Goal: Contribute content: Contribute content

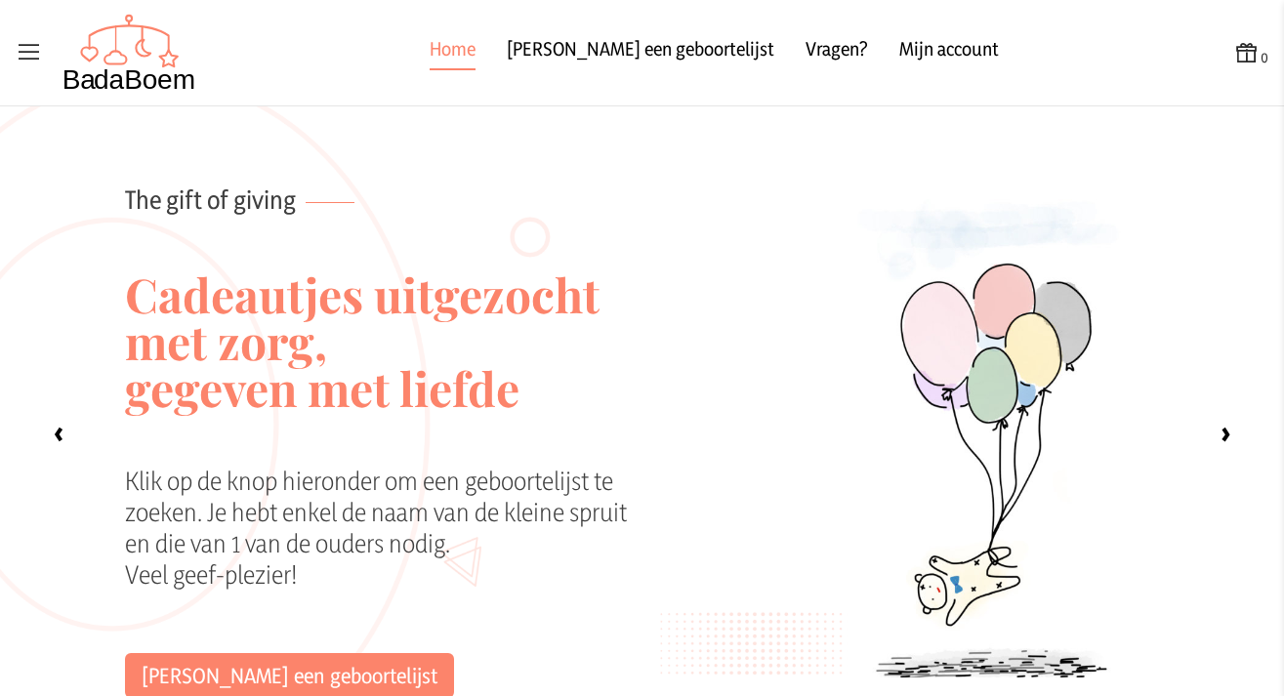
scroll to position [1624, 0]
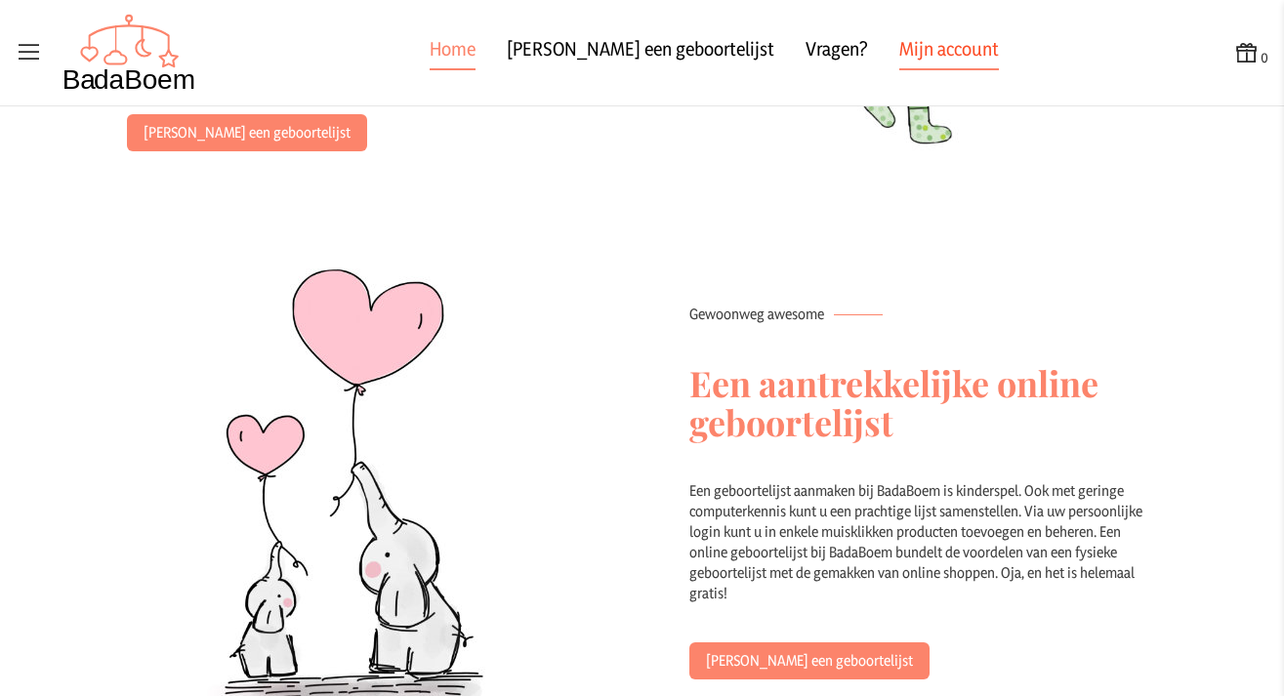
click at [900, 54] on link "Mijn account" at bounding box center [950, 52] width 100 height 35
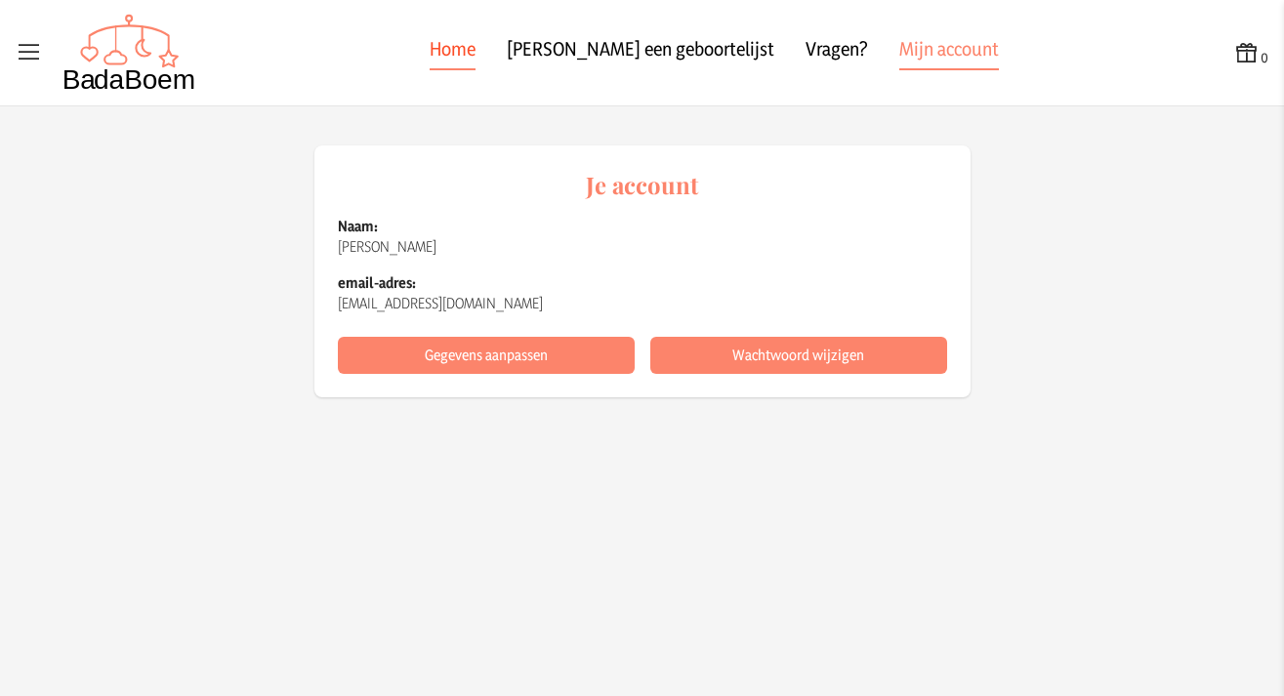
click at [476, 55] on link "Home" at bounding box center [453, 52] width 46 height 35
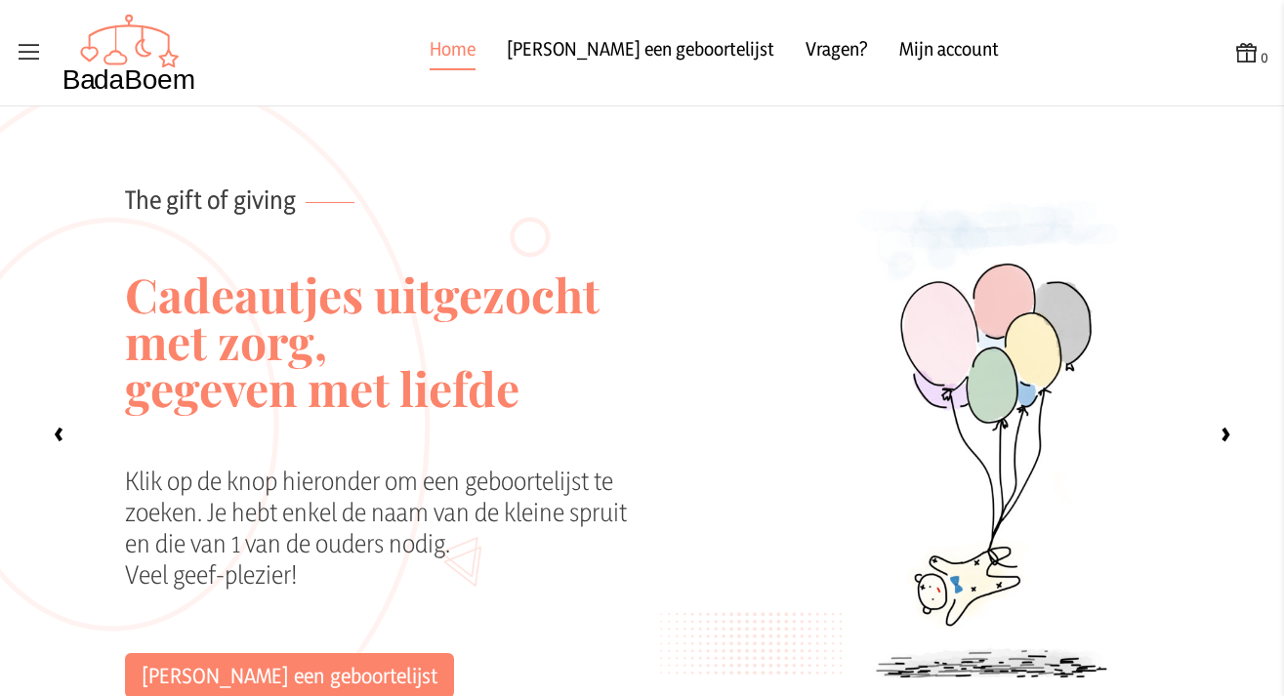
click at [30, 62] on icon at bounding box center [29, 52] width 27 height 27
click at [2, 2] on input "checkbox" at bounding box center [1, 1] width 2 height 2
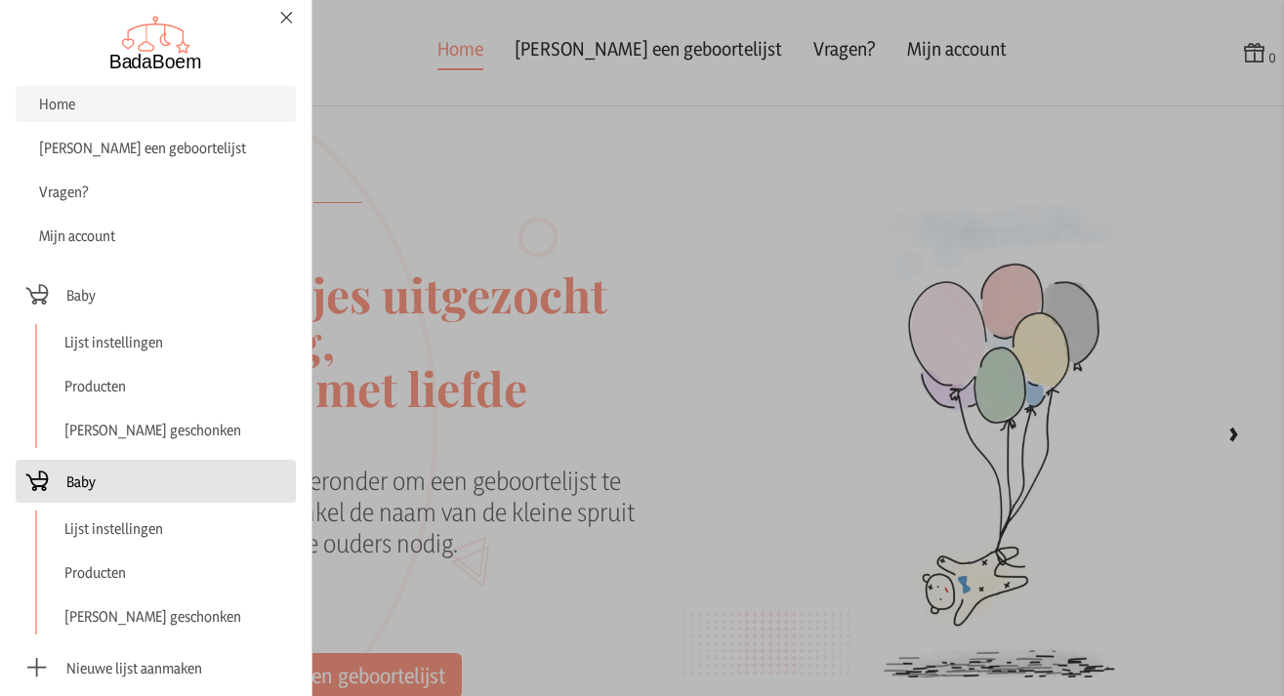
scroll to position [106, 0]
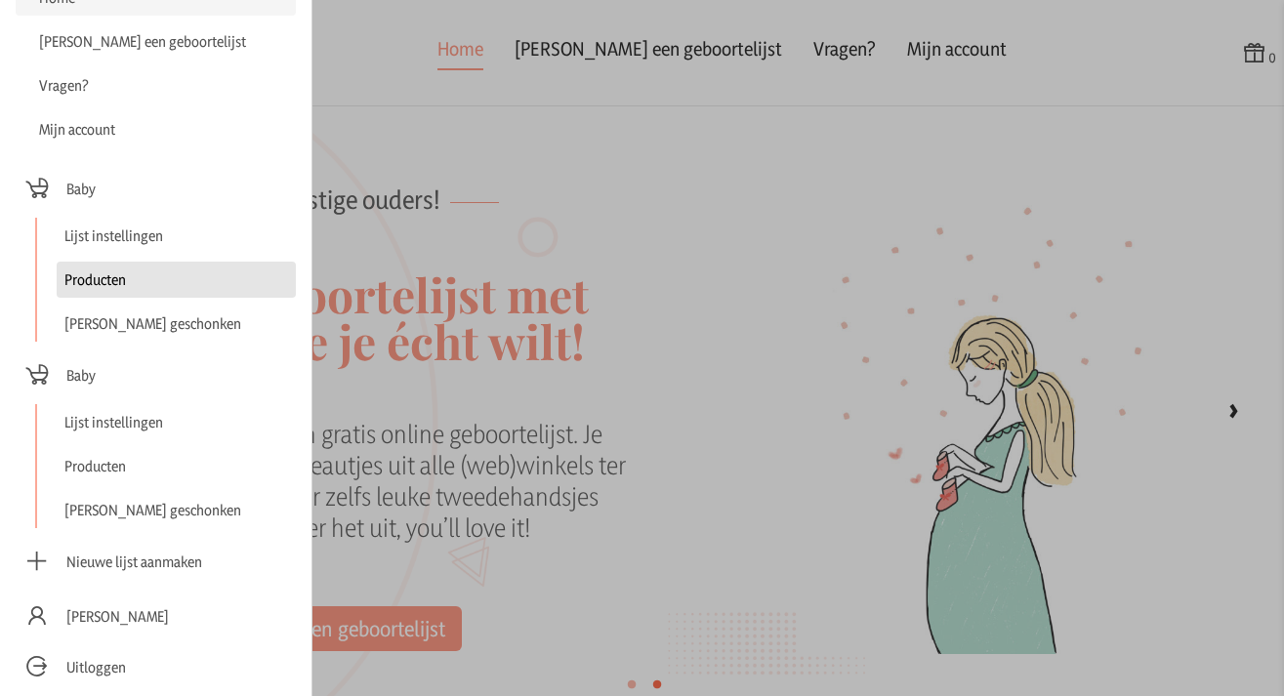
click at [125, 276] on link "Producten" at bounding box center [176, 280] width 239 height 36
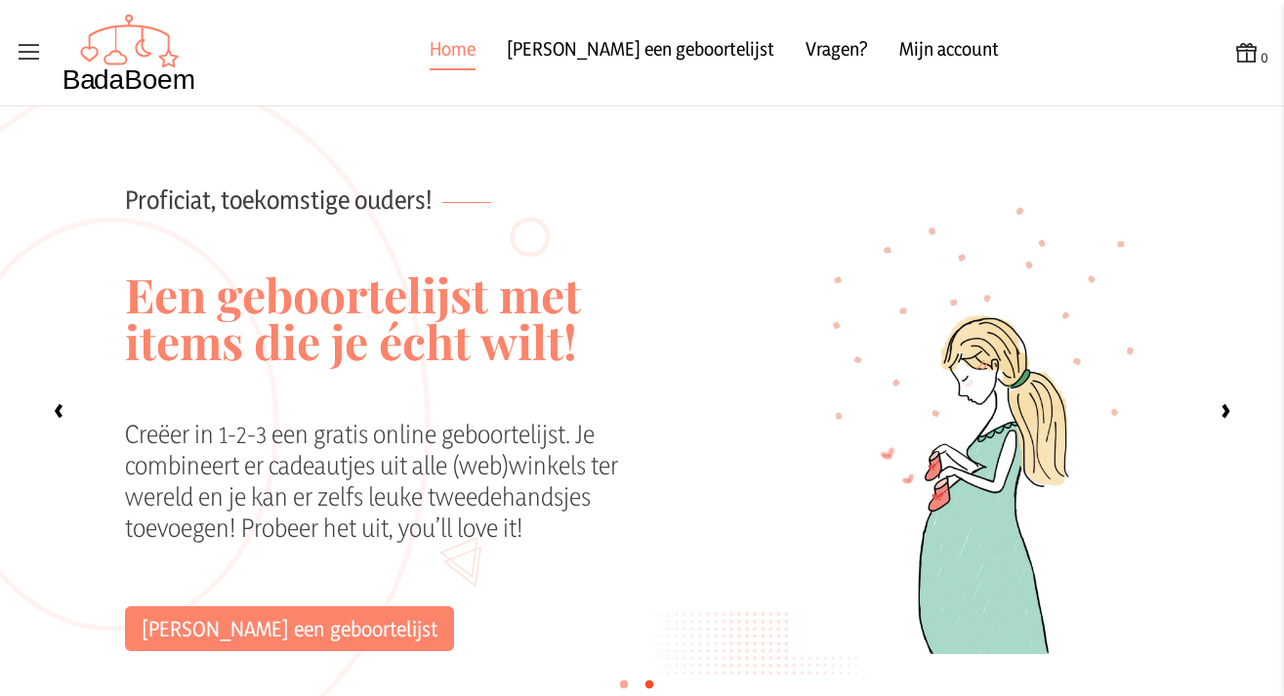
checkbox input "false"
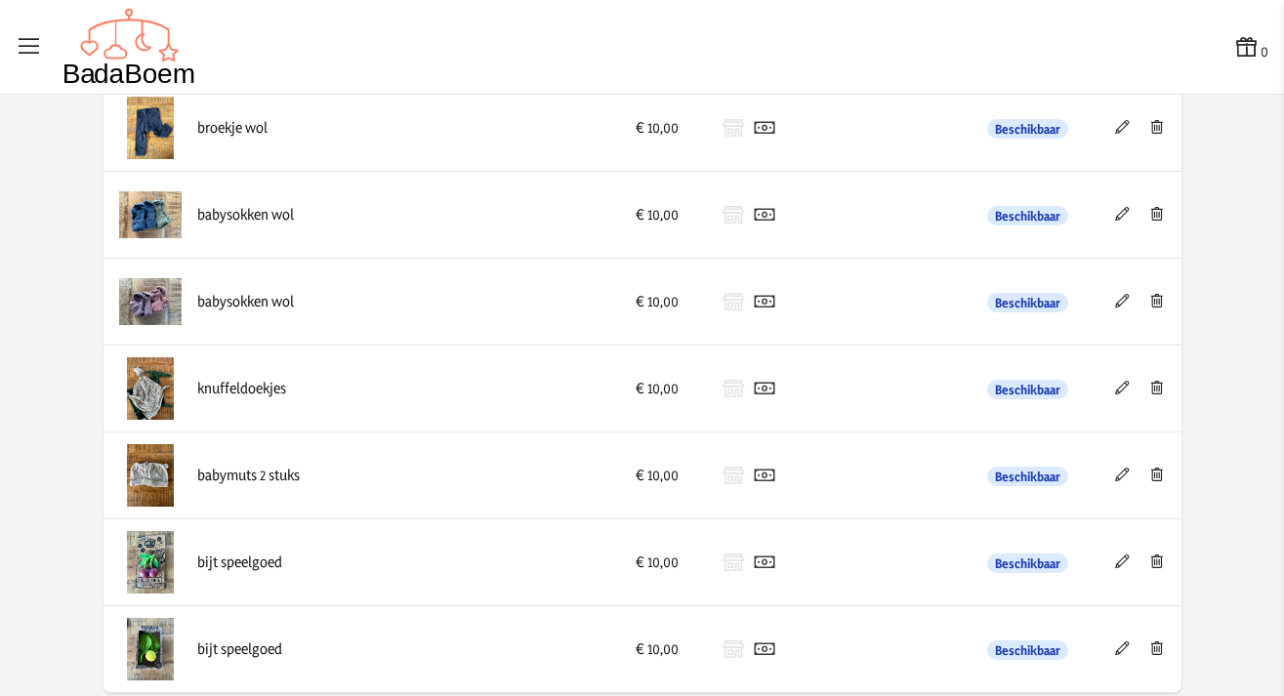
scroll to position [1457, 0]
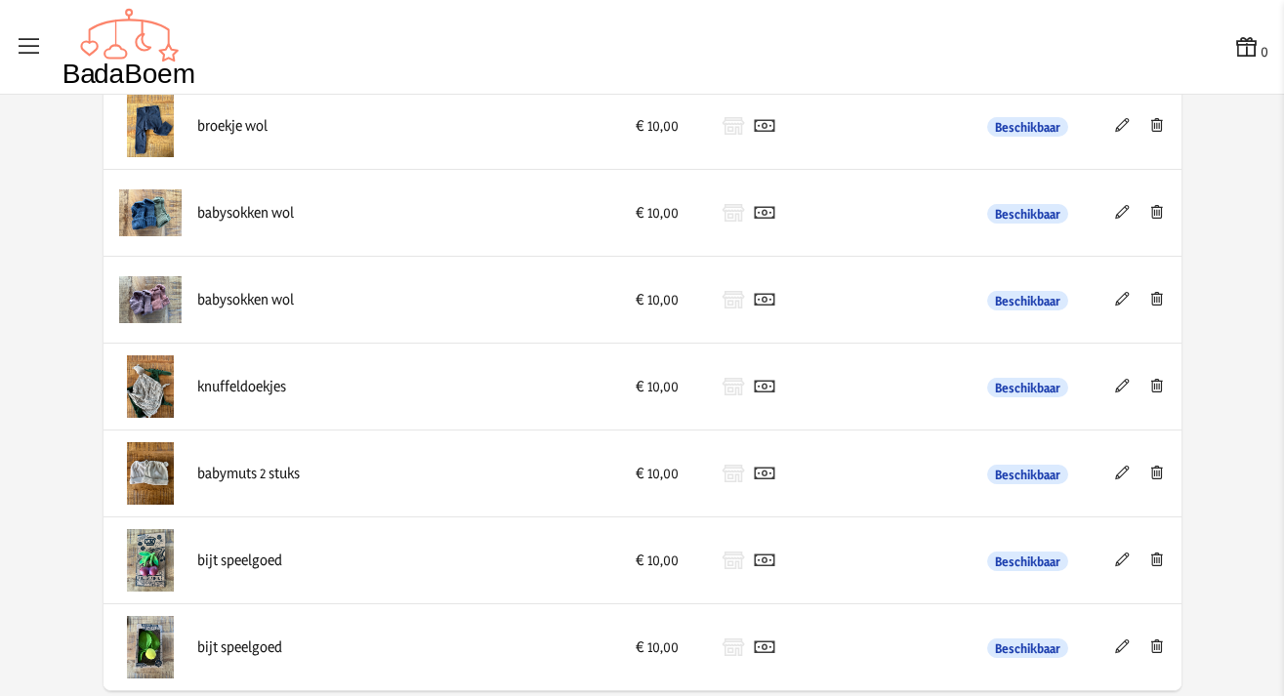
click at [1113, 207] on icon at bounding box center [1122, 212] width 19 height 14
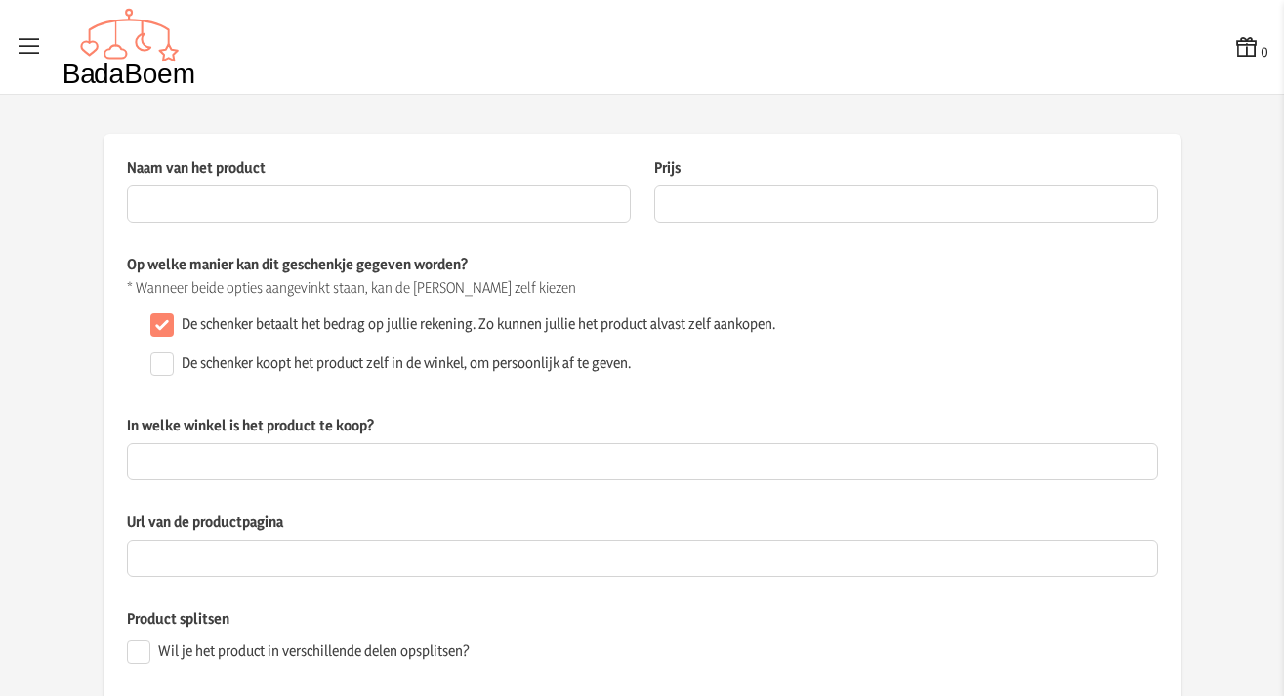
type input "babysokken wol"
type input "10"
checkbox input "false"
type textarea "2 paar sokken van [PERSON_NAME]"
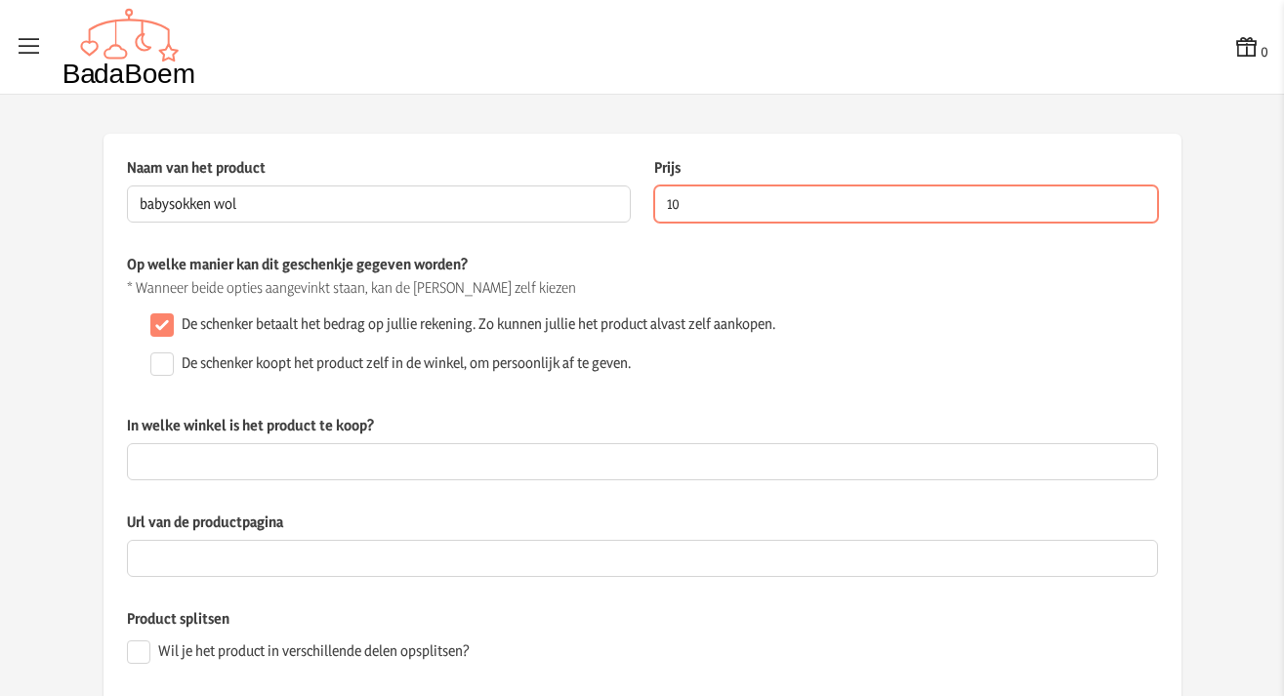
click at [681, 196] on input "10" at bounding box center [906, 204] width 504 height 37
type input "16.00"
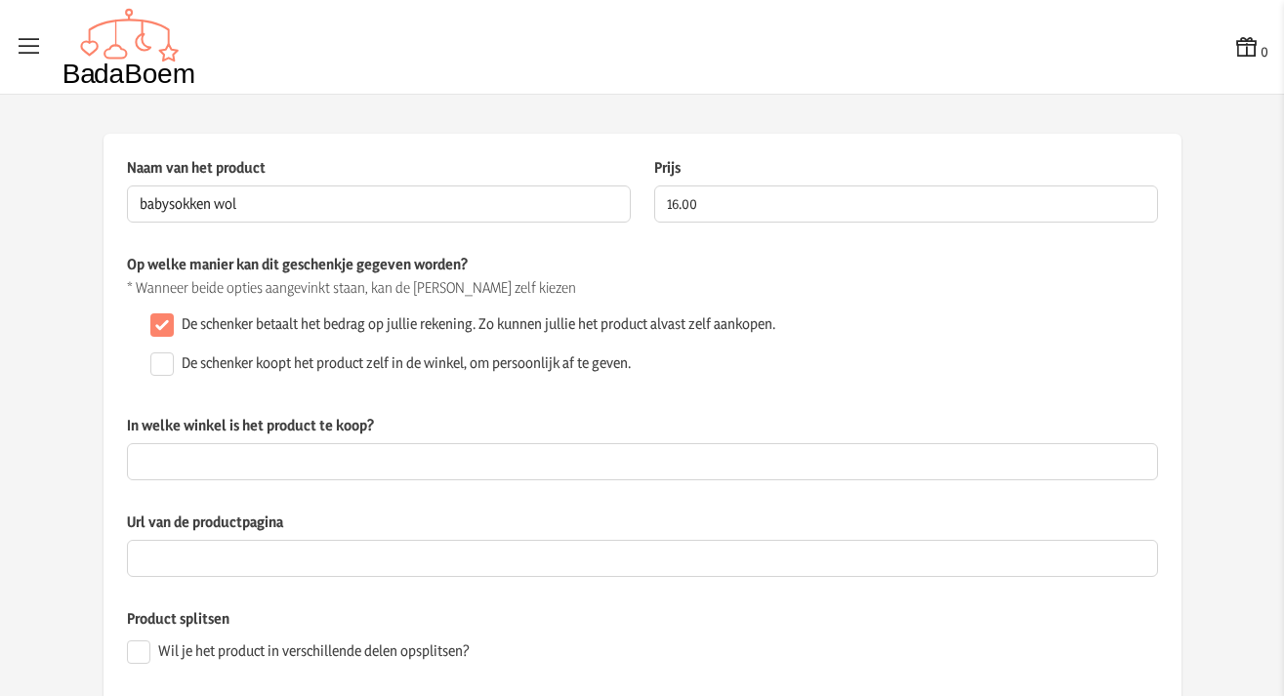
click at [846, 315] on div "De schenker betaalt het bedrag op jullie rekening. Zo kunnen jullie het product…" at bounding box center [651, 325] width 1016 height 39
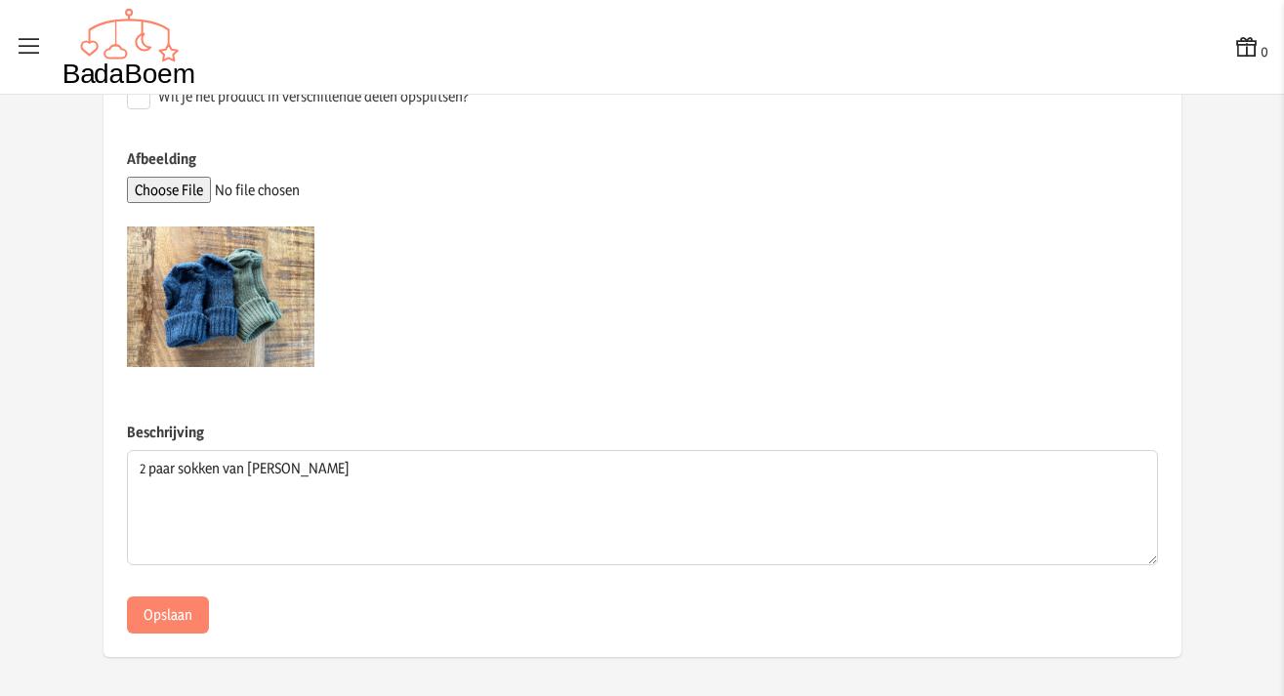
scroll to position [554, 0]
click at [157, 619] on button "Opslaan" at bounding box center [168, 616] width 82 height 37
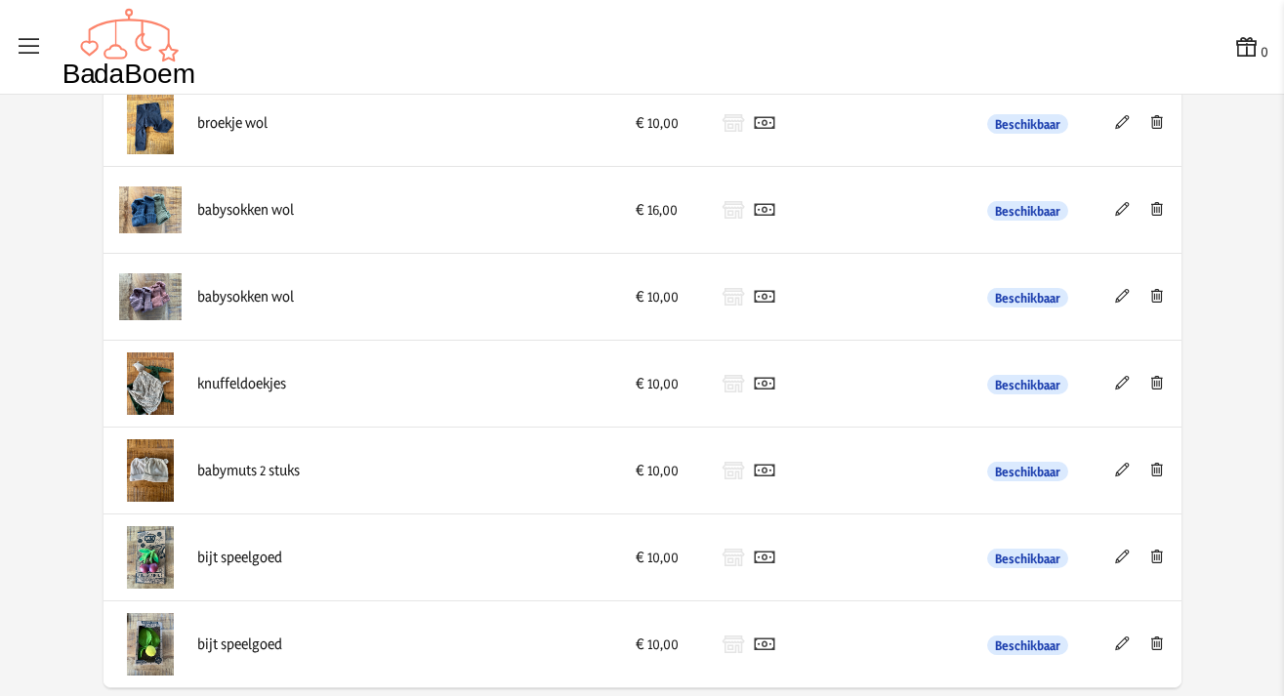
scroll to position [1459, 0]
click at [1113, 388] on icon at bounding box center [1122, 384] width 19 height 14
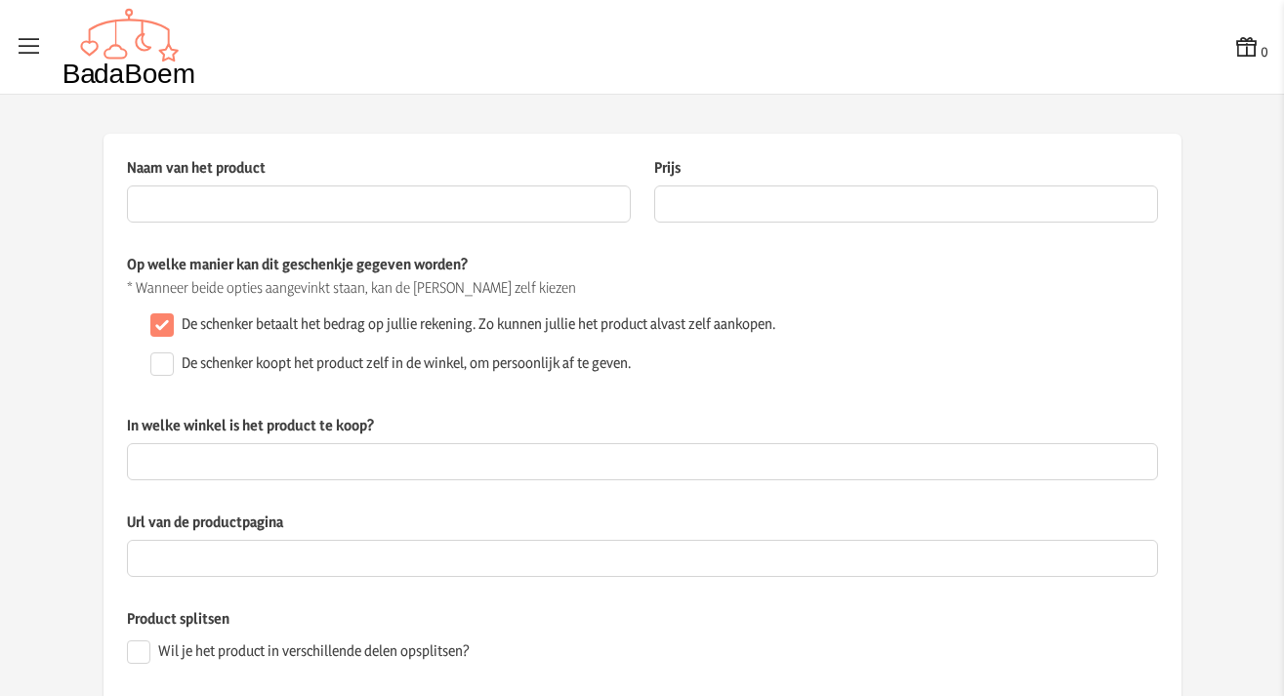
type input "knuffeldoekjes"
type input "10"
checkbox input "false"
type textarea "knuffeldoekjes van [PERSON_NAME]"
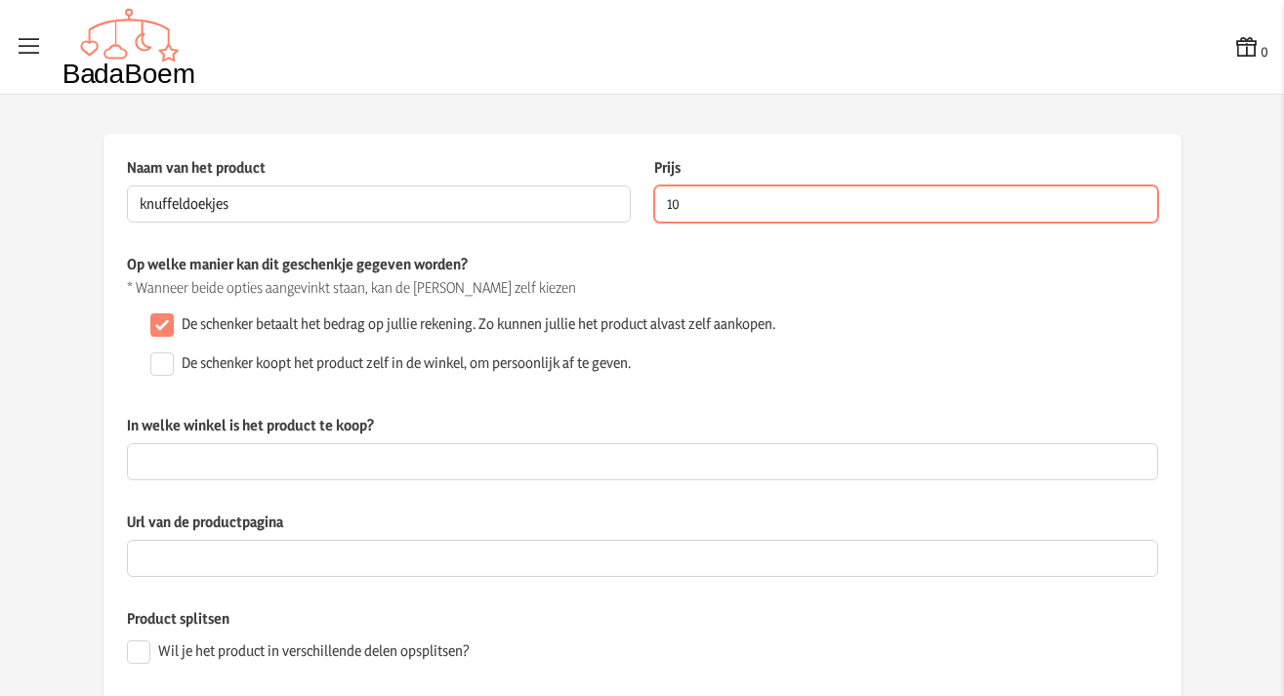
click at [772, 209] on input "10" at bounding box center [906, 204] width 504 height 37
type input "12.00"
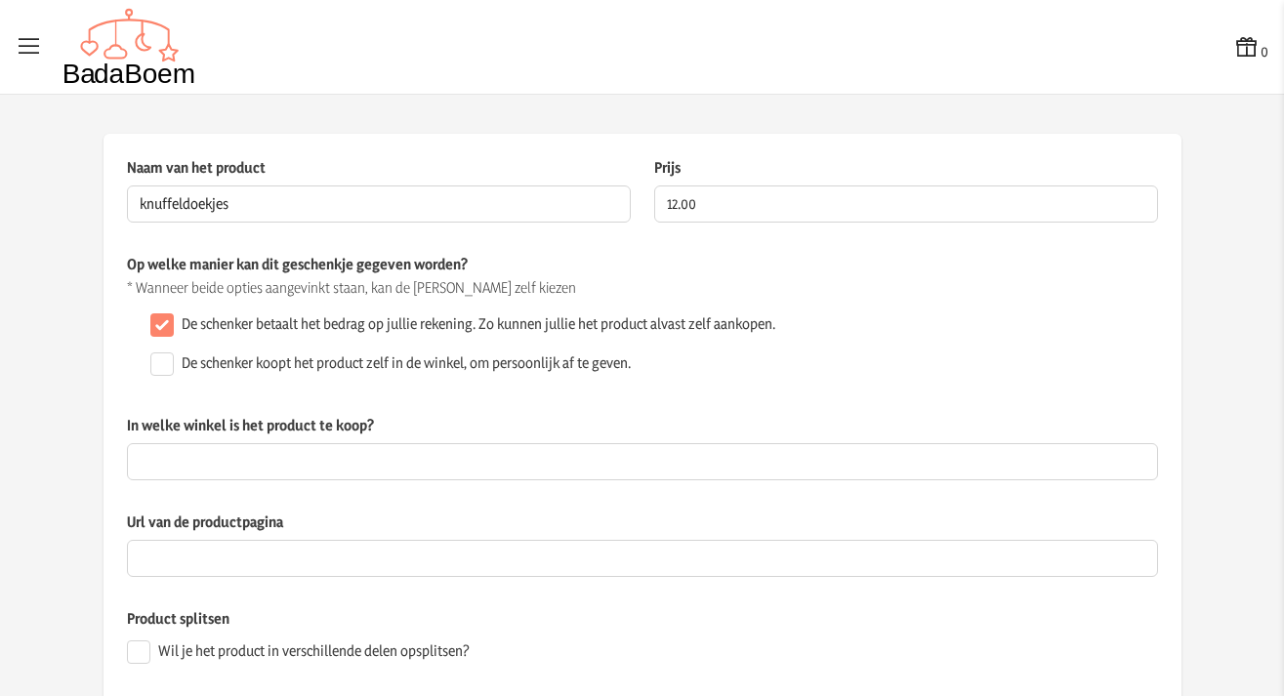
click at [1011, 305] on div "Op welke manier kan dit geschenkje gegeven worden? * Wanneer beide opties aange…" at bounding box center [642, 334] width 1031 height 161
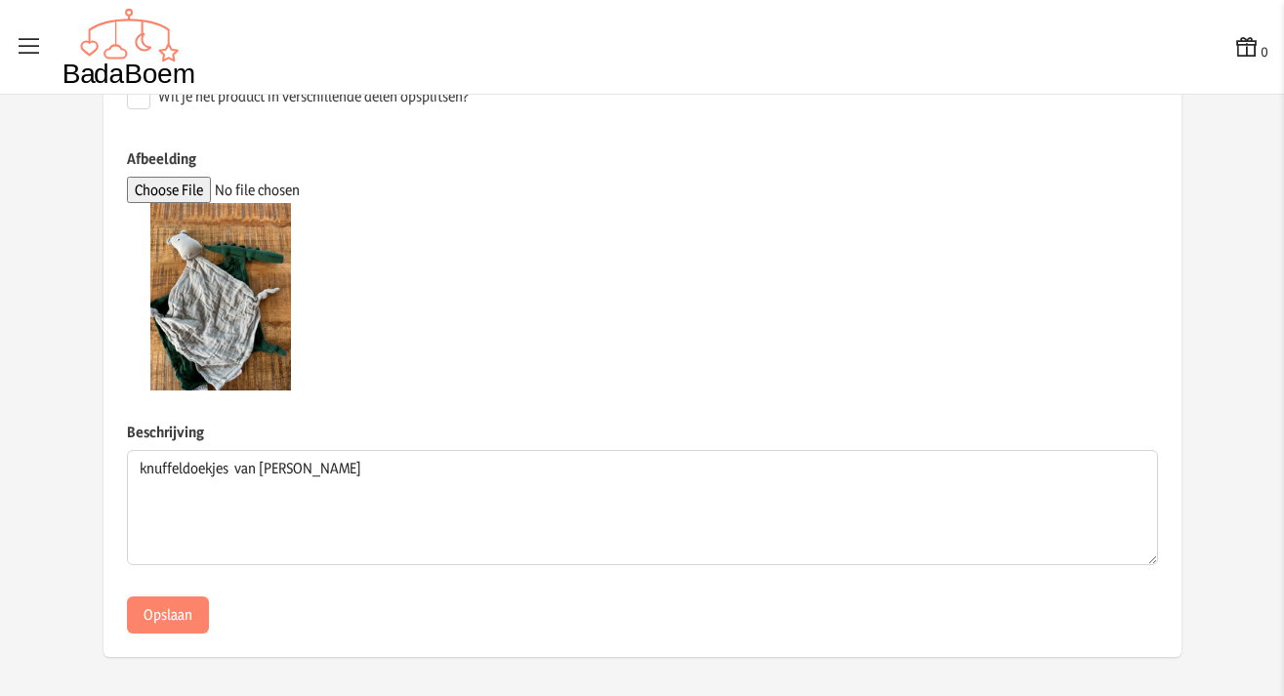
scroll to position [554, 0]
click at [180, 621] on button "Opslaan" at bounding box center [168, 616] width 82 height 37
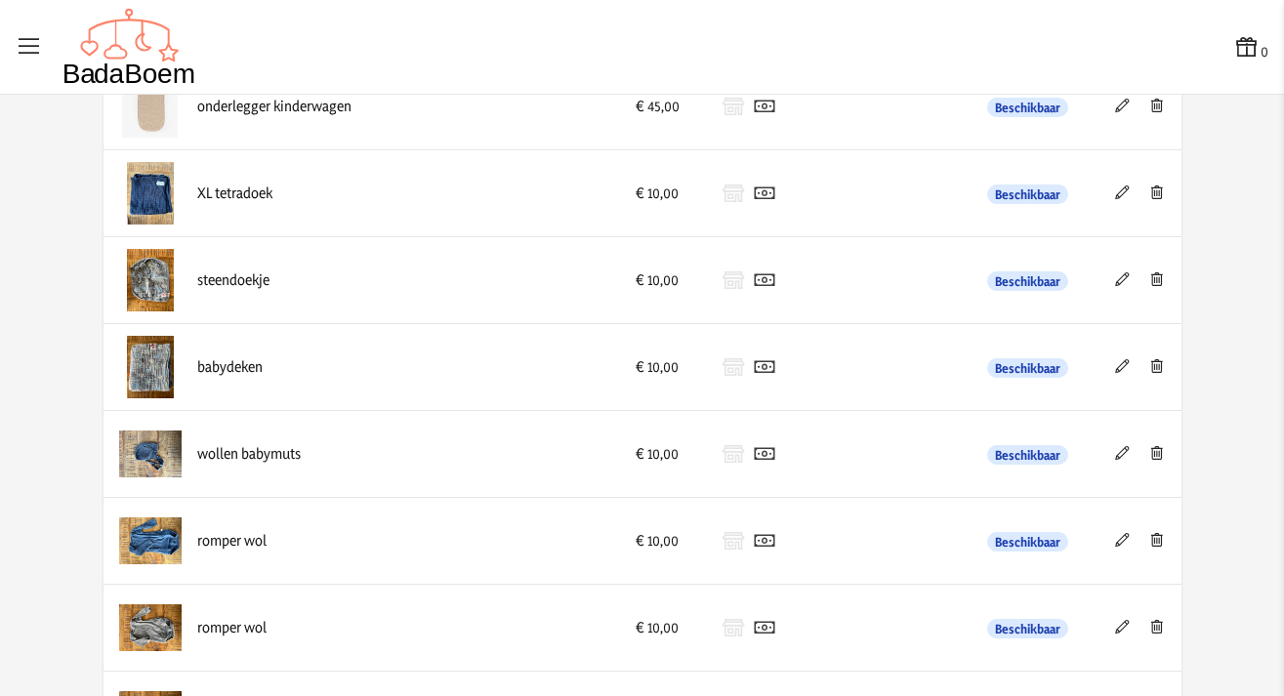
scroll to position [774, 0]
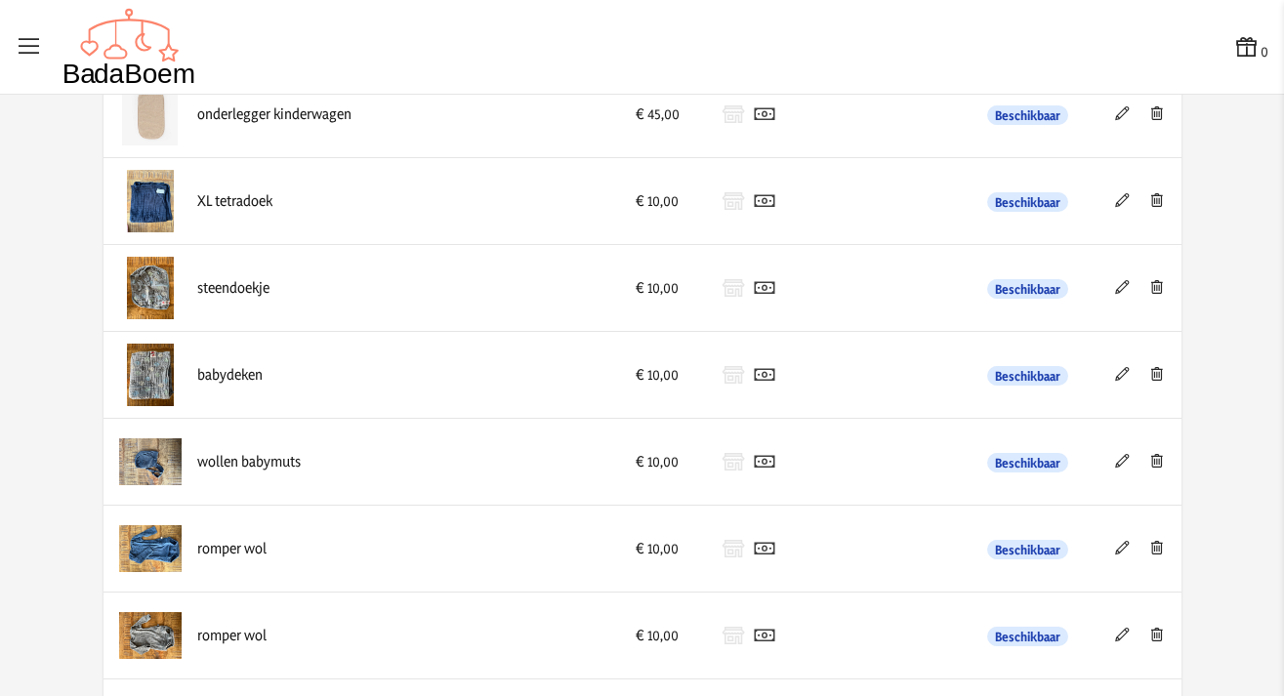
click at [1117, 289] on icon at bounding box center [1122, 287] width 19 height 14
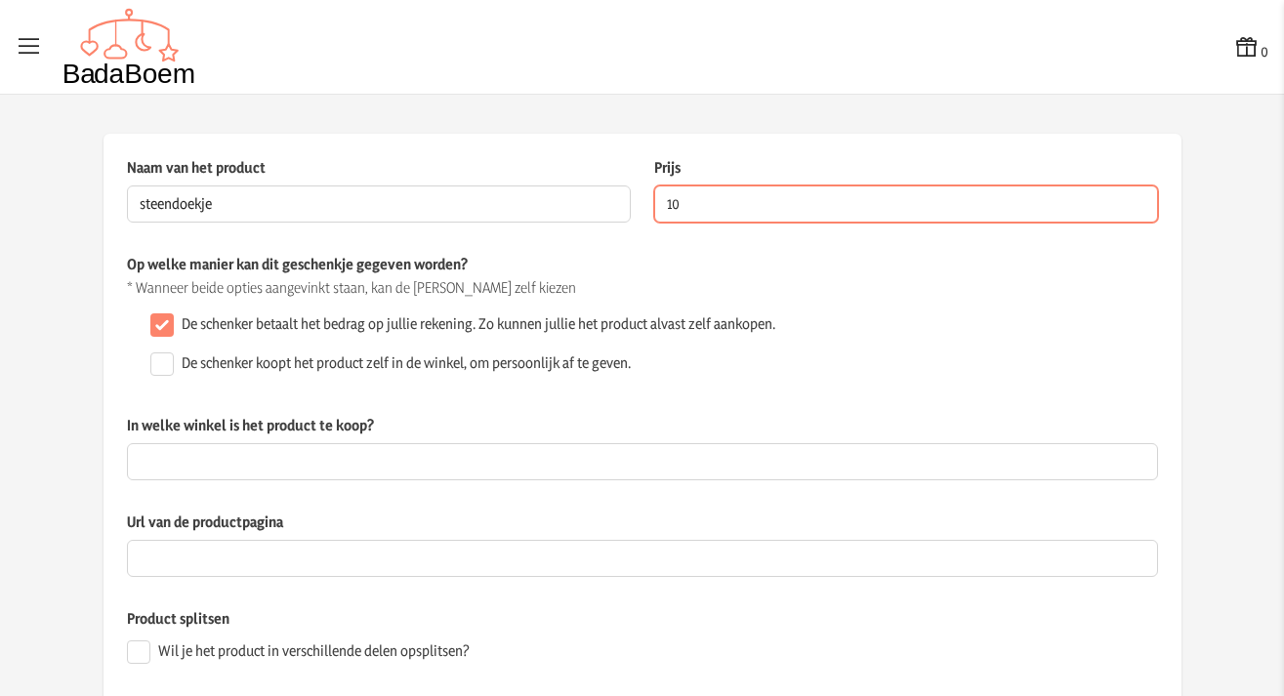
click at [807, 217] on input "10" at bounding box center [906, 204] width 504 height 37
type input "12.00"
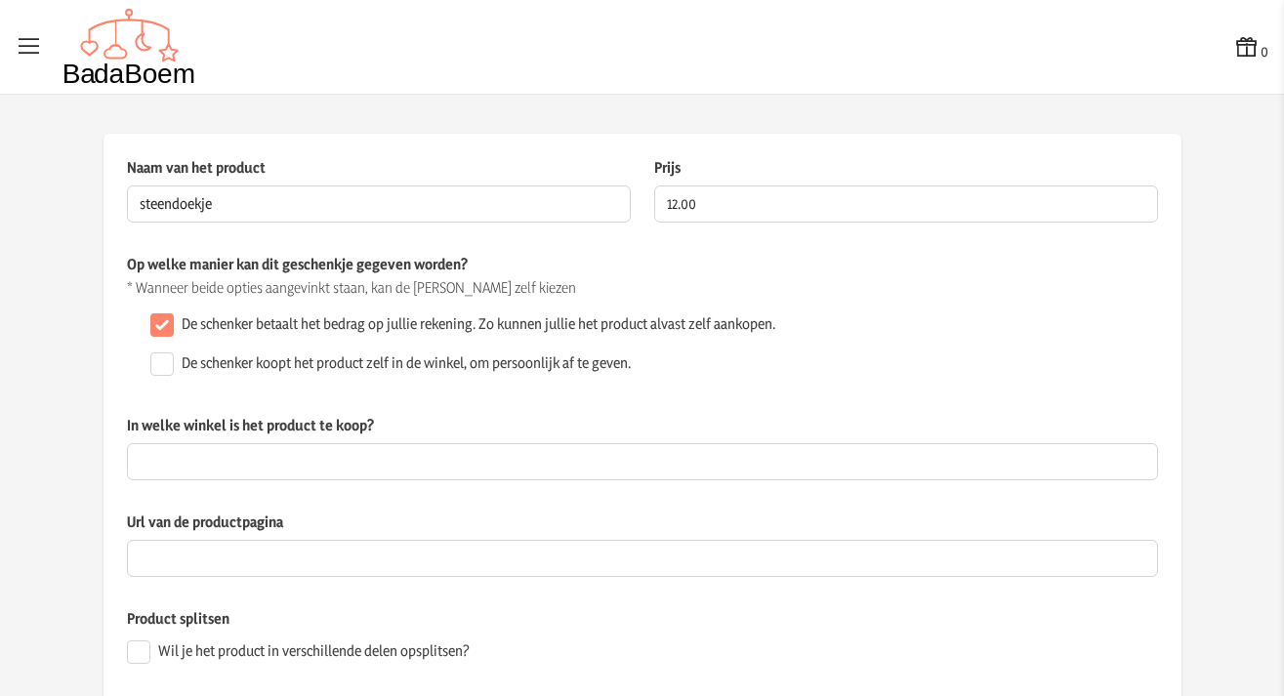
click at [1033, 347] on div "De schenker koopt het product zelf in de winkel, om persoonlijk af te geven." at bounding box center [651, 364] width 1016 height 39
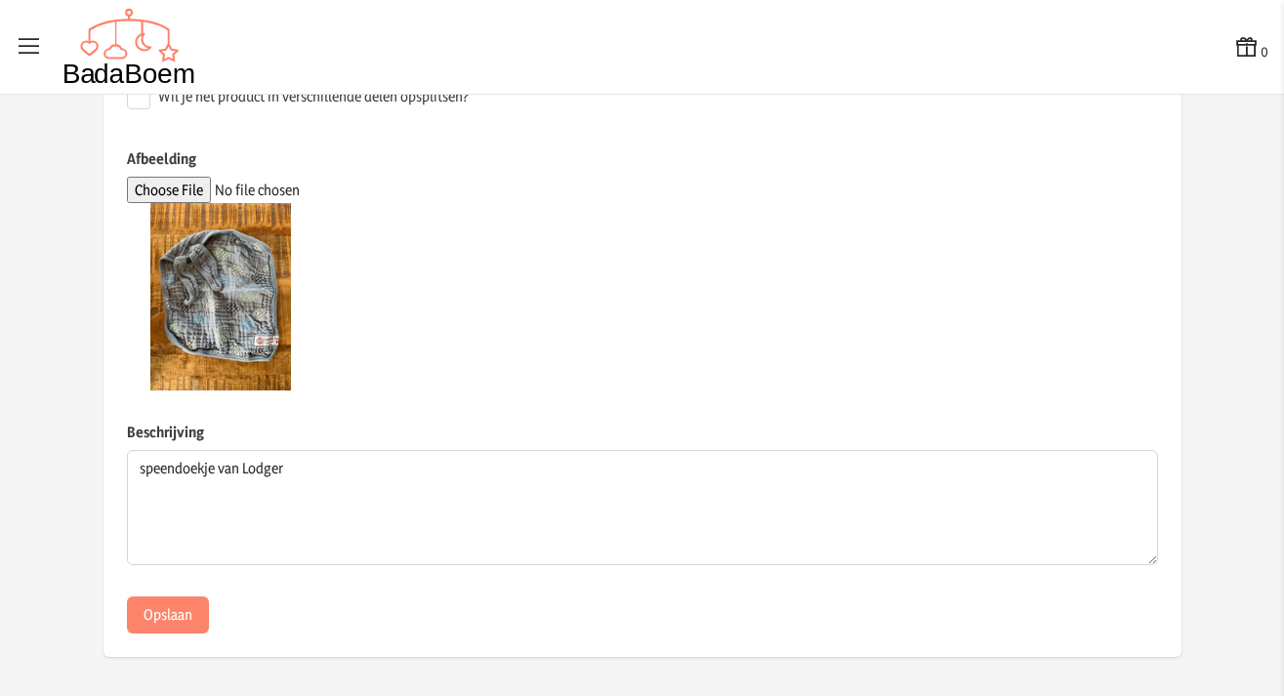
scroll to position [554, 0]
click at [183, 620] on button "Opslaan" at bounding box center [168, 616] width 82 height 37
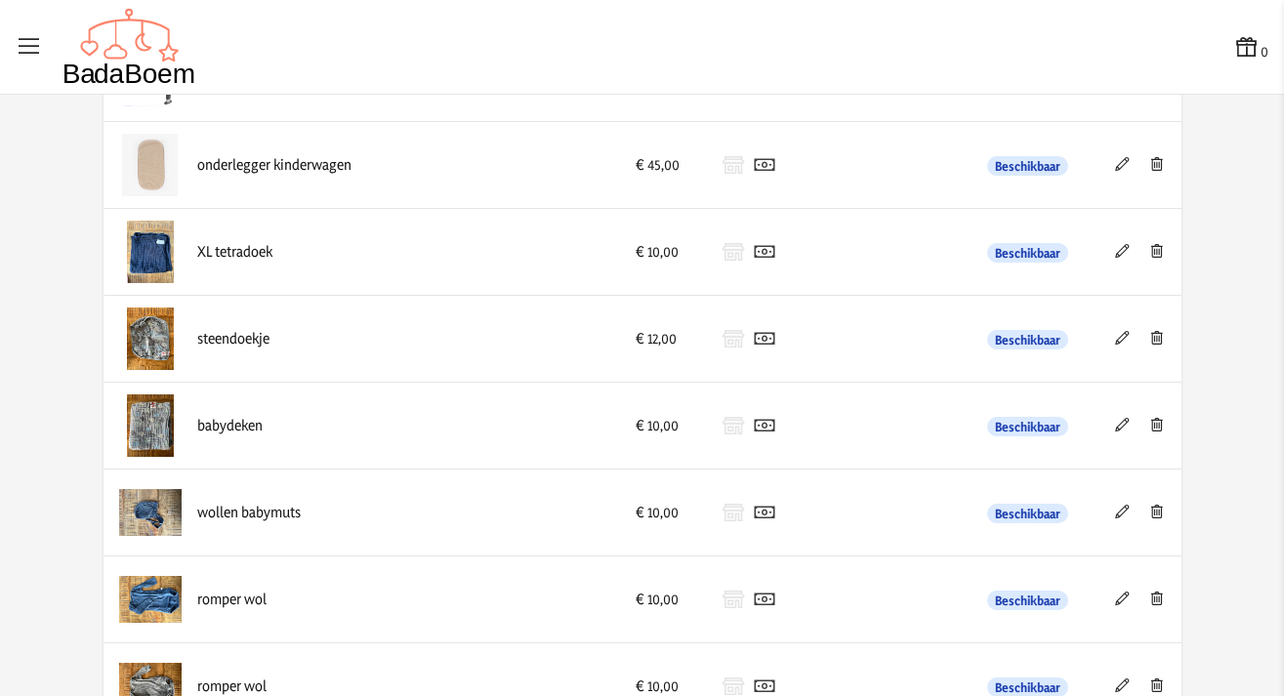
scroll to position [724, 0]
click at [1116, 424] on icon at bounding box center [1122, 424] width 19 height 14
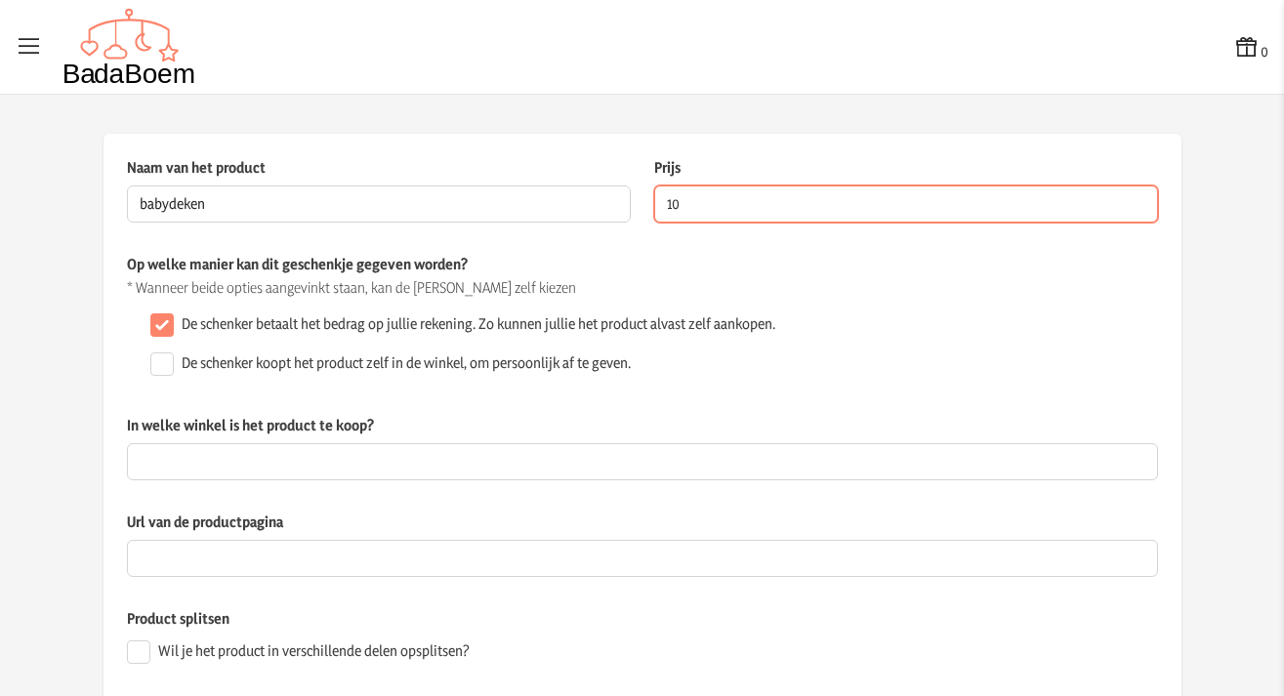
click at [695, 217] on input "10" at bounding box center [906, 204] width 504 height 37
type input "1"
type input "35.00"
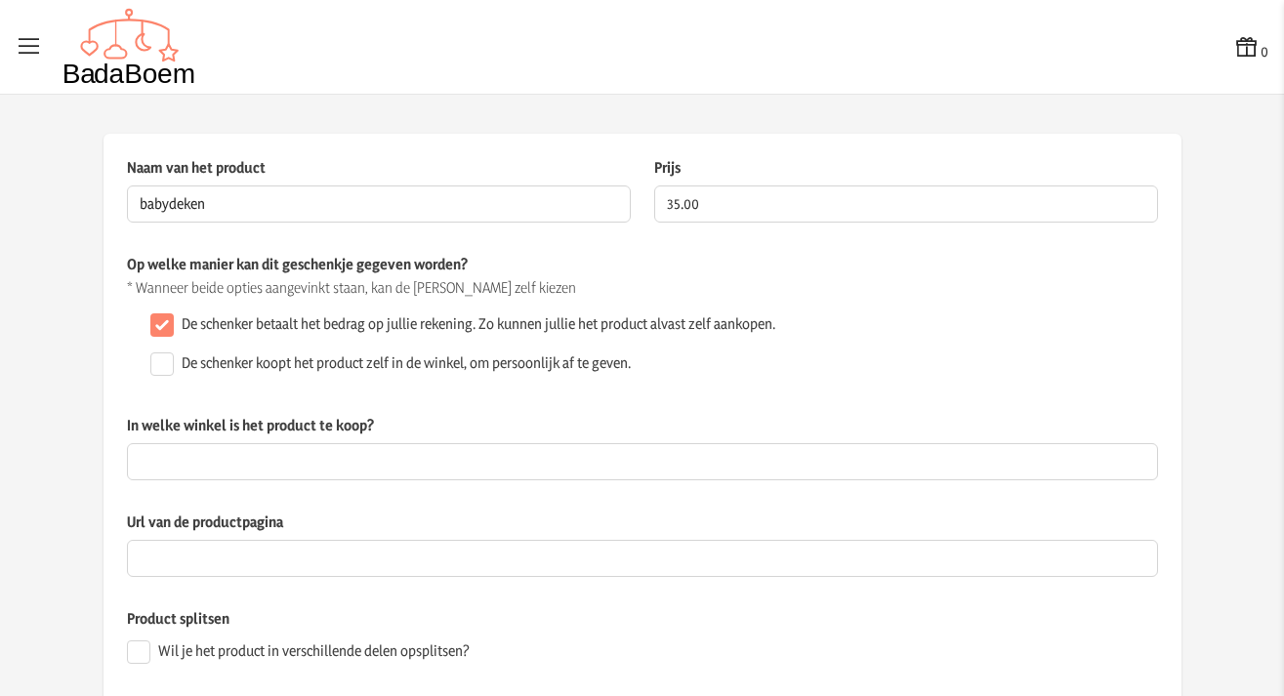
click at [839, 320] on div "De schenker betaalt het bedrag op jullie rekening. Zo kunnen jullie het product…" at bounding box center [651, 325] width 1016 height 39
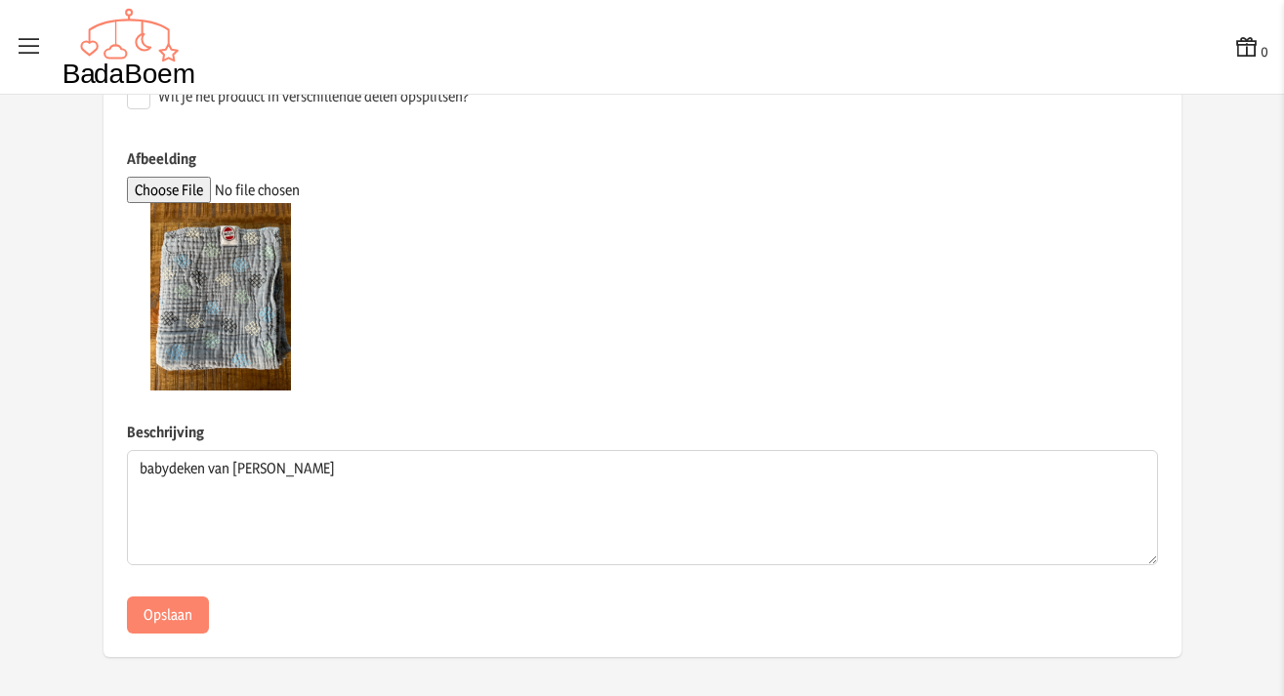
scroll to position [554, 0]
click at [152, 619] on button "Opslaan" at bounding box center [168, 616] width 82 height 37
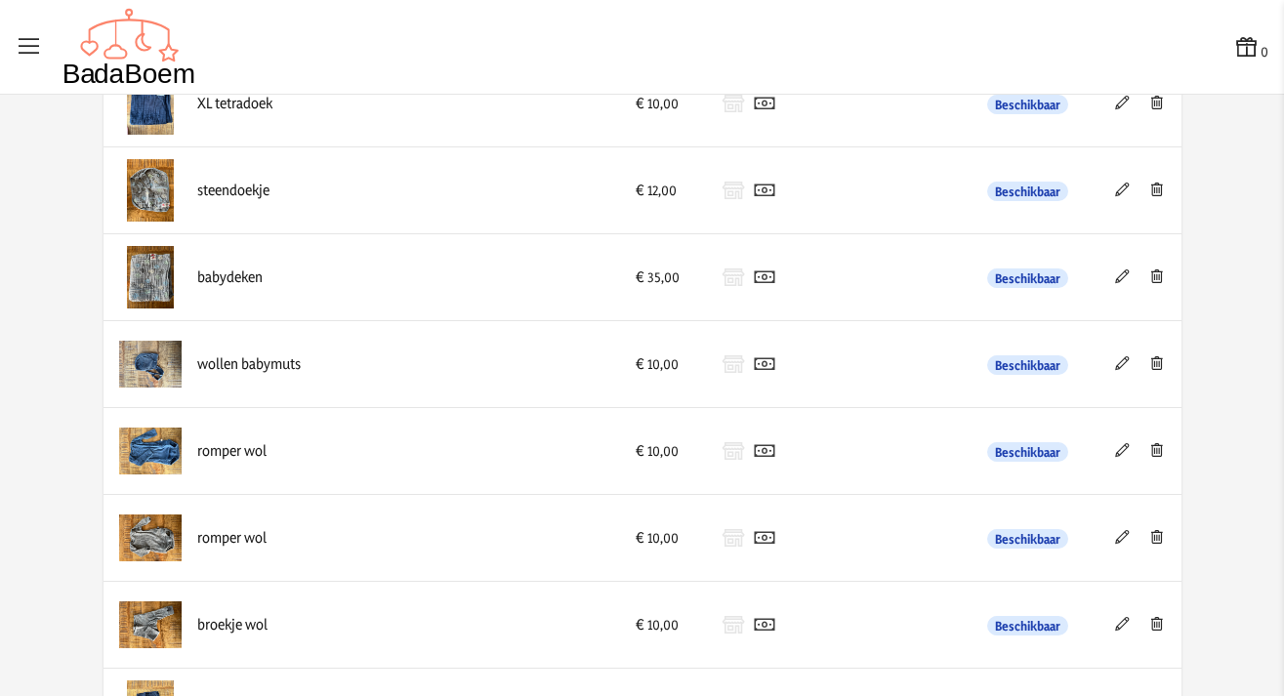
scroll to position [861, 0]
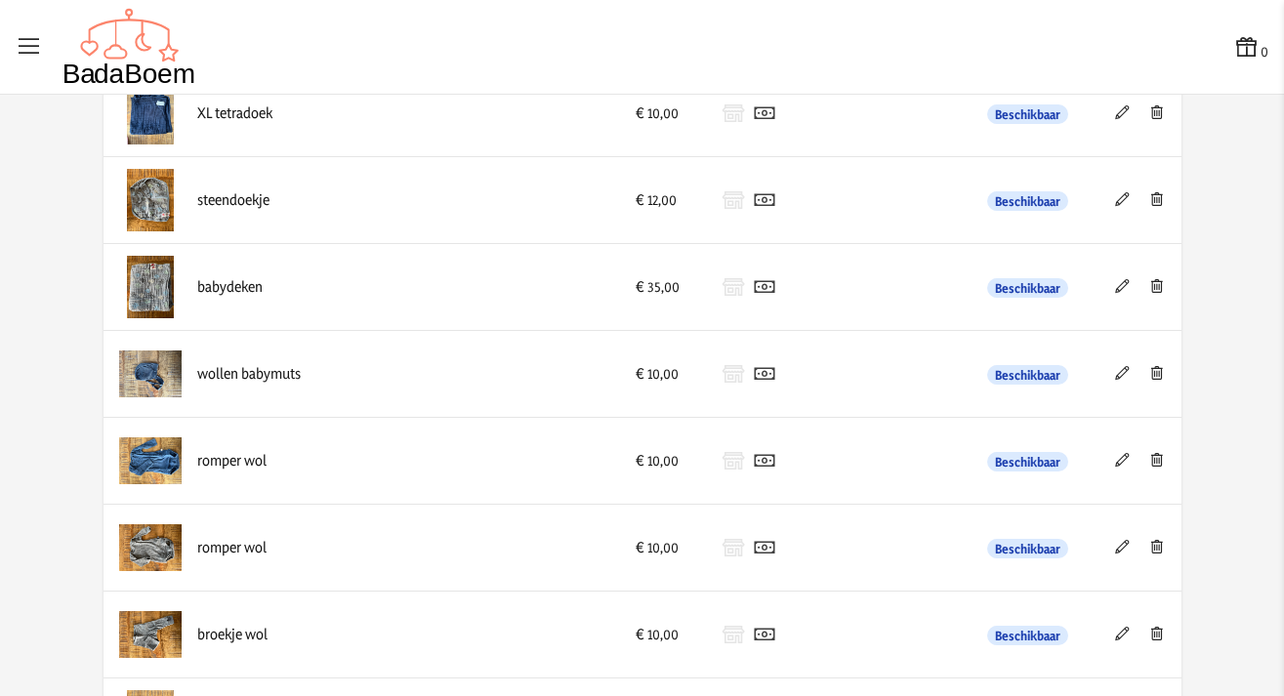
click at [1121, 203] on icon at bounding box center [1122, 199] width 19 height 14
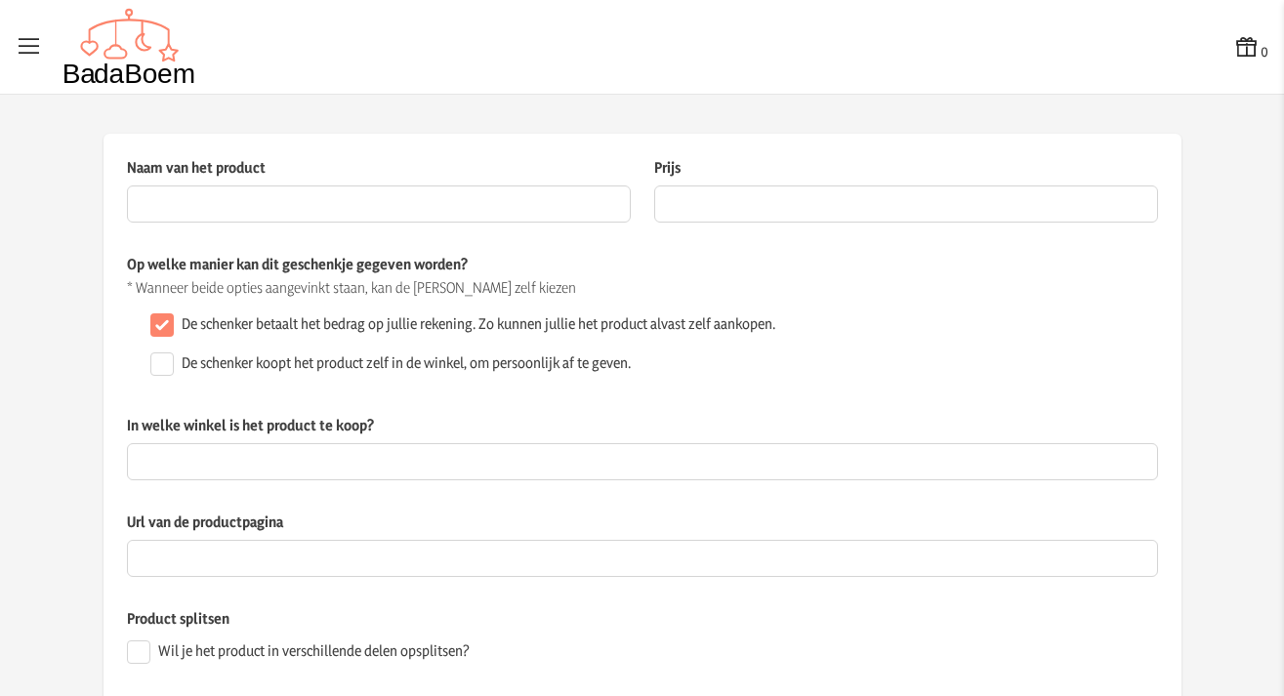
type input "steendoekje"
type input "12"
checkbox input "false"
type textarea "speendoekje van Lodger"
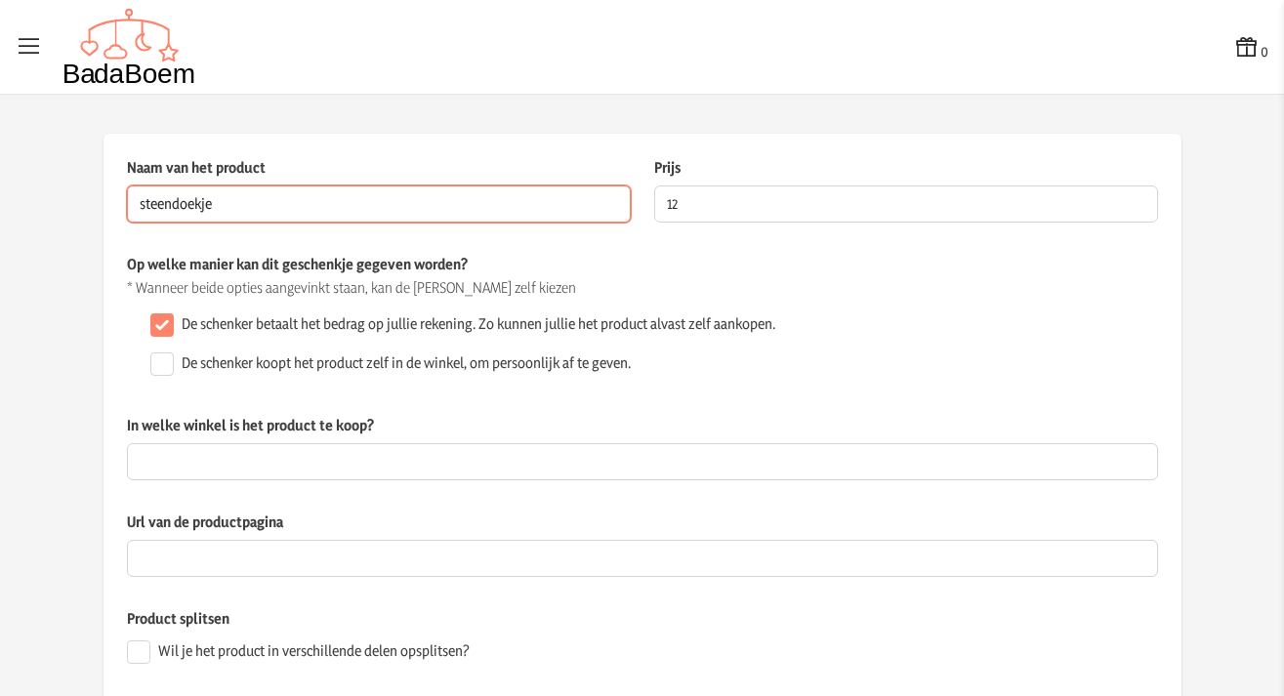
click at [145, 207] on input "steendoekje" at bounding box center [379, 204] width 504 height 37
type input "speendoekje"
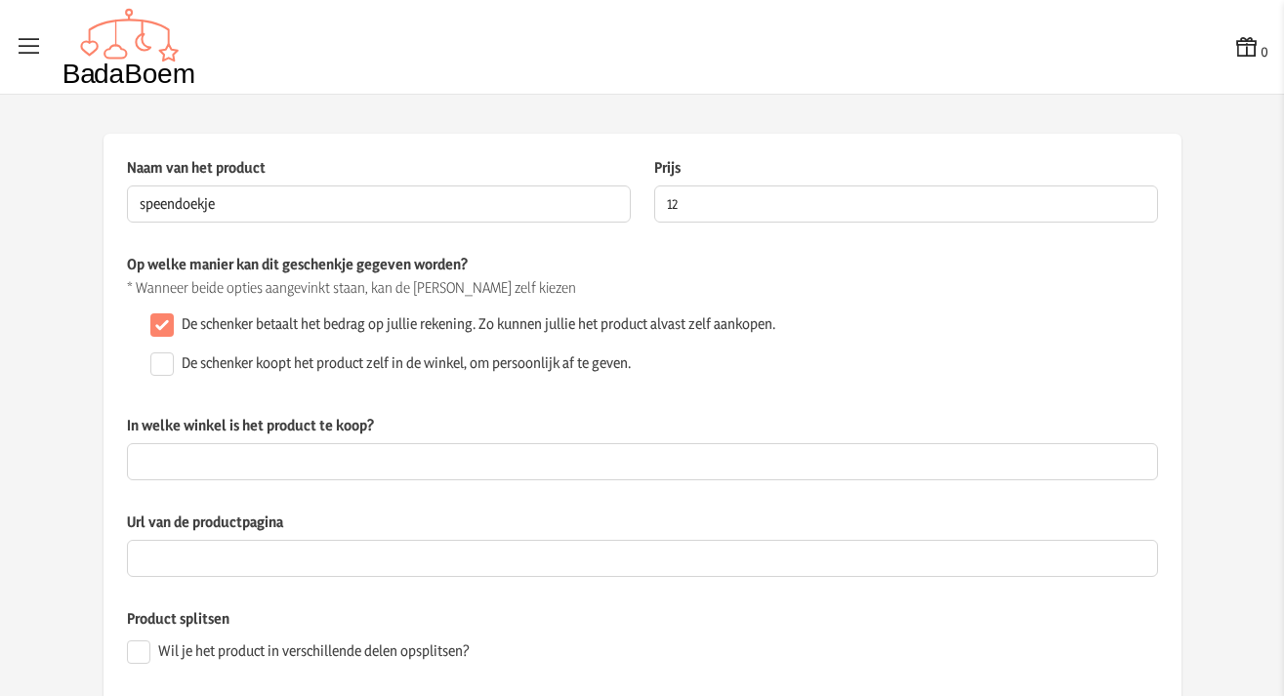
click at [640, 291] on p "* Wanneer beide opties aangevinkt staan, kan de [PERSON_NAME] zelf kiezen" at bounding box center [642, 288] width 1031 height 20
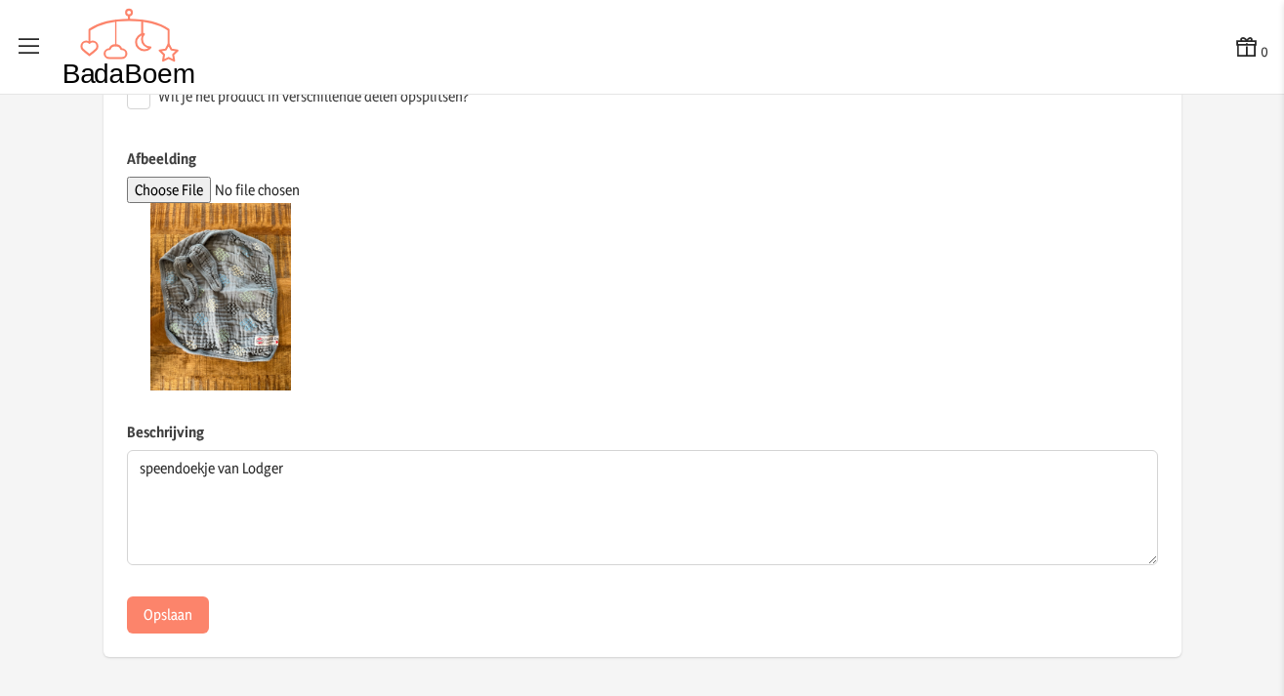
scroll to position [554, 0]
click at [162, 607] on button "Opslaan" at bounding box center [168, 616] width 82 height 37
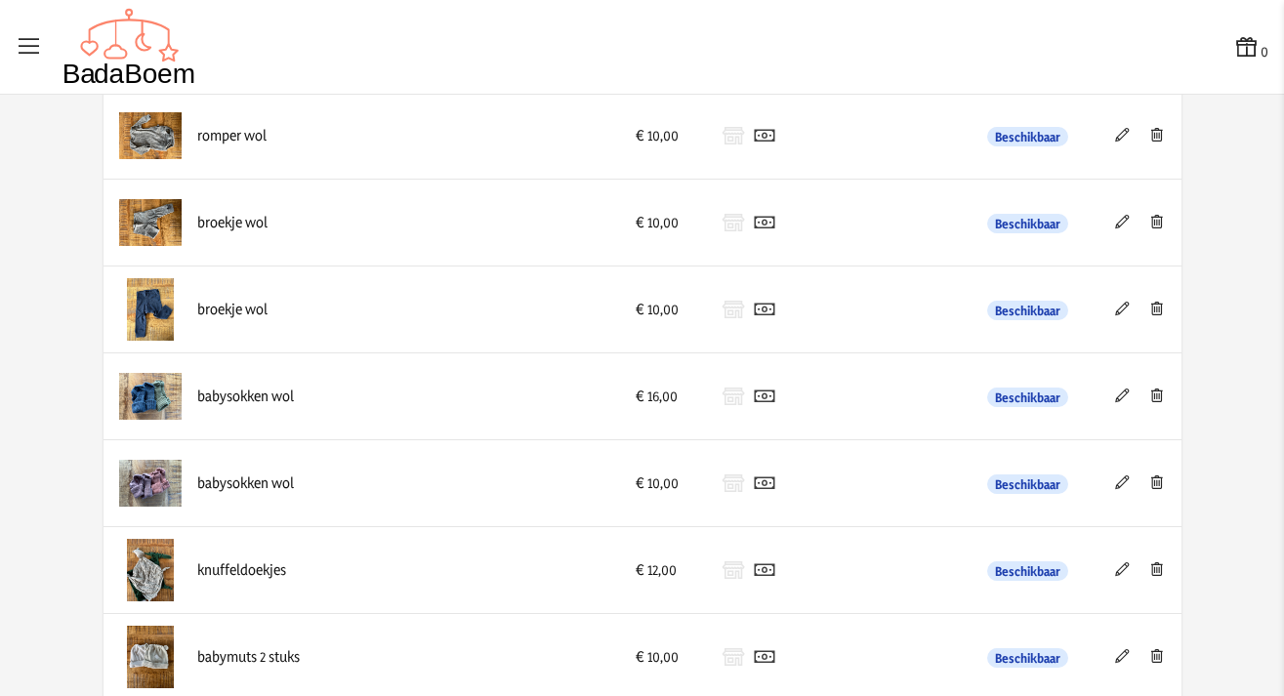
scroll to position [1275, 0]
click at [1118, 480] on icon at bounding box center [1122, 482] width 19 height 14
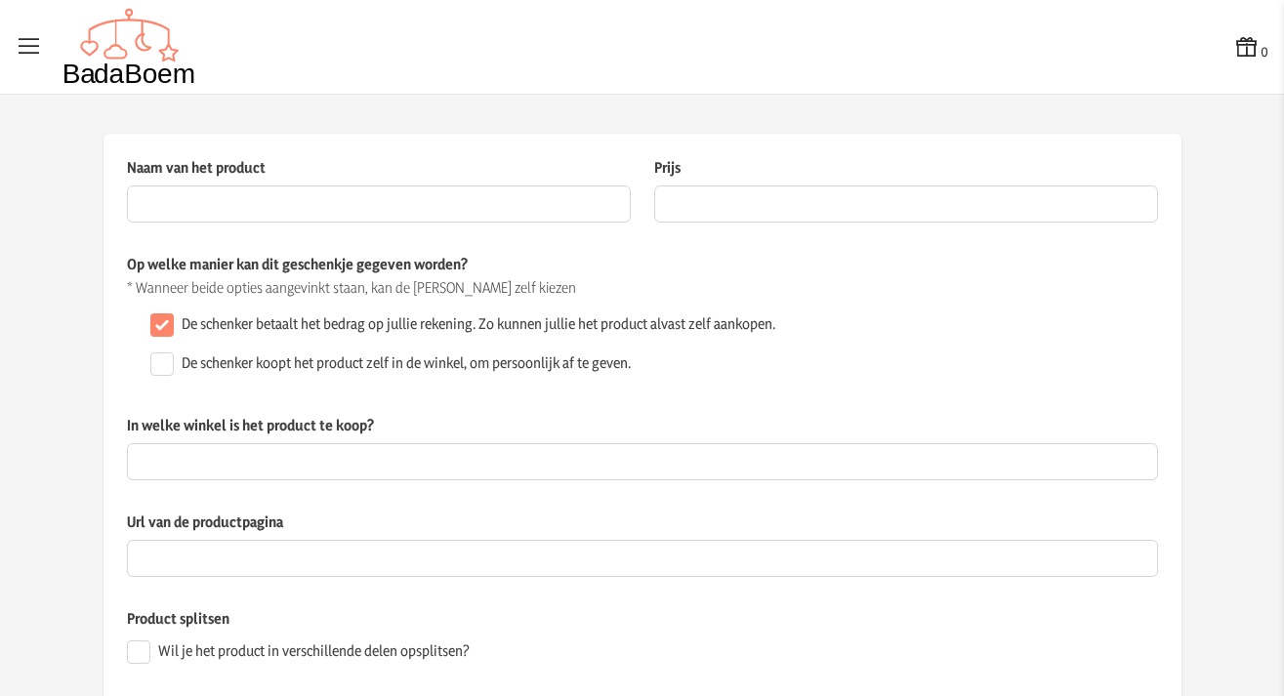
type input "babysokken wol"
type input "10"
checkbox input "false"
type textarea "2 paar sokken gemaakt van wol"
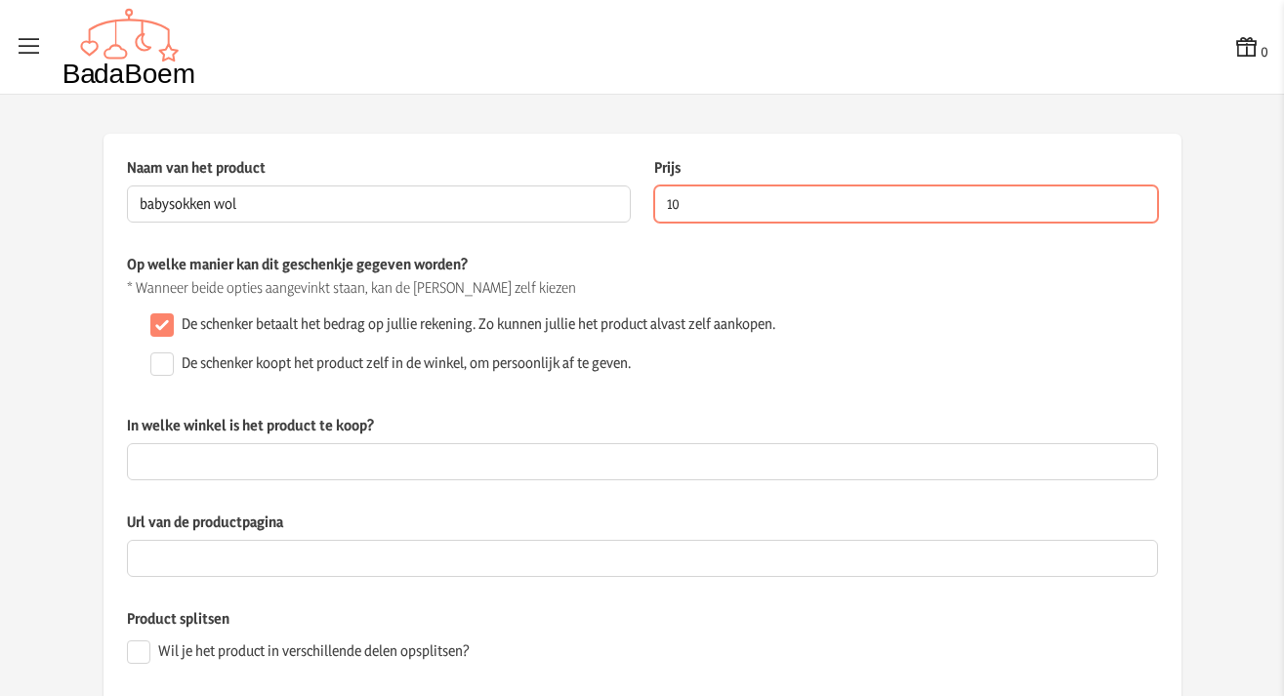
click at [727, 204] on input "10" at bounding box center [906, 204] width 504 height 37
type input "12.00"
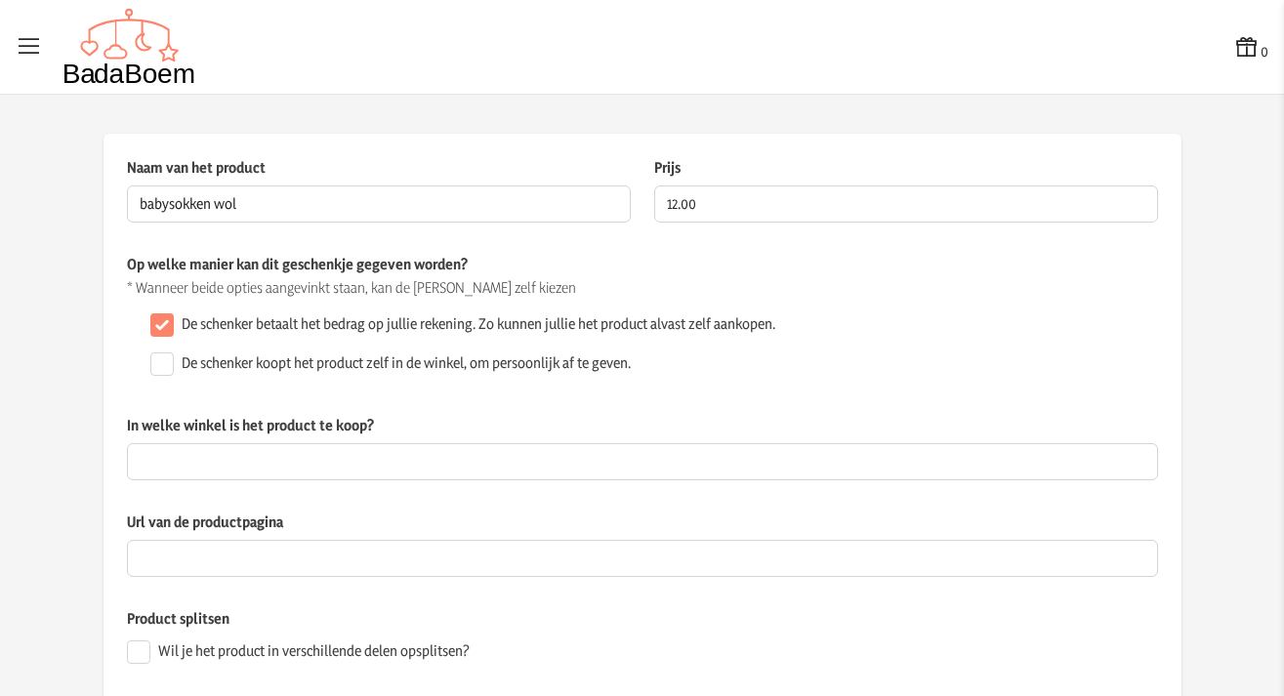
click at [898, 308] on div "De schenker betaalt het bedrag op jullie rekening. Zo kunnen jullie het product…" at bounding box center [651, 325] width 1016 height 39
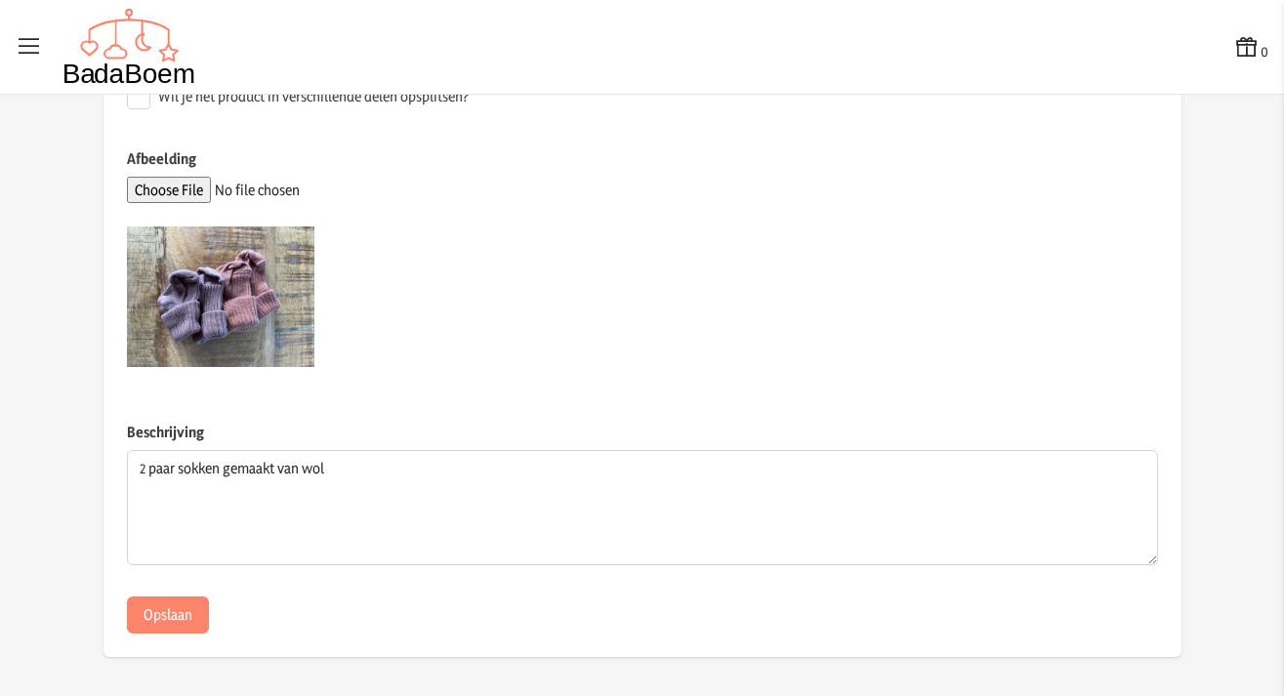
scroll to position [554, 0]
click at [137, 618] on button "Opslaan" at bounding box center [168, 616] width 82 height 37
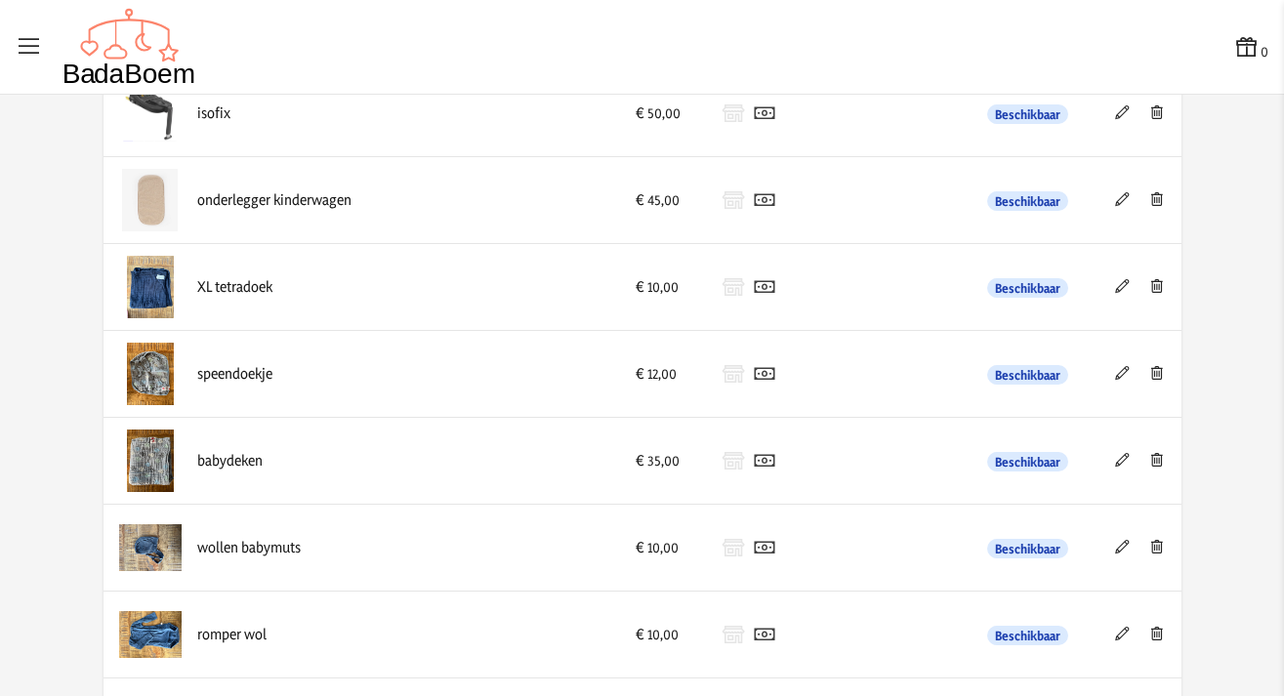
scroll to position [685, 0]
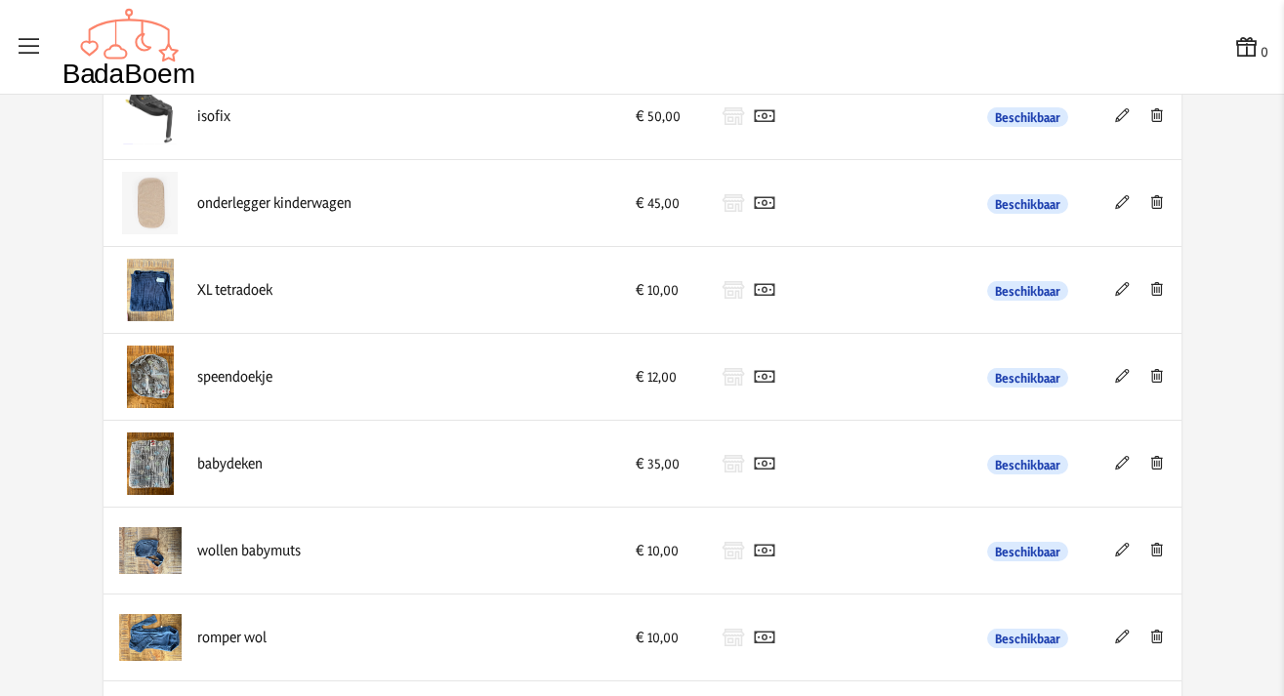
click at [1115, 287] on icon at bounding box center [1122, 289] width 19 height 14
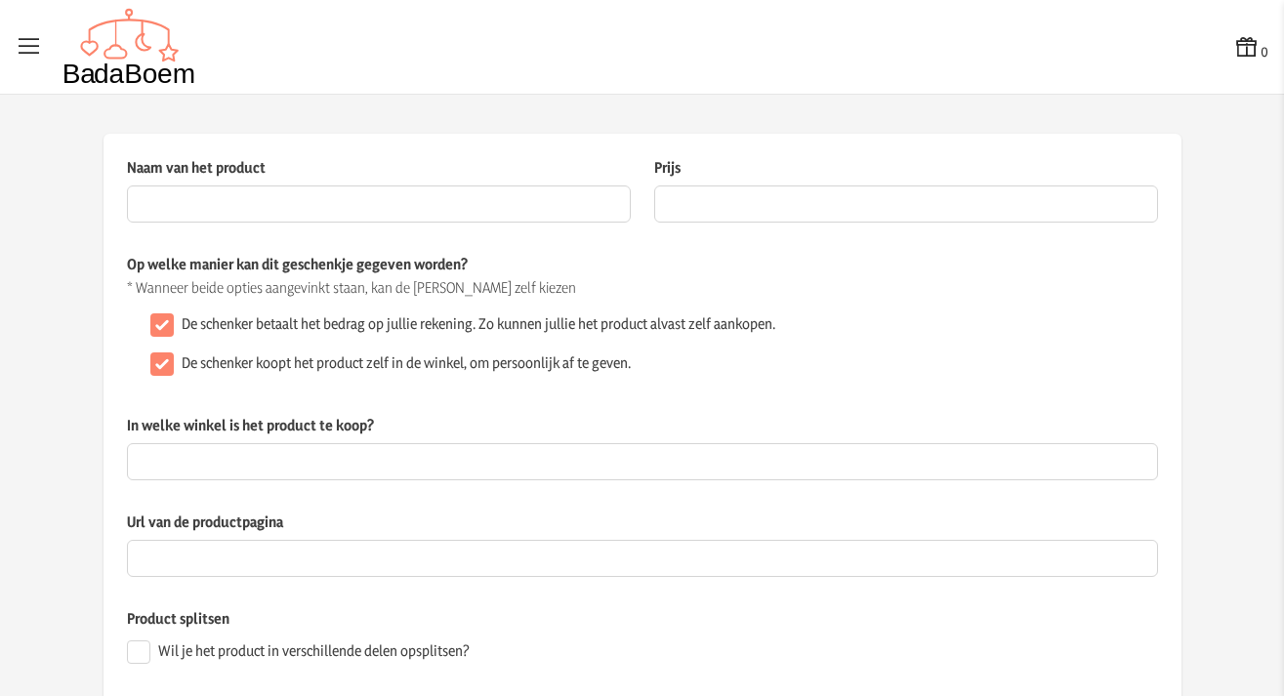
type input "XL tetradoek"
type input "10"
checkbox input "false"
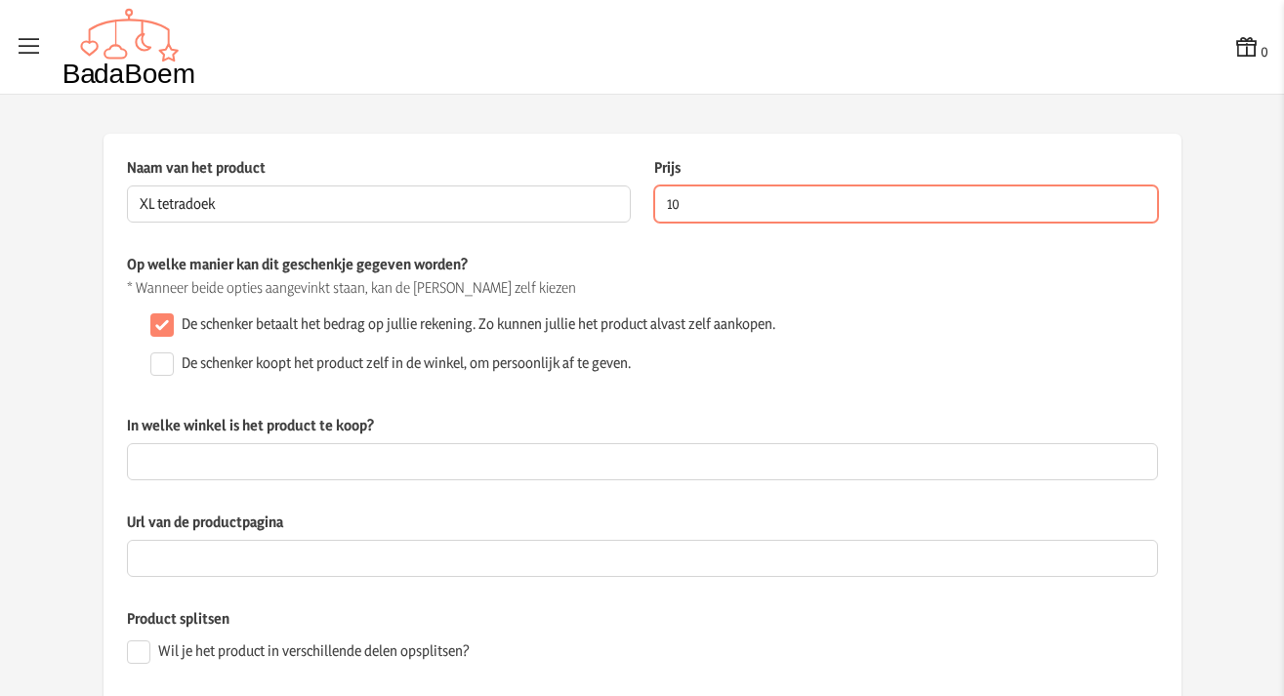
click at [667, 207] on input "10" at bounding box center [906, 204] width 504 height 37
type input "0"
type input "25.00"
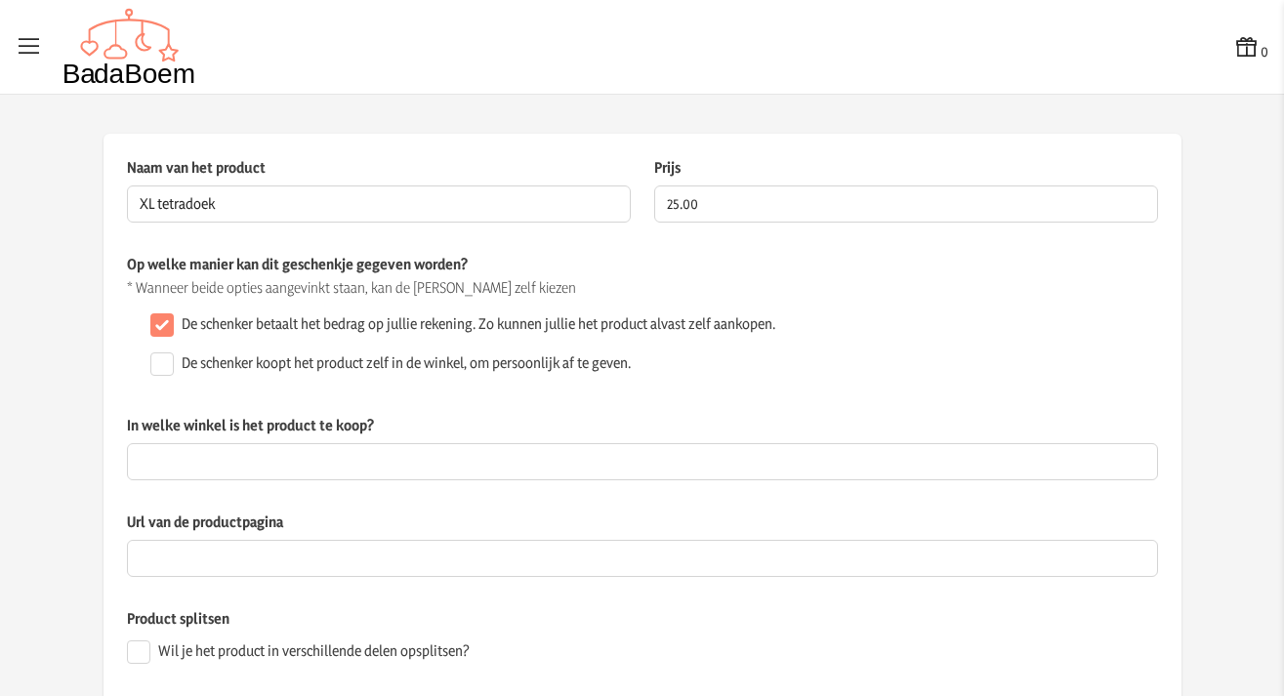
click at [867, 286] on p "* Wanneer beide opties aangevinkt staan, kan de [PERSON_NAME] zelf kiezen" at bounding box center [642, 288] width 1031 height 20
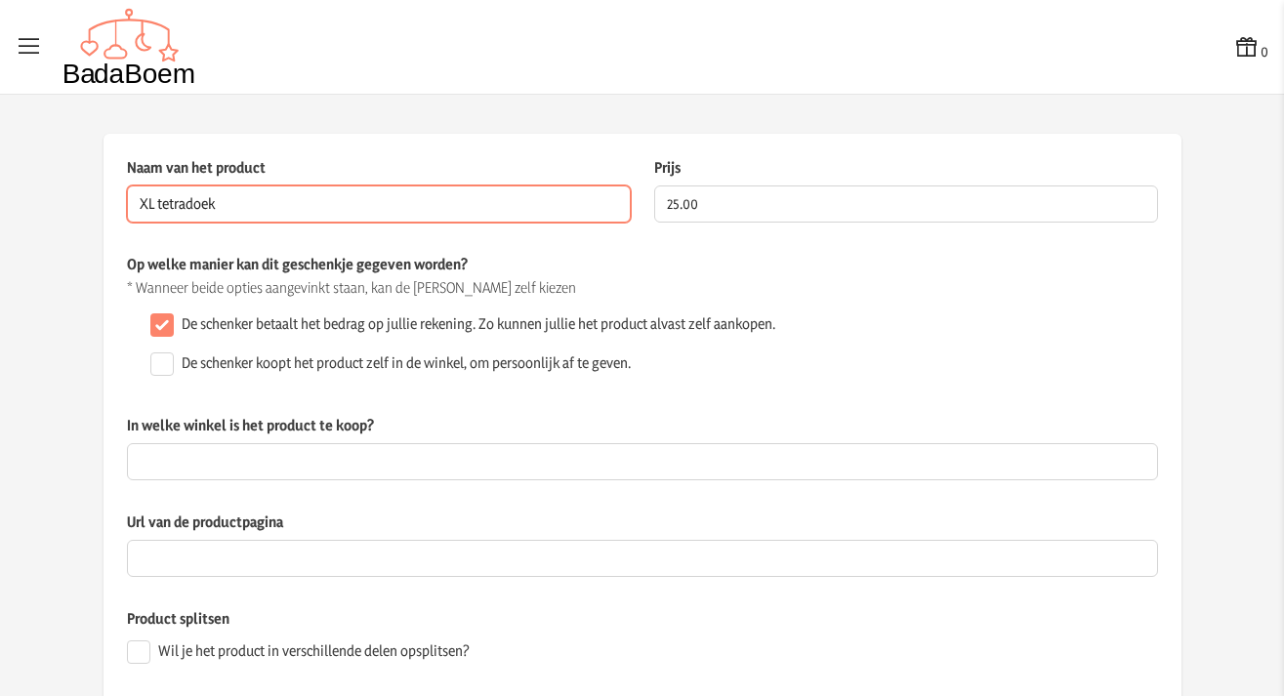
click at [247, 203] on input "XL tetradoek" at bounding box center [379, 204] width 504 height 37
type input "XL deken"
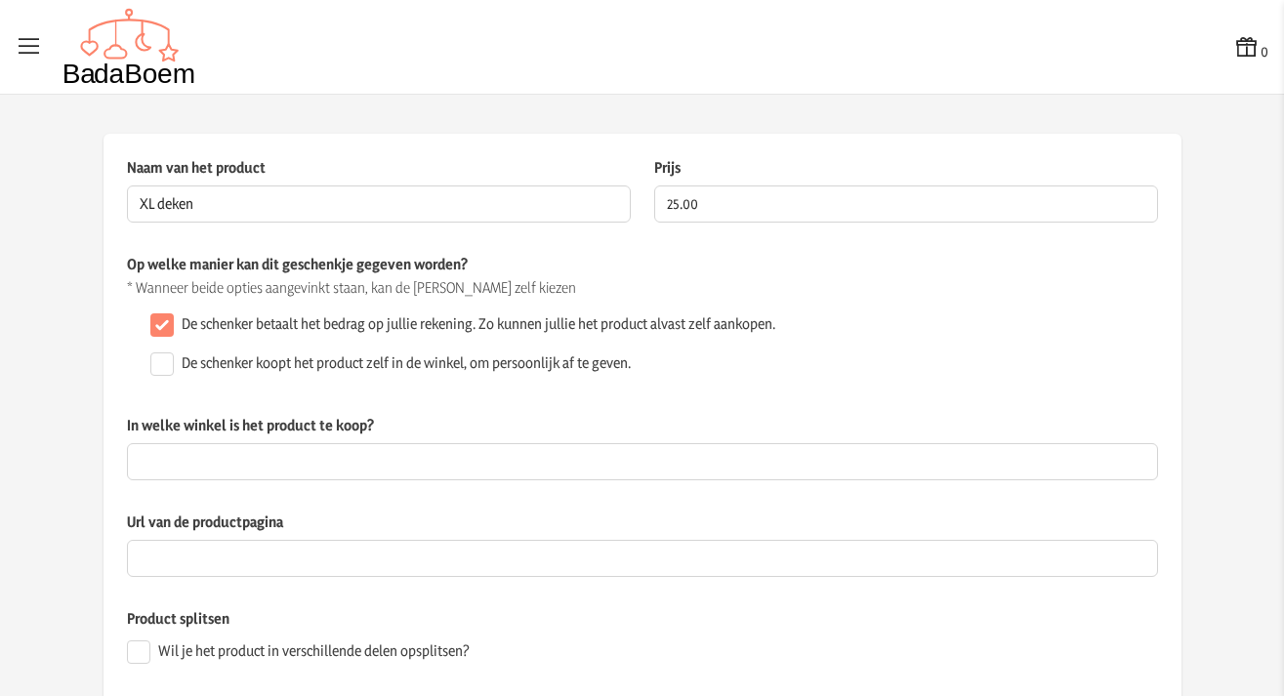
click at [672, 300] on div "Op welke manier kan dit geschenkje gegeven worden? * Wanneer beide opties aange…" at bounding box center [642, 334] width 1031 height 161
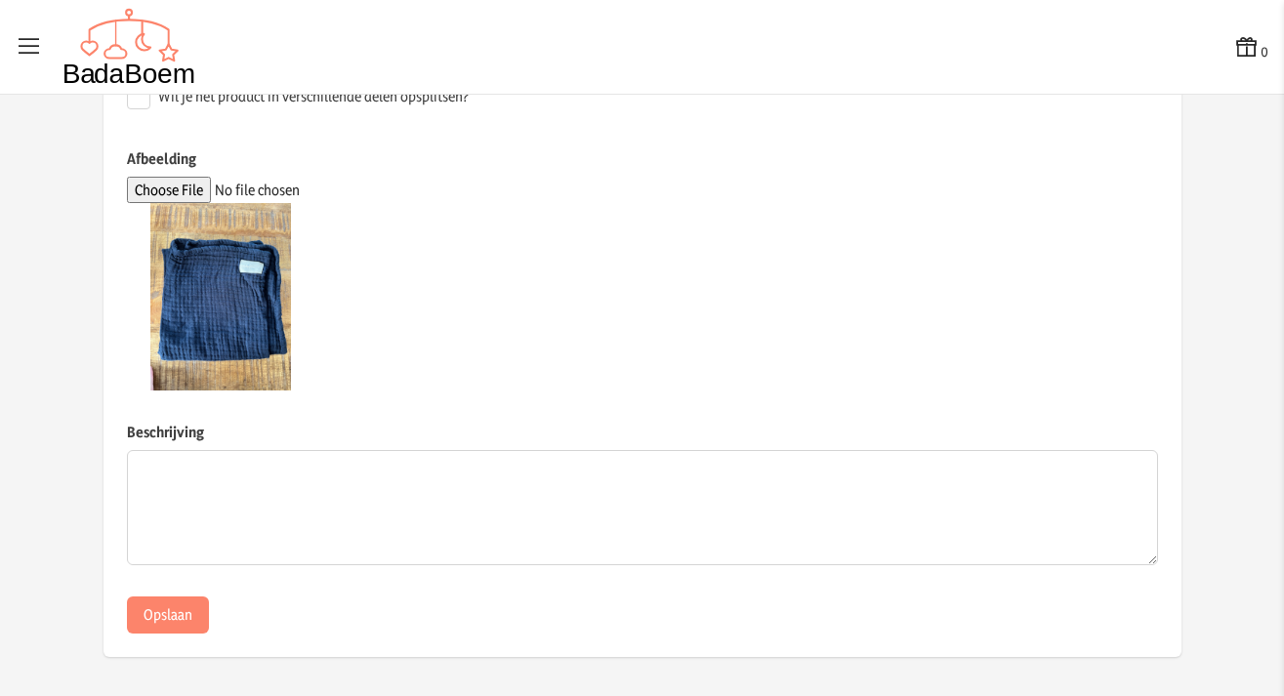
scroll to position [554, 0]
click at [160, 642] on div "Naam van het product XL deken Dit veld is verplicht Prijs 25.00 De prijs van he…" at bounding box center [643, 119] width 1078 height 1078
click at [161, 625] on button "Opslaan" at bounding box center [168, 616] width 82 height 37
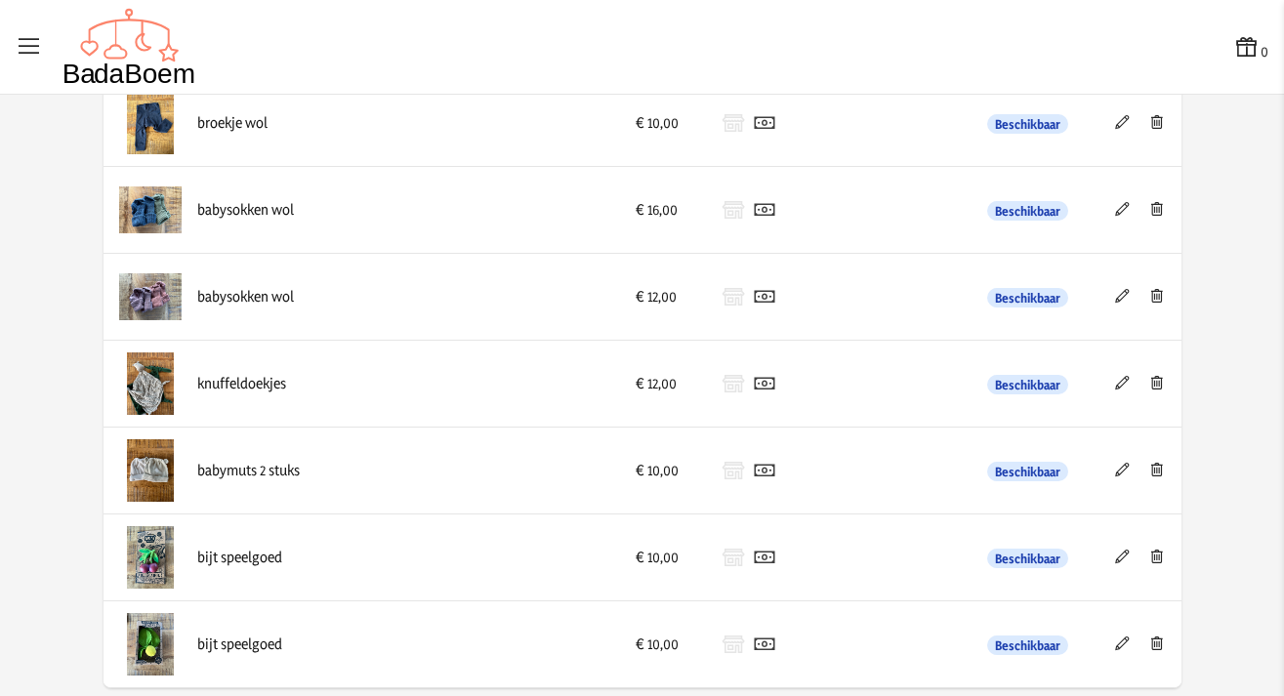
scroll to position [1459, 0]
click at [1117, 562] on icon at bounding box center [1122, 558] width 19 height 14
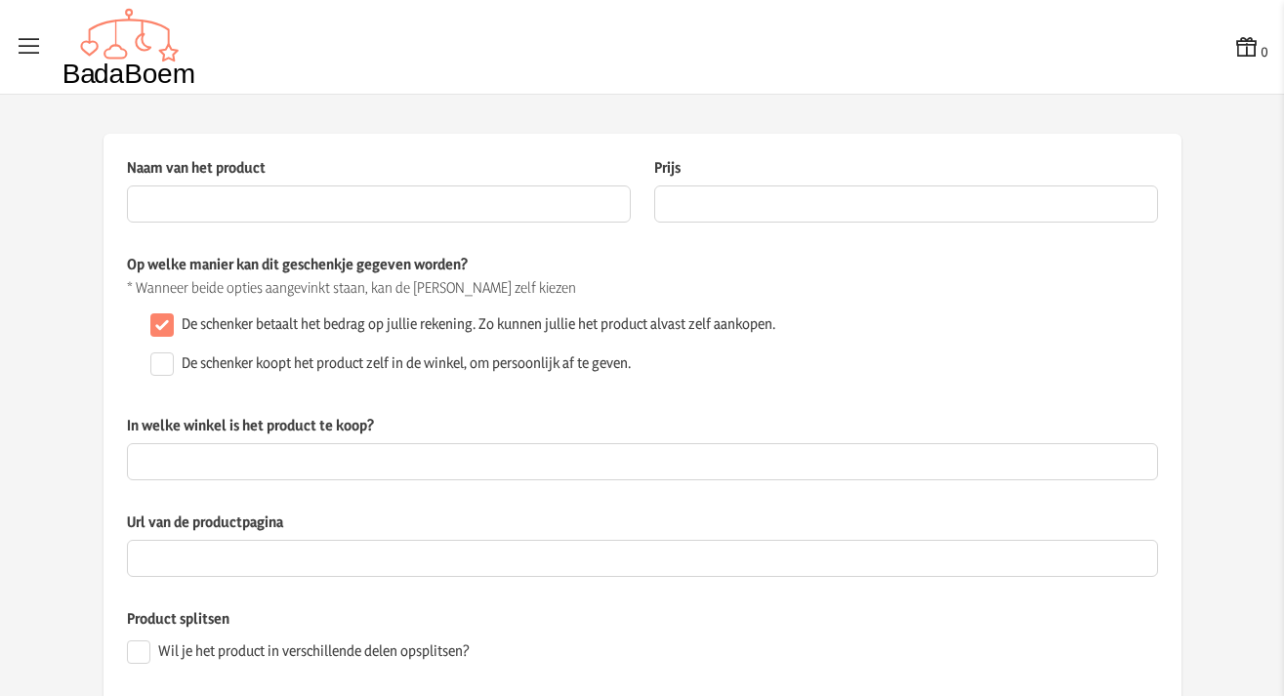
type input "bijt speelgoed"
type input "10"
checkbox input "false"
type textarea "bijt speelgoed van Oli & Carol"
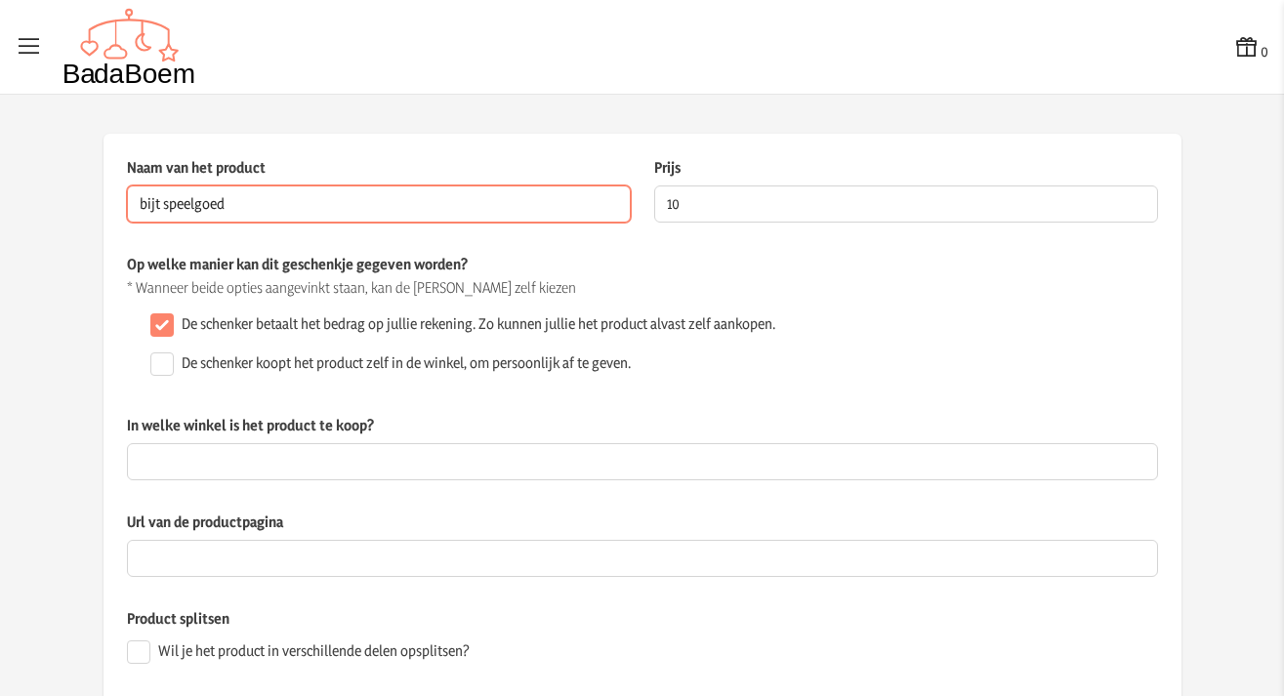
click at [513, 210] on input "bijt speelgoed" at bounding box center [379, 204] width 504 height 37
type input "bijt speelgoed kersen"
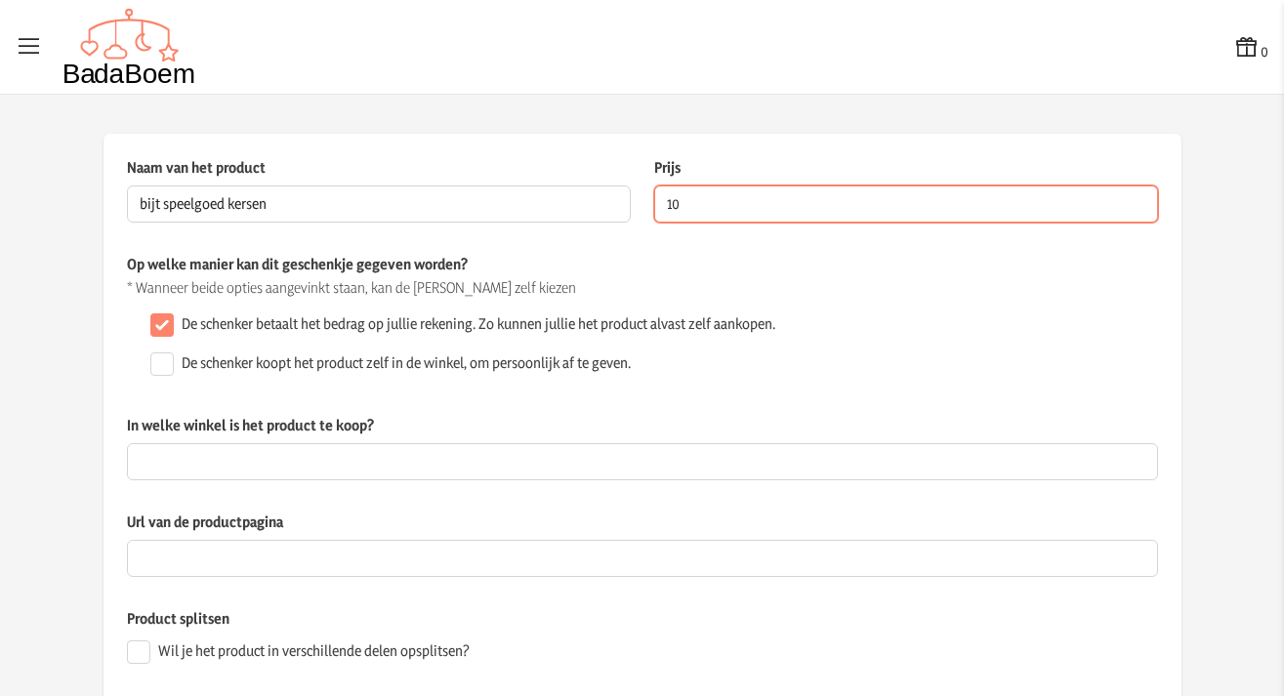
click at [729, 204] on input "10" at bounding box center [906, 204] width 504 height 37
type input "18.00"
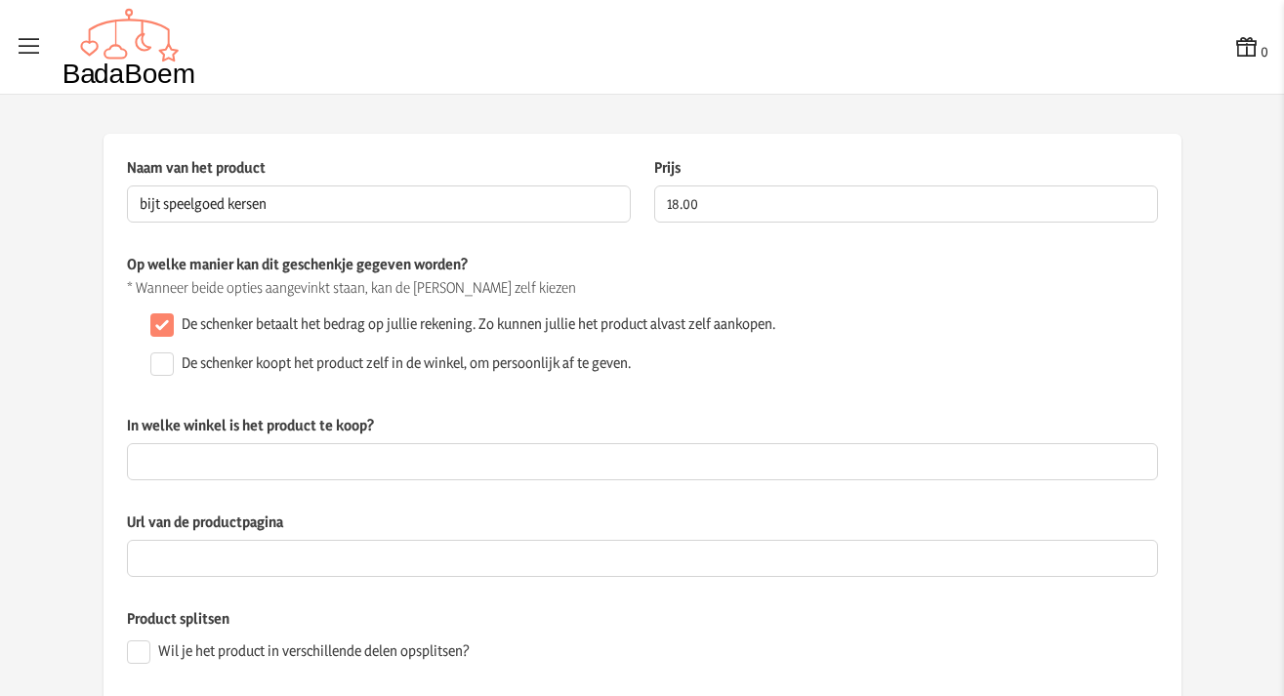
click at [968, 272] on p "Op welke manier kan dit geschenkje gegeven worden?" at bounding box center [642, 264] width 1031 height 21
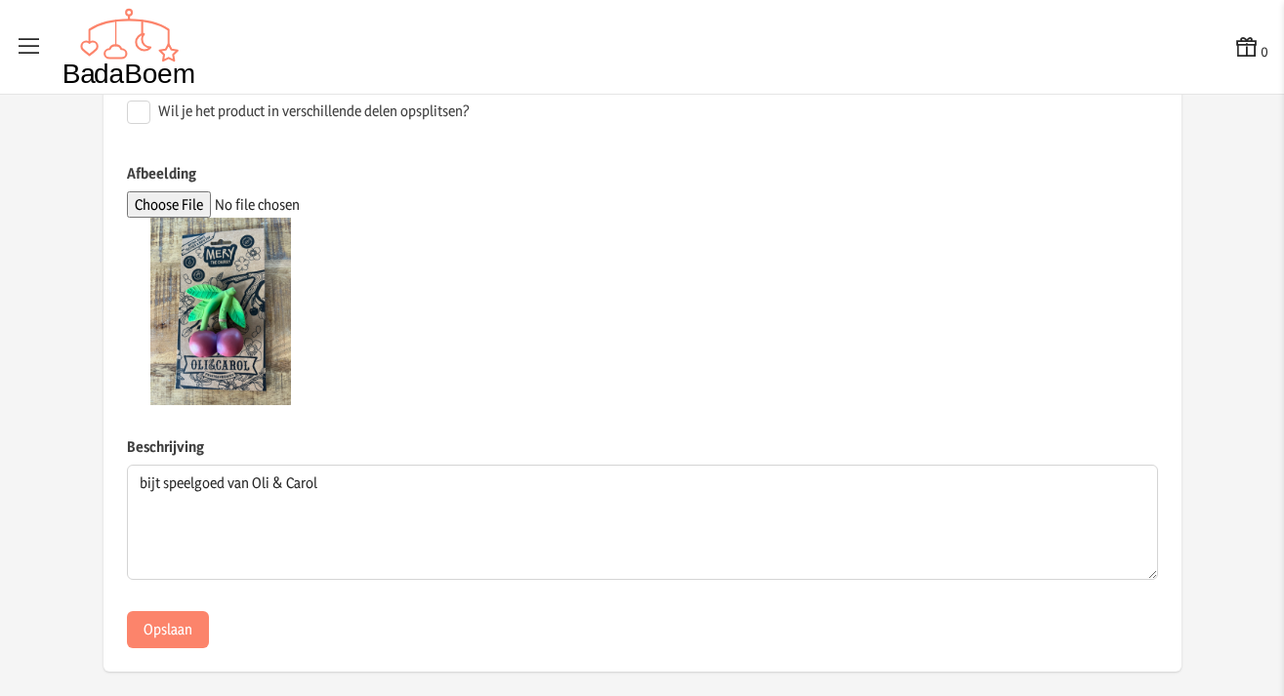
scroll to position [554, 0]
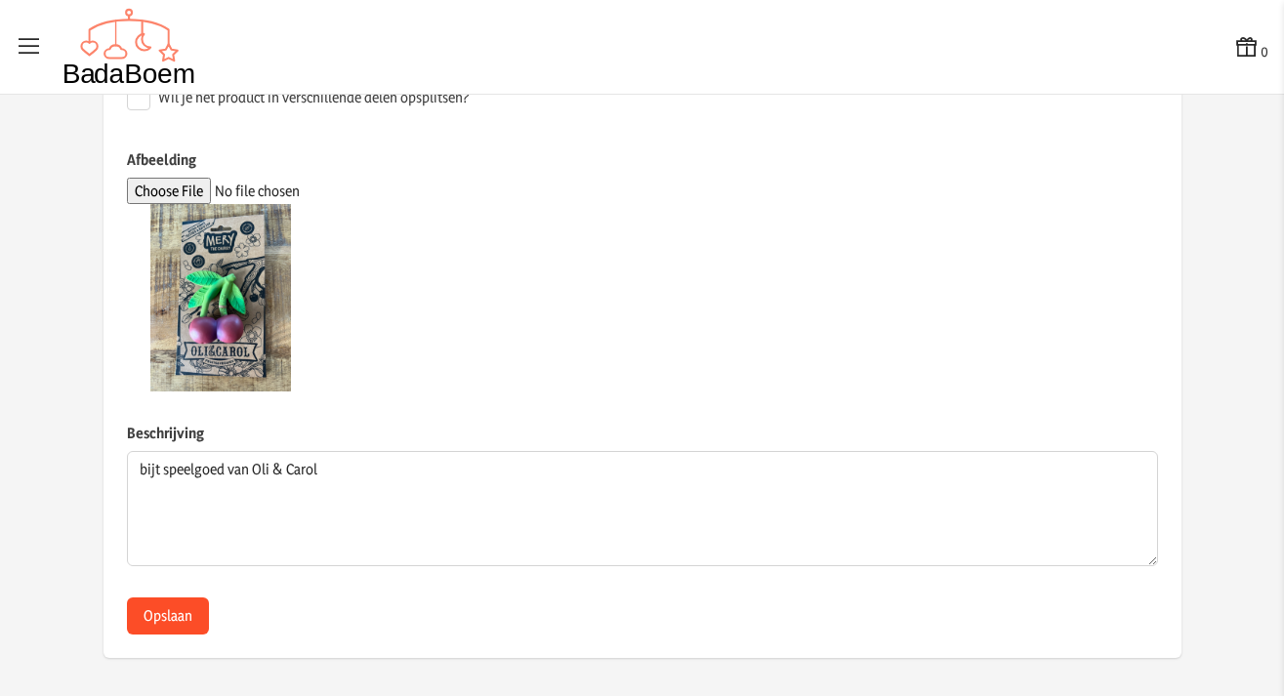
click at [186, 620] on button "Opslaan" at bounding box center [168, 616] width 82 height 37
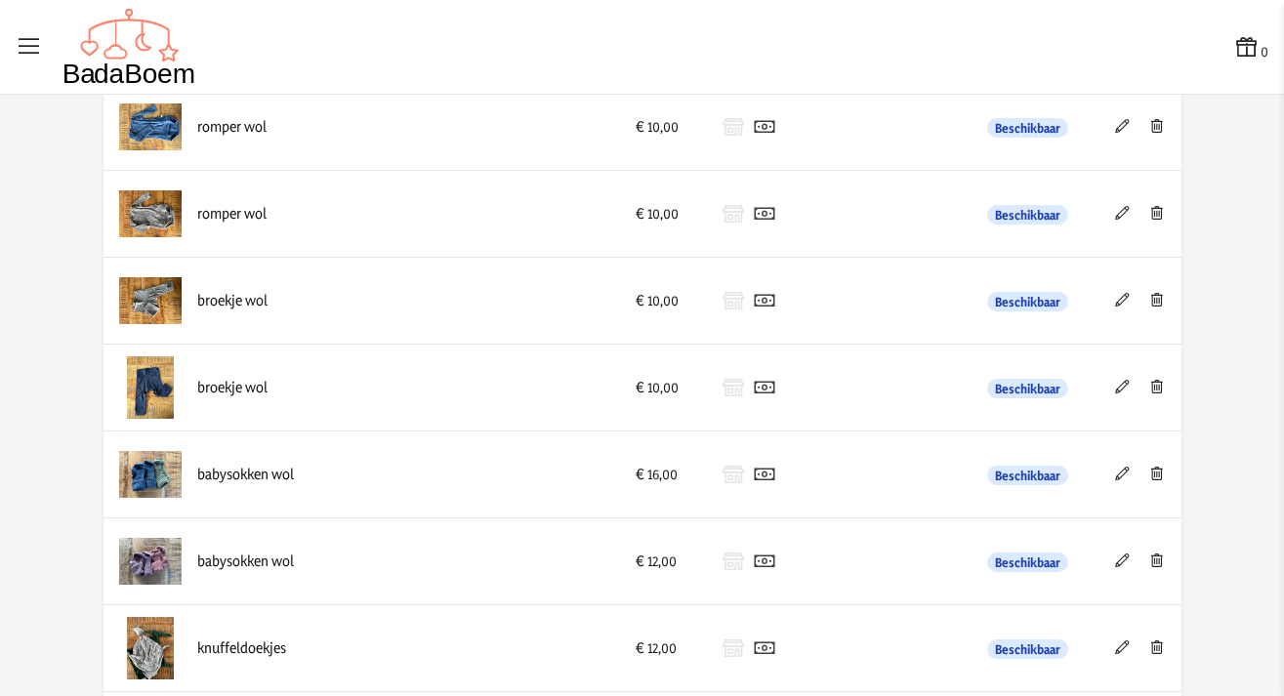
scroll to position [1459, 0]
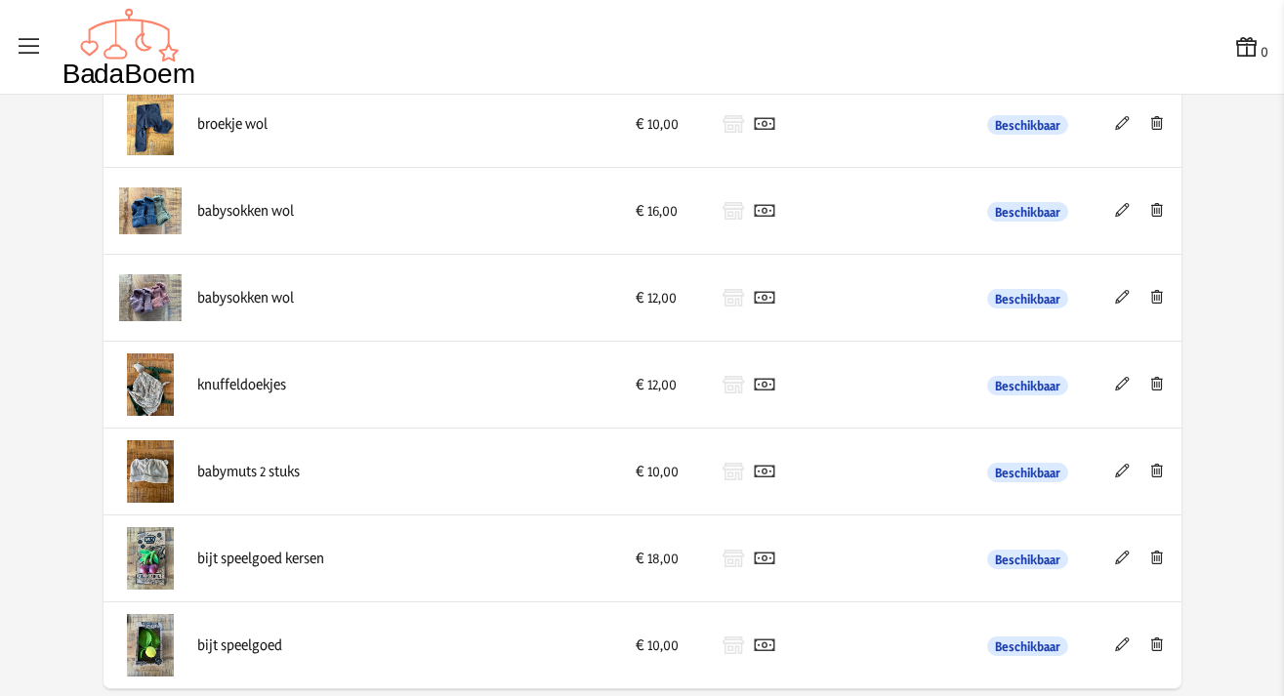
click at [1114, 645] on icon at bounding box center [1122, 645] width 19 height 14
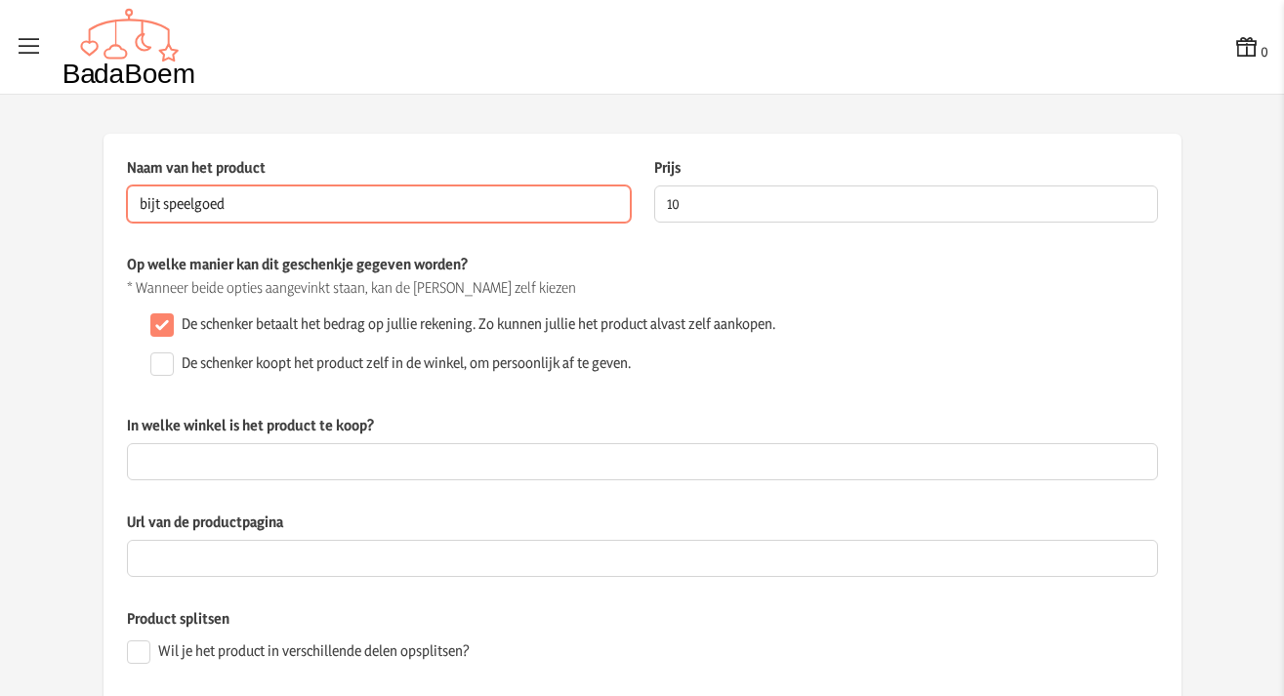
click at [502, 189] on input "bijt speelgoed" at bounding box center [379, 204] width 504 height 37
click at [502, 198] on input "bijt speelgoed" at bounding box center [379, 204] width 504 height 37
type input "bijt speelgoed citroen"
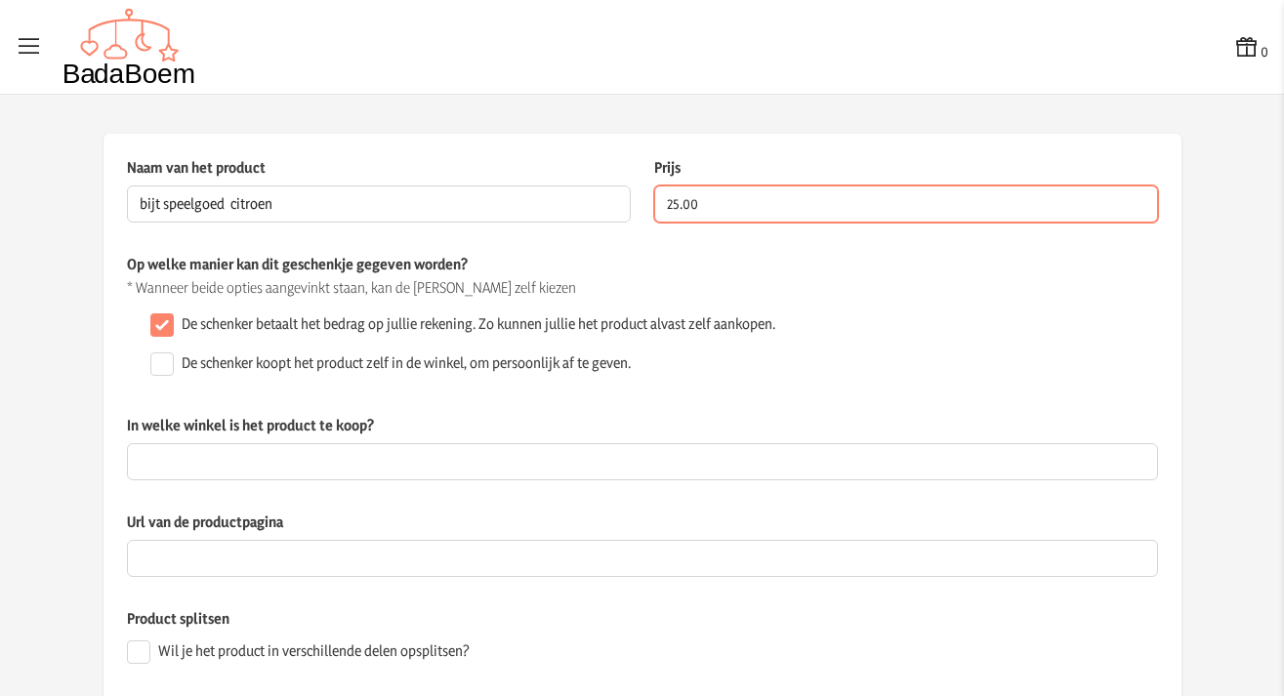
type input "25.00"
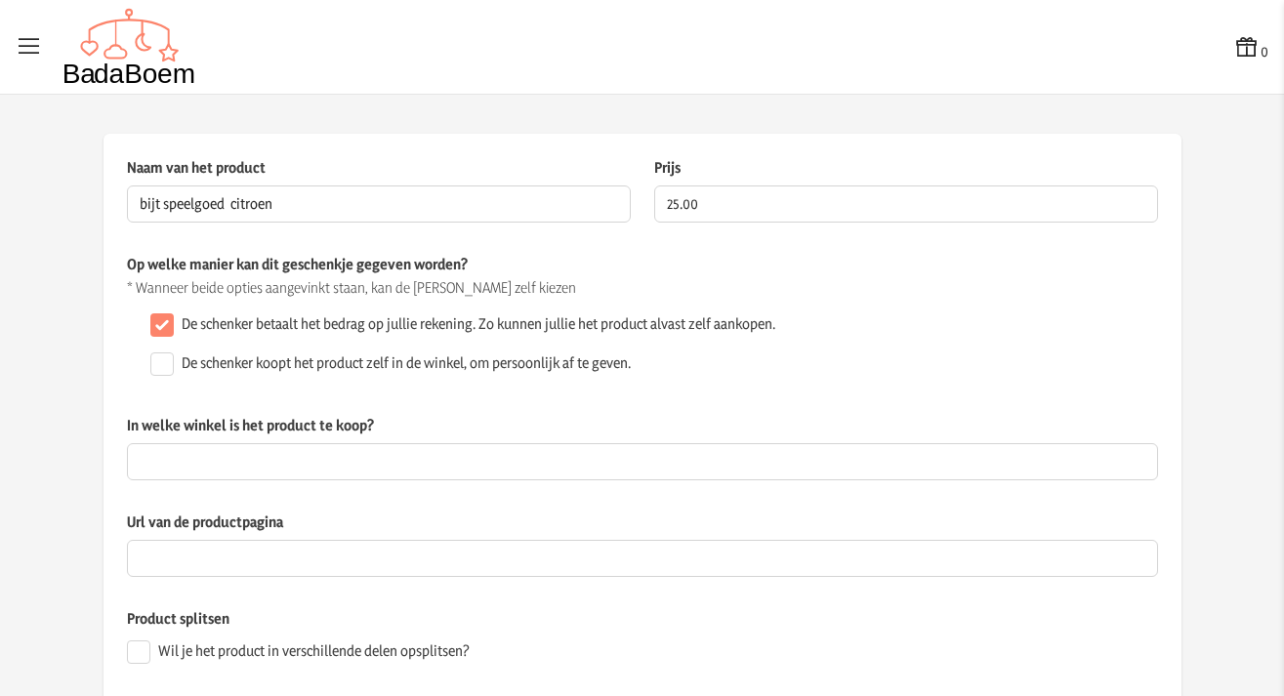
click at [587, 242] on div "Naam van het product bijt speelgoed citroen Dit veld is verplicht Prijs 25.00 D…" at bounding box center [642, 205] width 1031 height 97
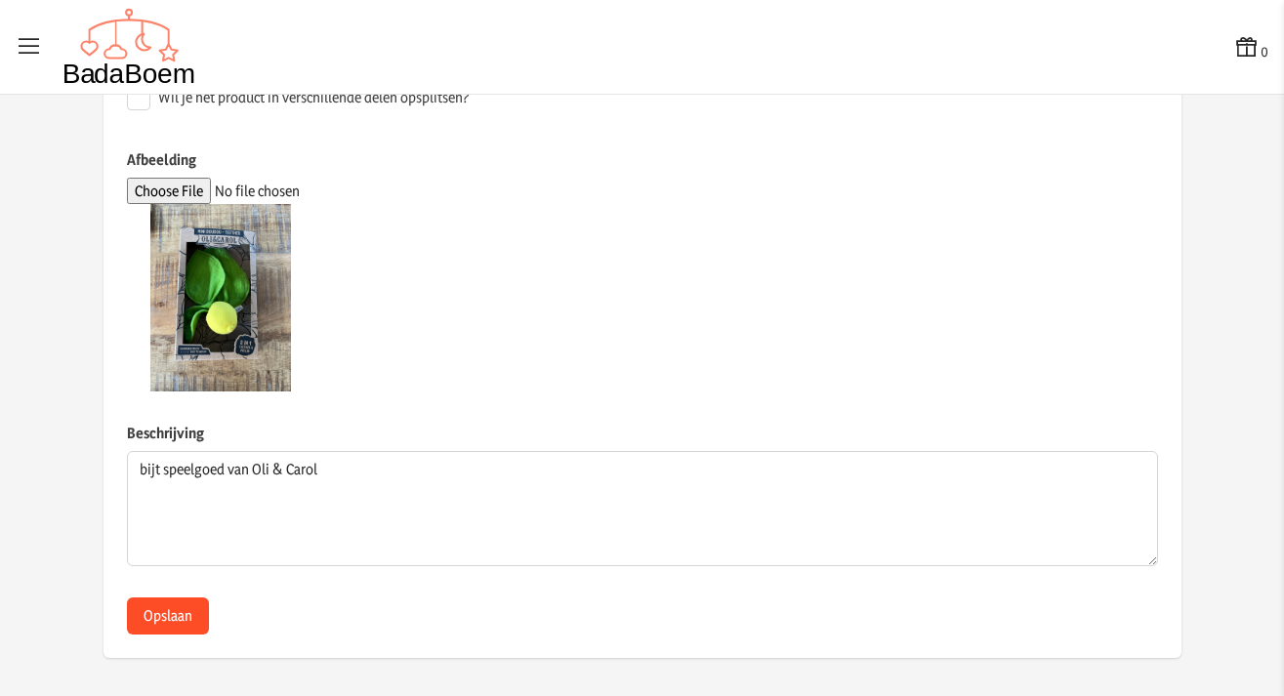
click at [181, 605] on button "Opslaan" at bounding box center [168, 616] width 82 height 37
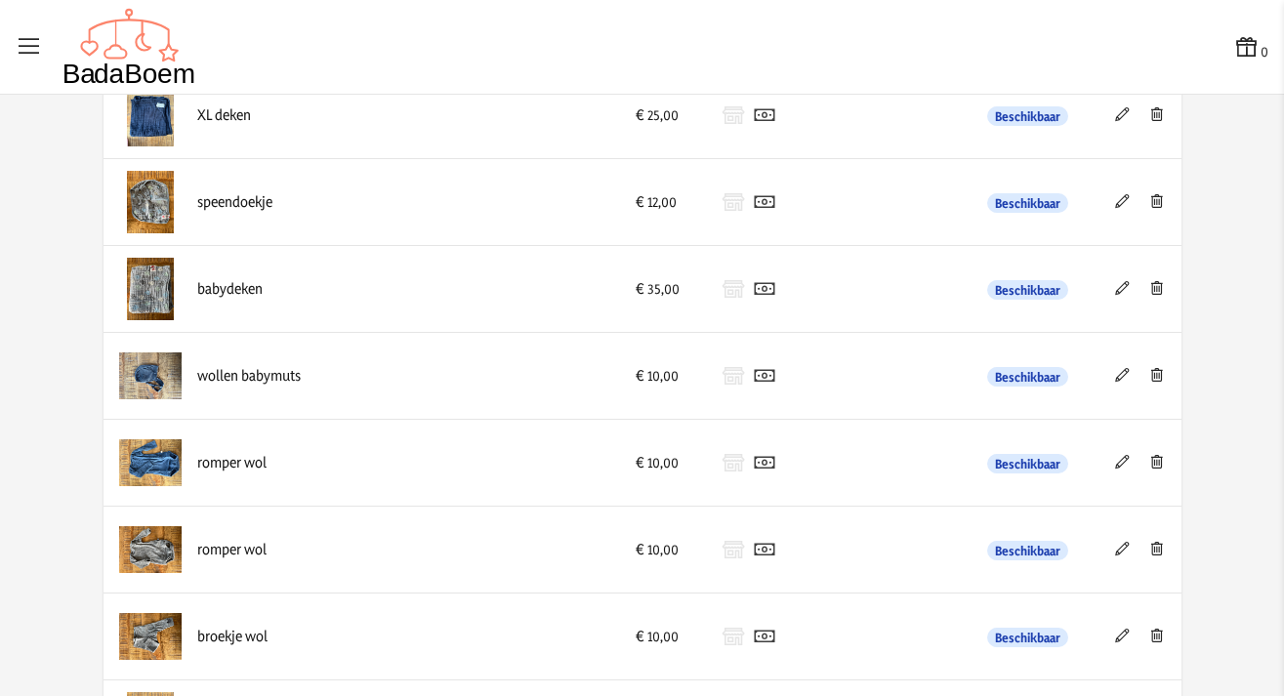
scroll to position [967, 0]
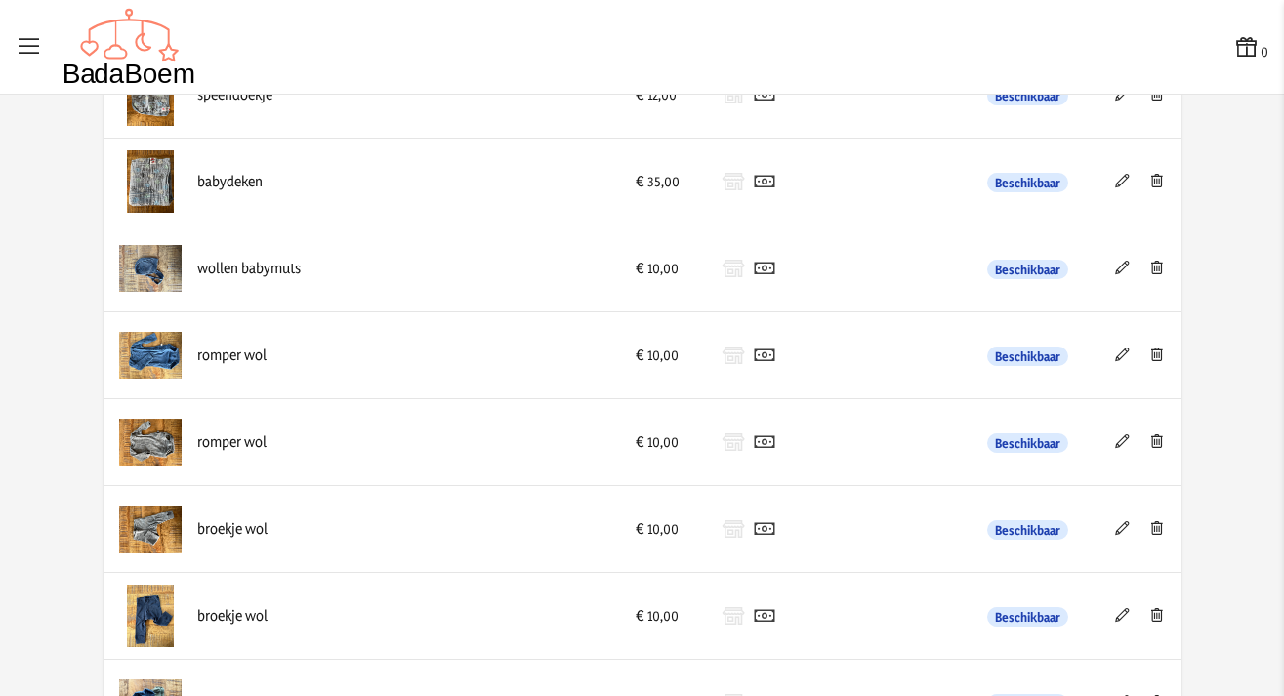
click at [1115, 356] on icon at bounding box center [1122, 355] width 19 height 14
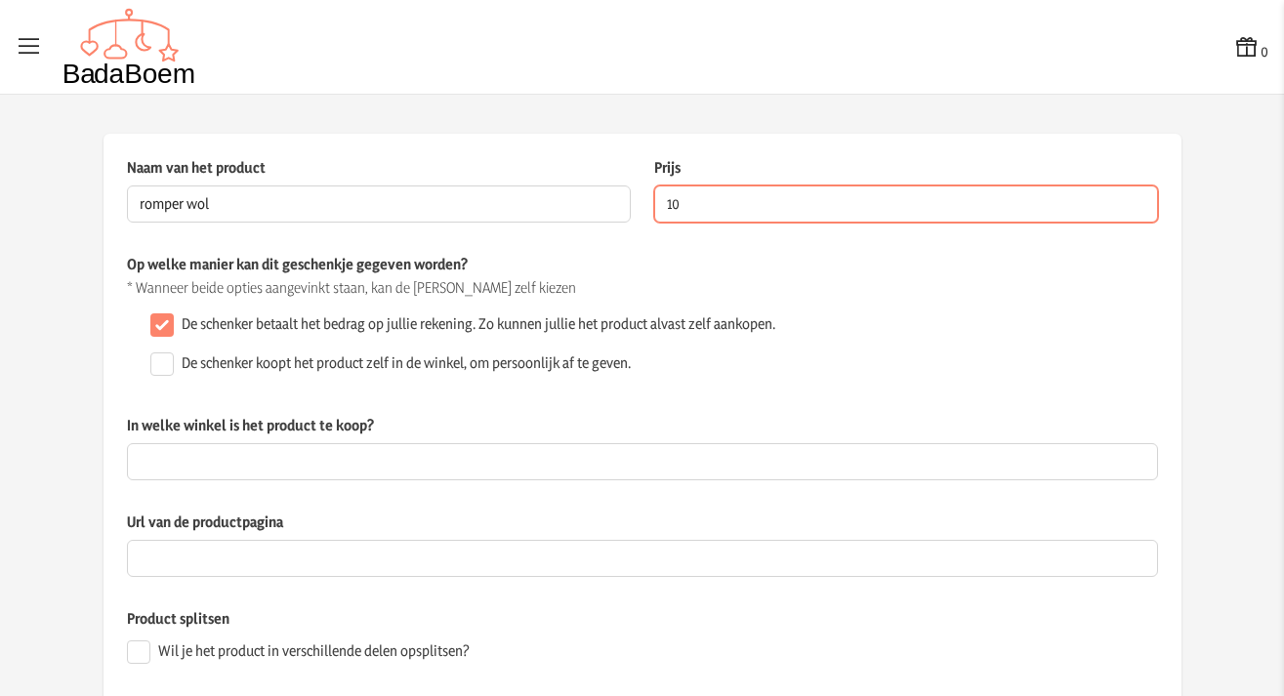
click at [709, 205] on input "10" at bounding box center [906, 204] width 504 height 37
type input "1"
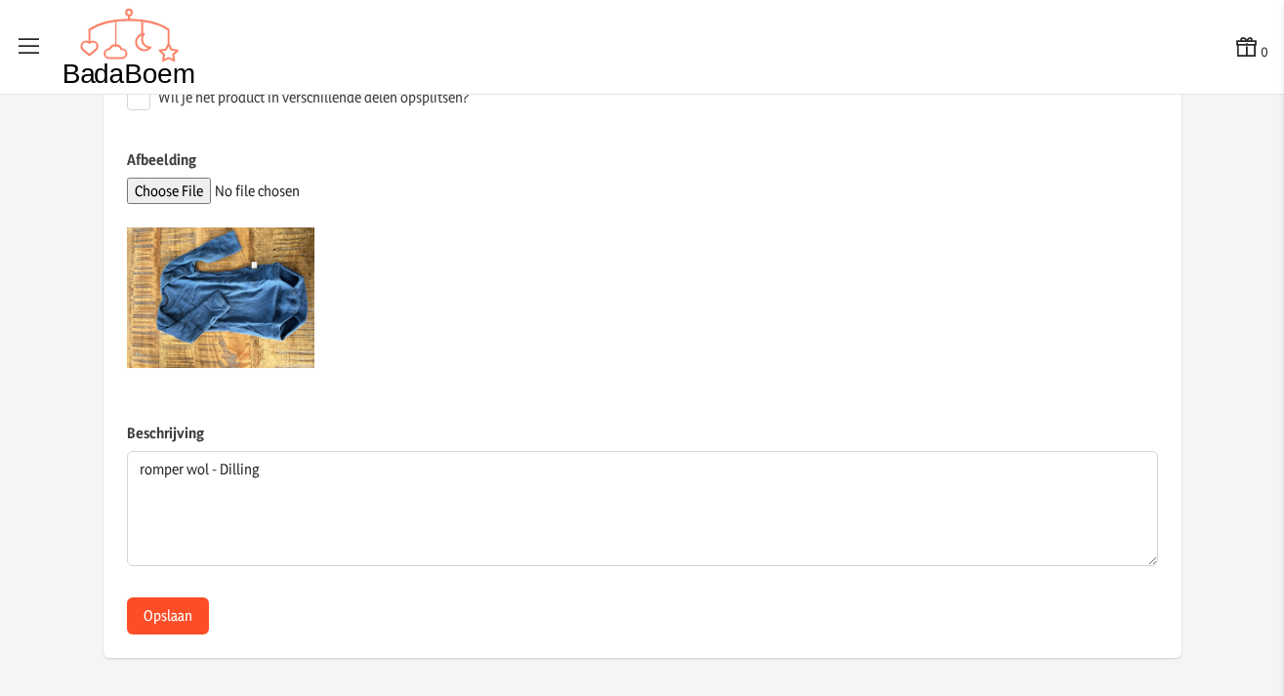
type input "25.00"
click at [178, 619] on button "Opslaan" at bounding box center [168, 616] width 82 height 37
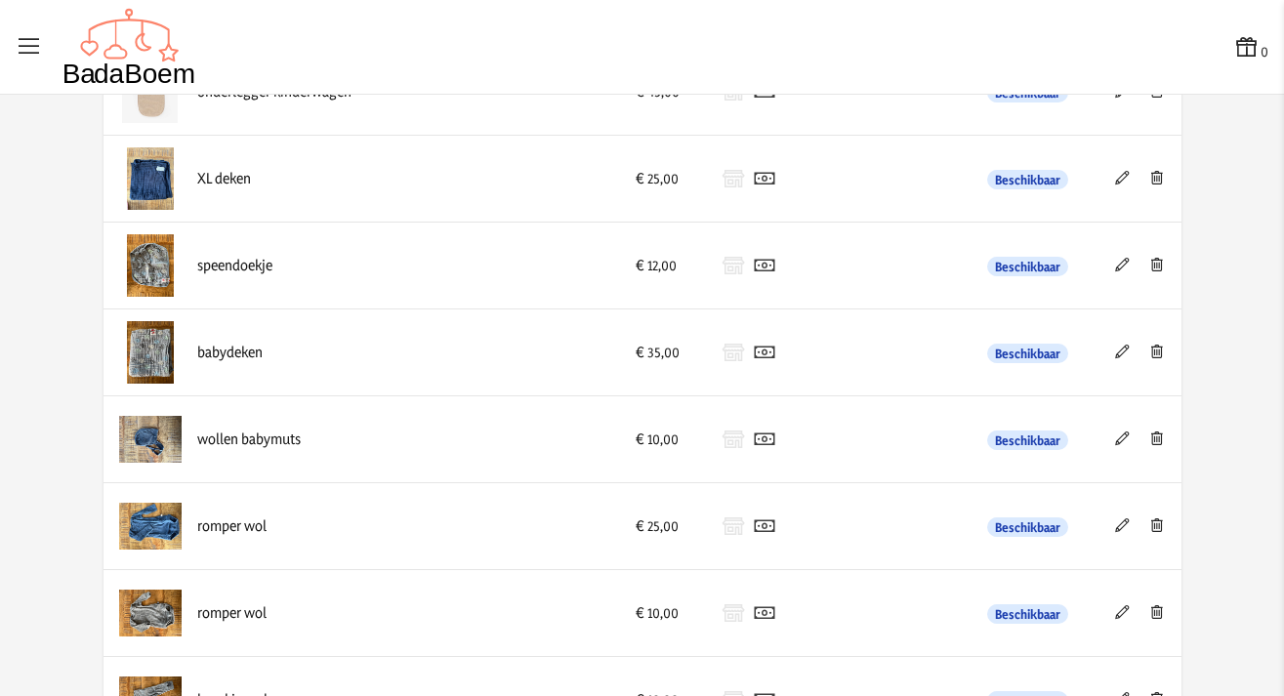
scroll to position [830, 0]
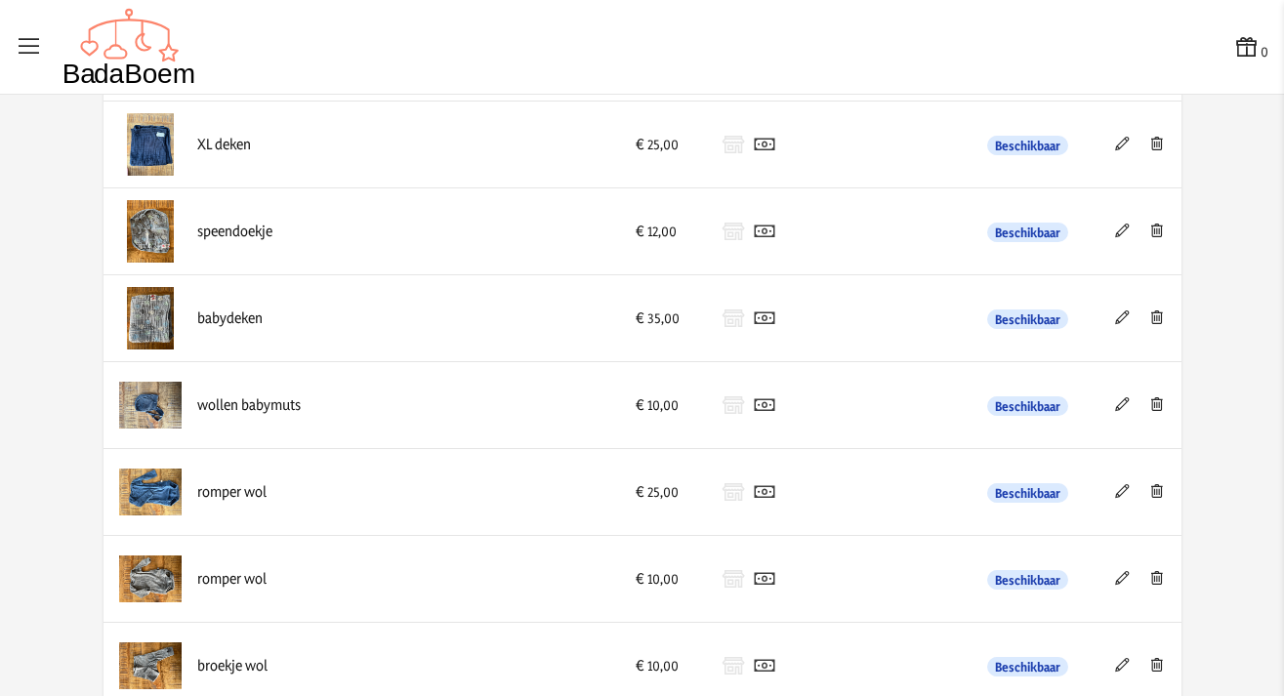
click at [1116, 579] on icon at bounding box center [1122, 578] width 19 height 14
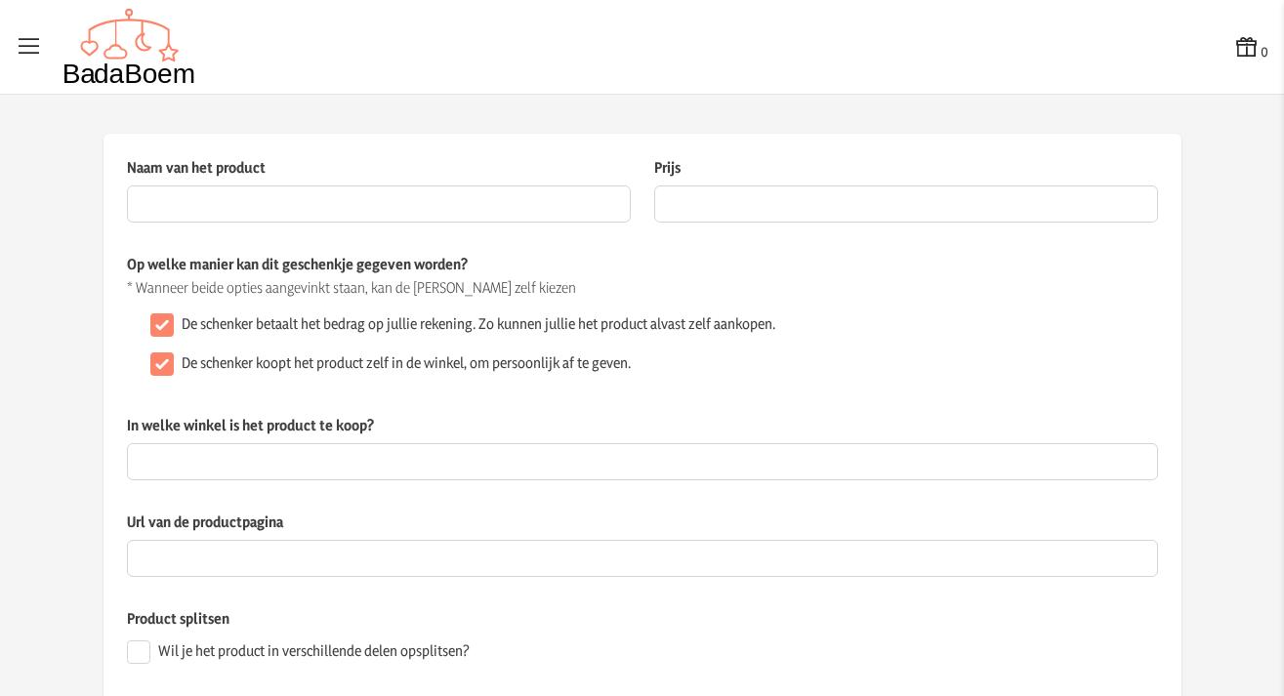
type input "romper wol"
type input "10"
checkbox input "false"
type textarea "romper wol - Dilling"
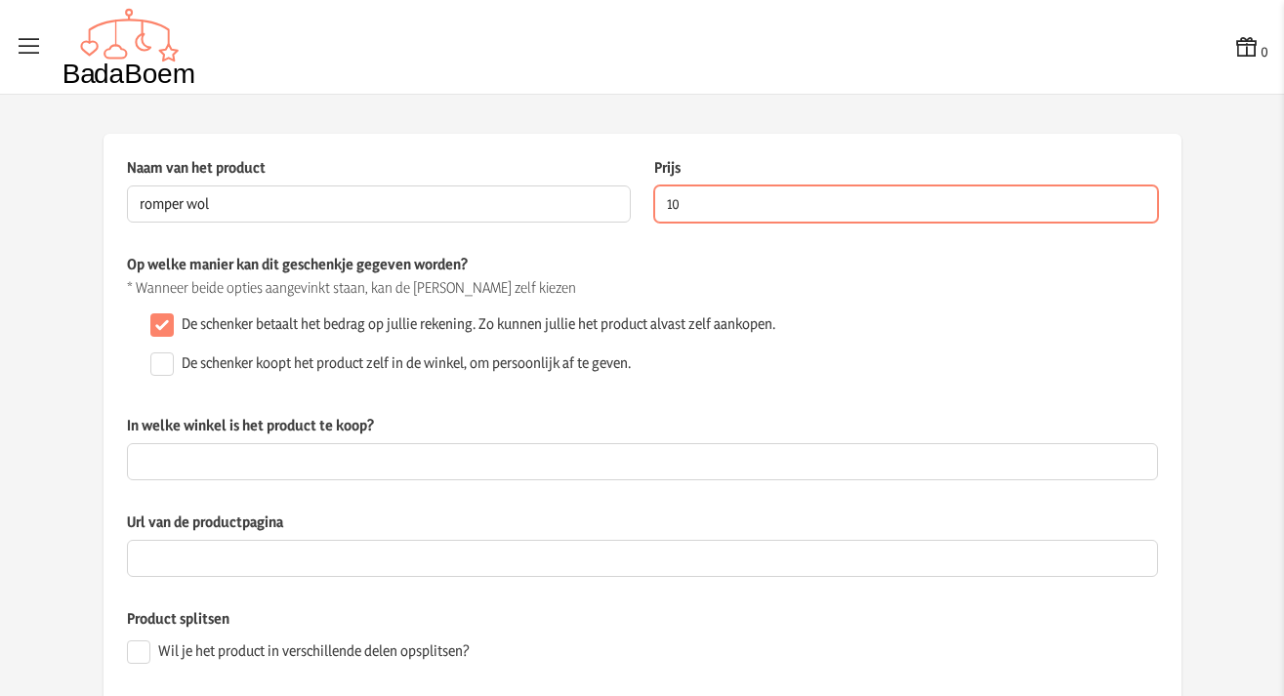
click at [728, 204] on input "10" at bounding box center [906, 204] width 504 height 37
type input "1"
type input "25.00"
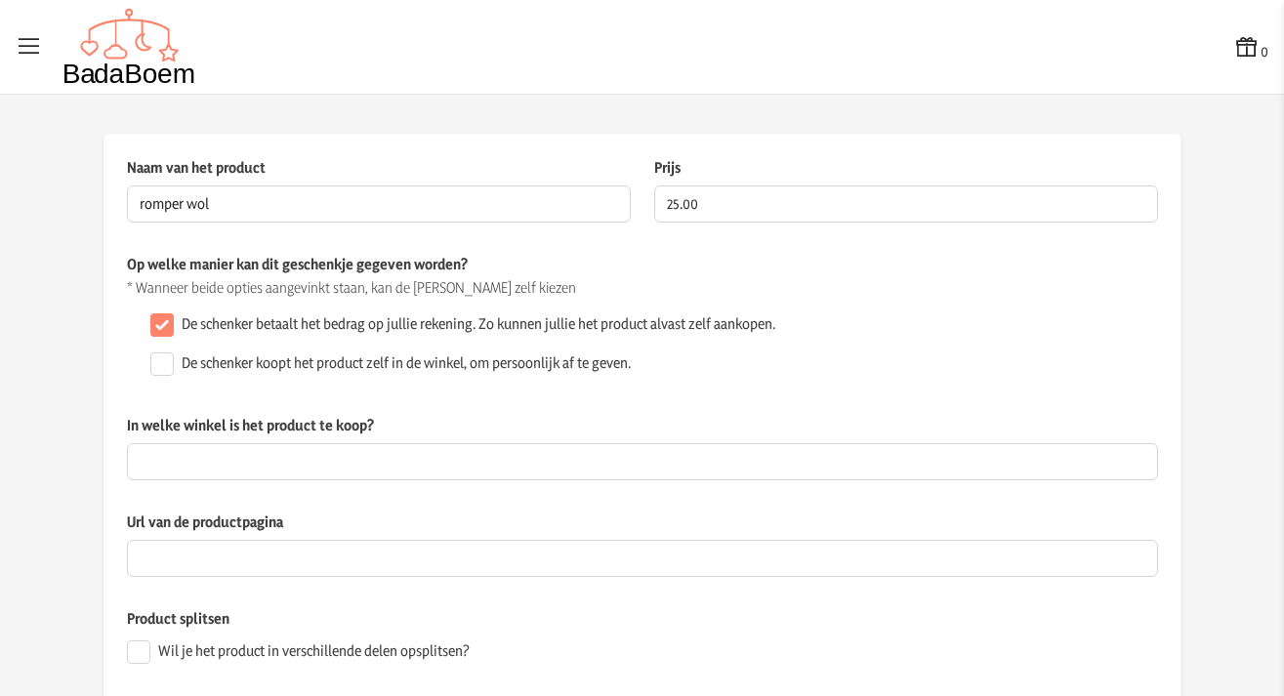
click at [883, 261] on p "Op welke manier kan dit geschenkje gegeven worden?" at bounding box center [642, 264] width 1031 height 21
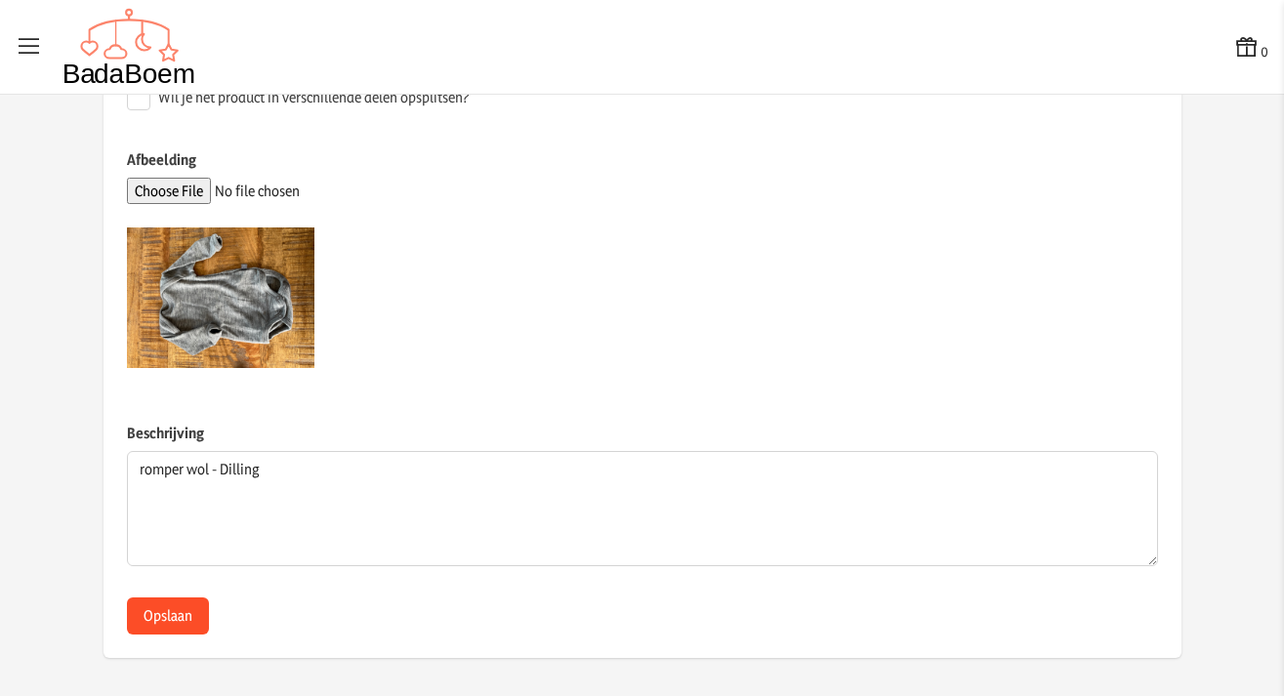
click at [154, 618] on button "Opslaan" at bounding box center [168, 616] width 82 height 37
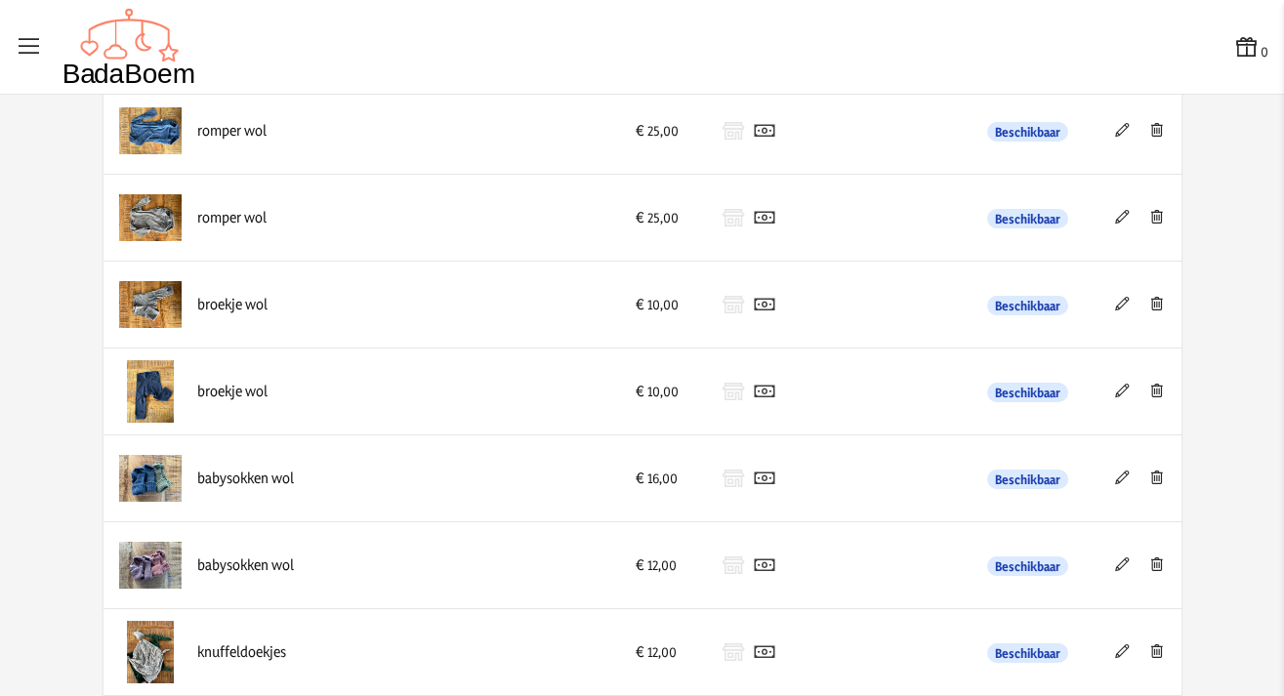
scroll to position [1180, 0]
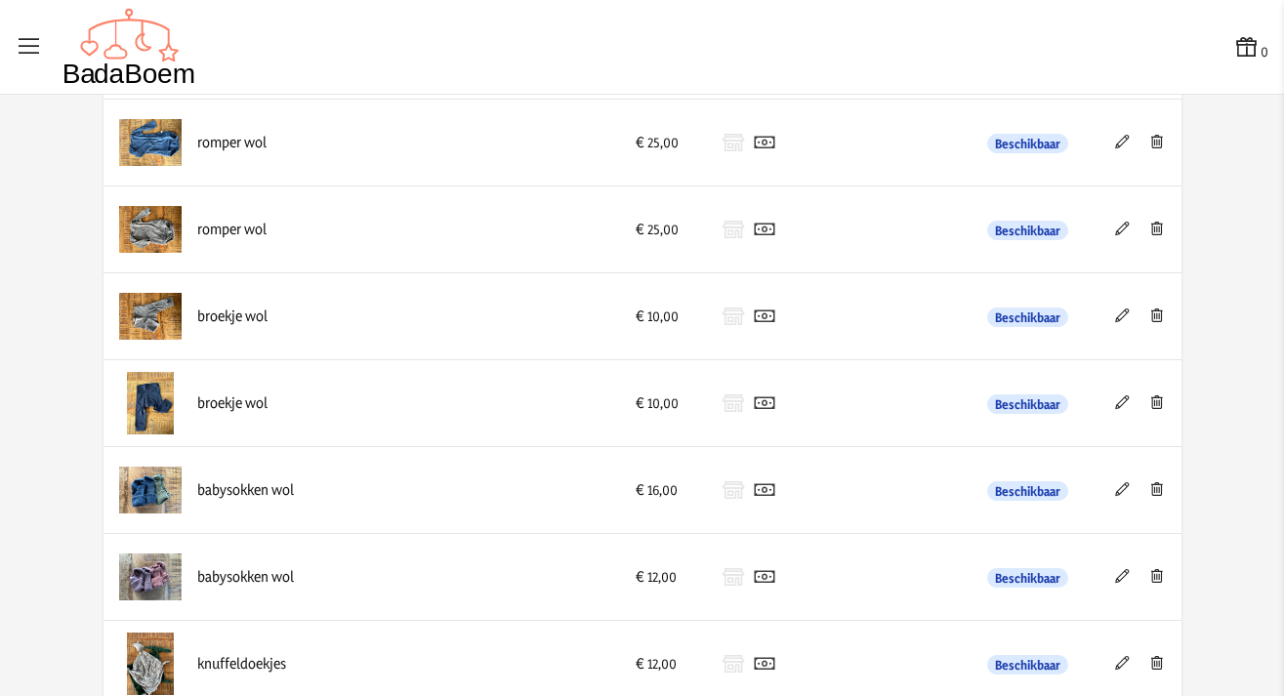
click at [1118, 403] on icon at bounding box center [1122, 403] width 19 height 14
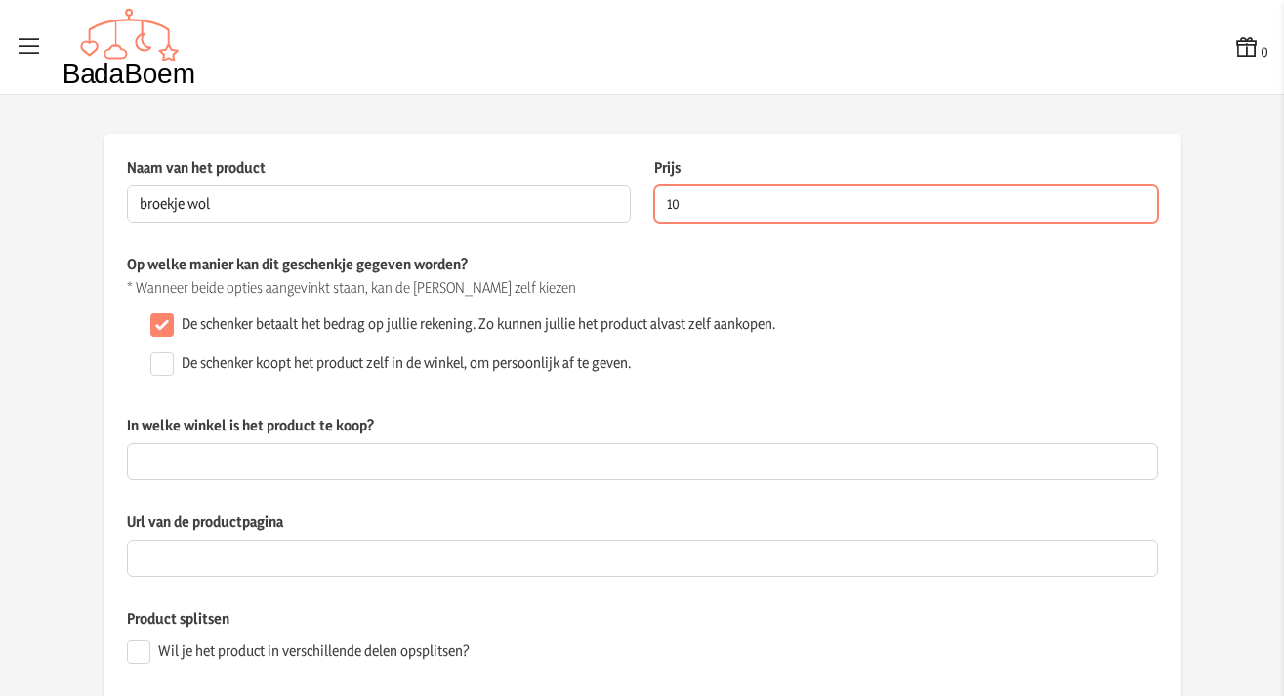
click at [718, 209] on input "10" at bounding box center [906, 204] width 504 height 37
type input "19.00"
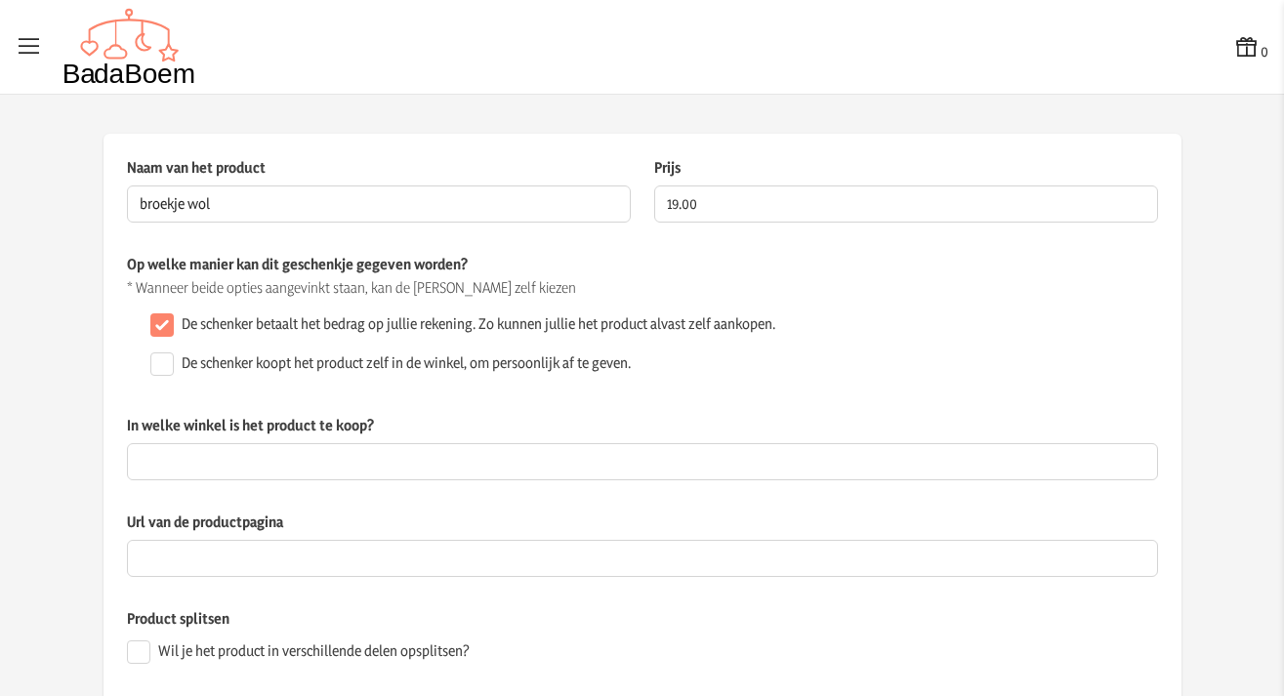
click at [759, 243] on div "Naam van het product broekje wol Dit veld is verplicht Prijs 19.00 De prijs van…" at bounding box center [642, 205] width 1031 height 97
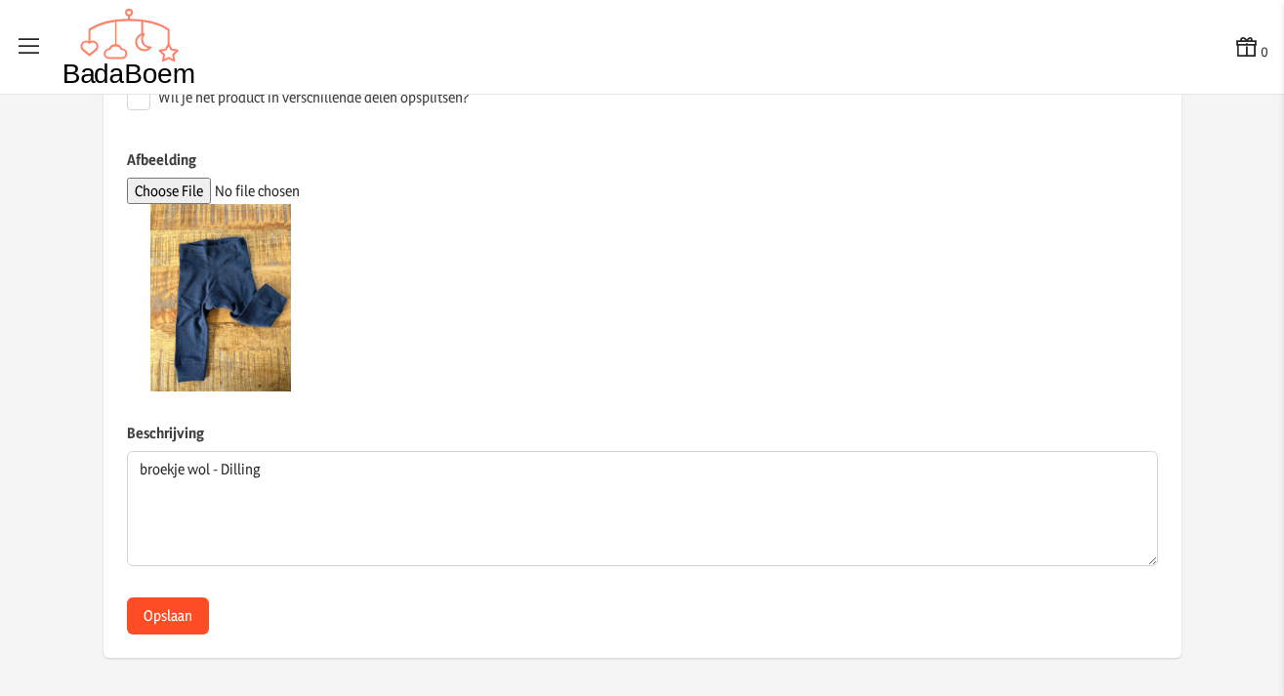
click at [170, 614] on button "Opslaan" at bounding box center [168, 616] width 82 height 37
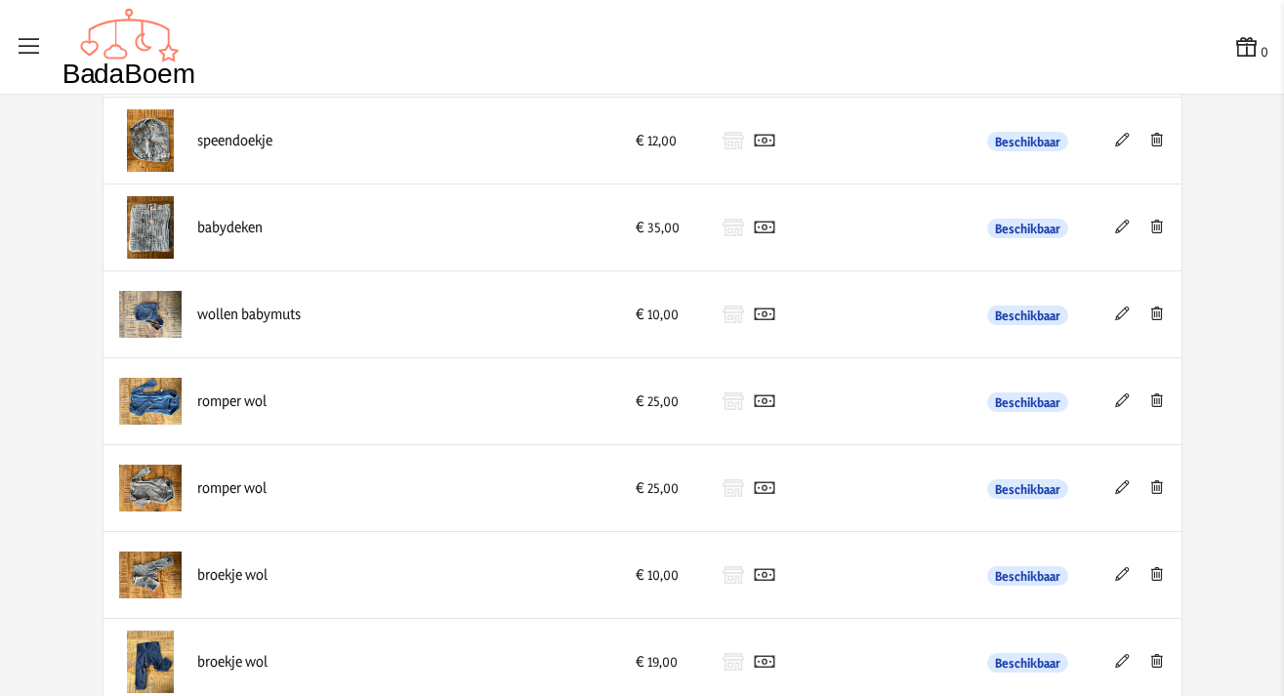
scroll to position [961, 0]
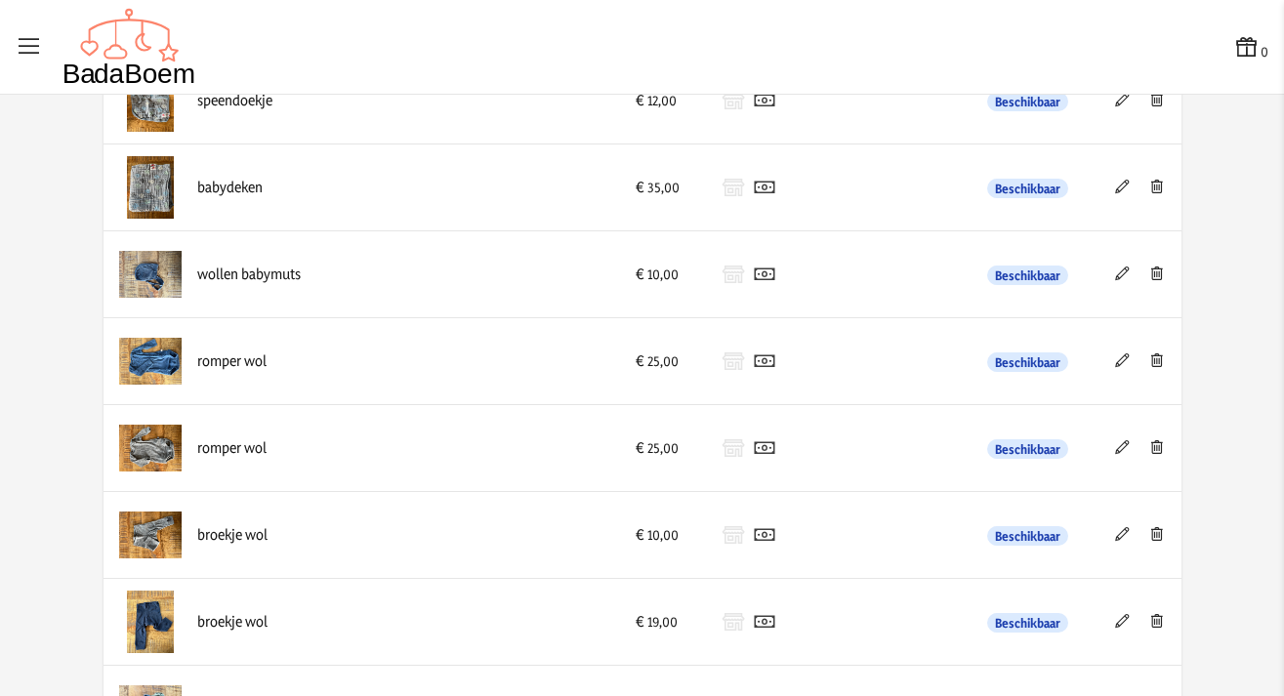
click at [1118, 534] on icon at bounding box center [1122, 534] width 19 height 14
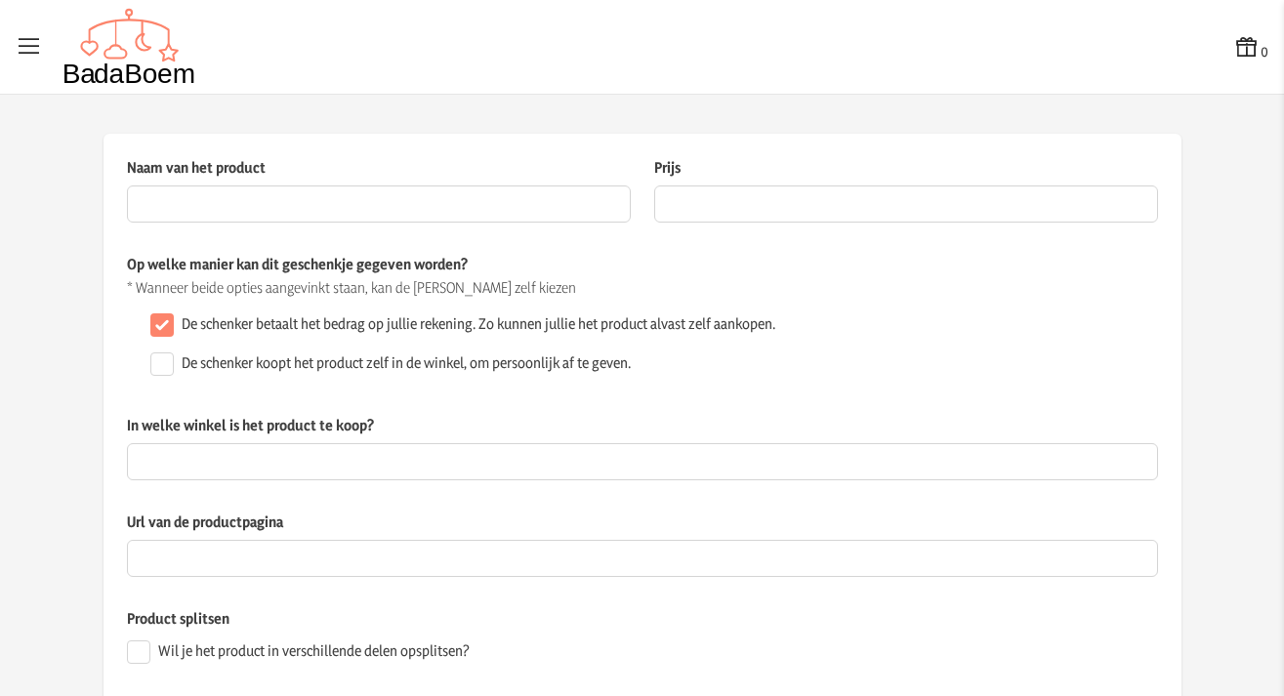
type input "broekje wol"
type input "10"
checkbox input "false"
type textarea "broekje wol - Dilling"
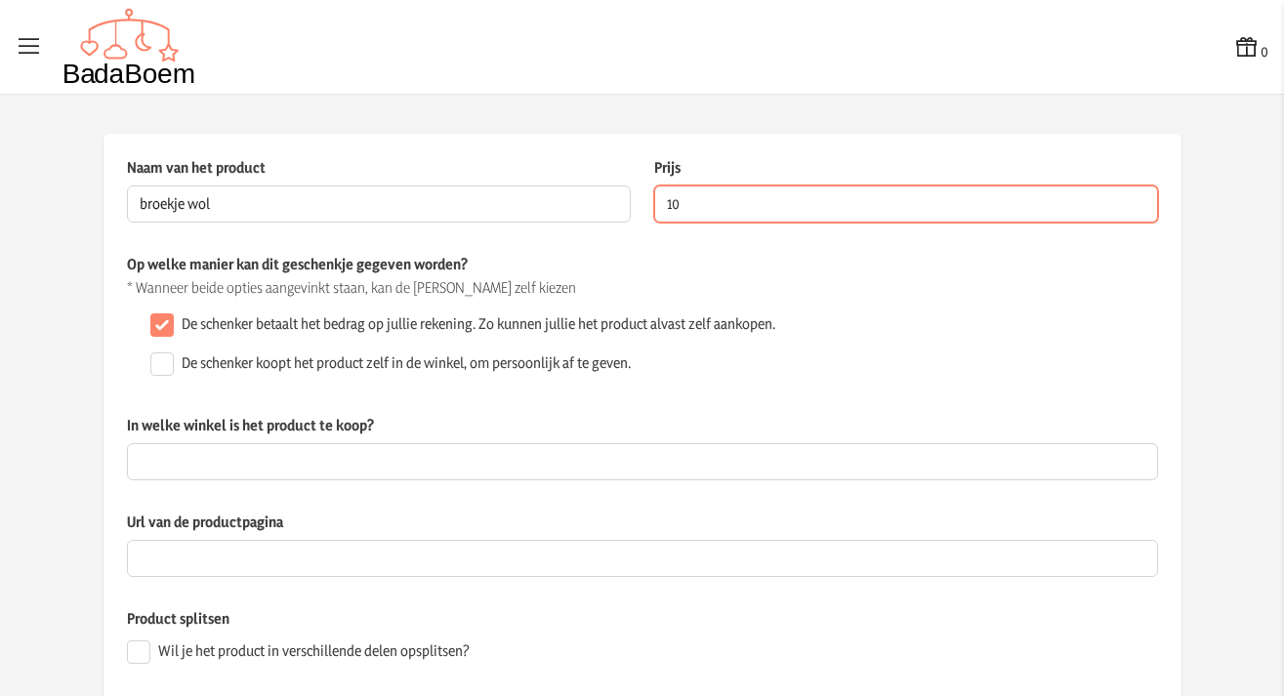
click at [758, 202] on input "10" at bounding box center [906, 204] width 504 height 37
type input "19.00"
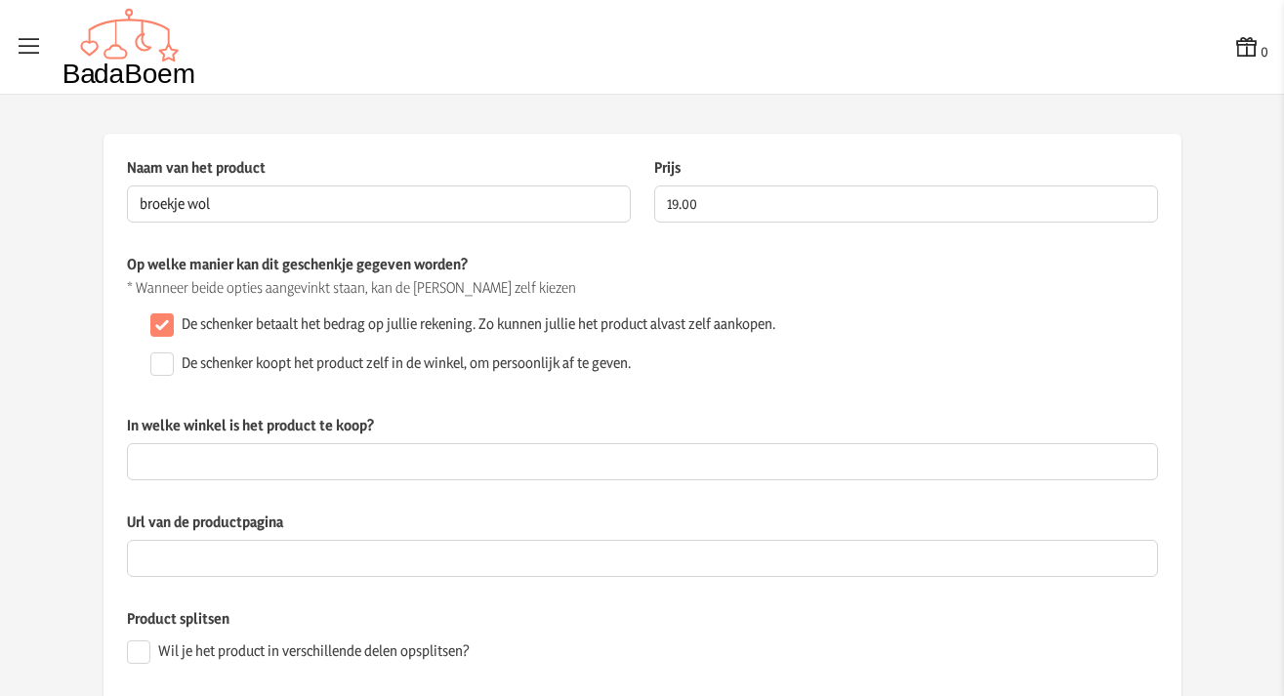
click at [773, 240] on div "Naam van het product broekje wol Dit veld is verplicht Prijs 19.00 De prijs van…" at bounding box center [642, 205] width 1031 height 97
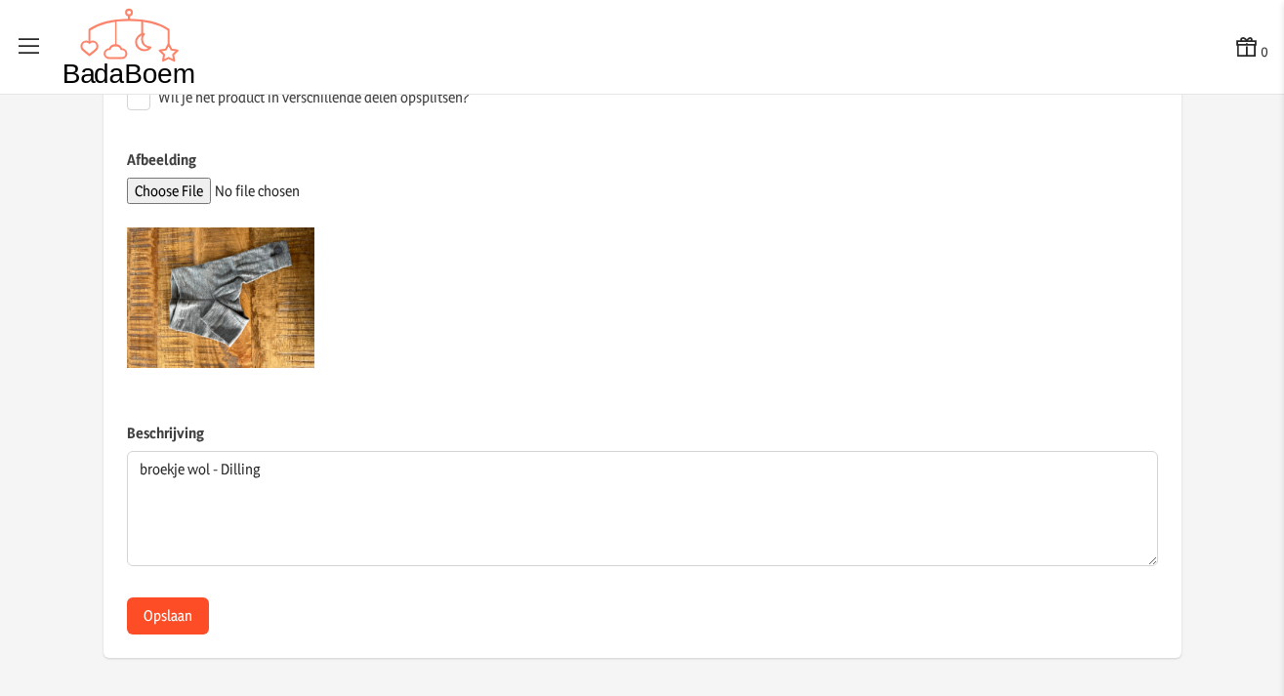
click at [168, 604] on button "Opslaan" at bounding box center [168, 616] width 82 height 37
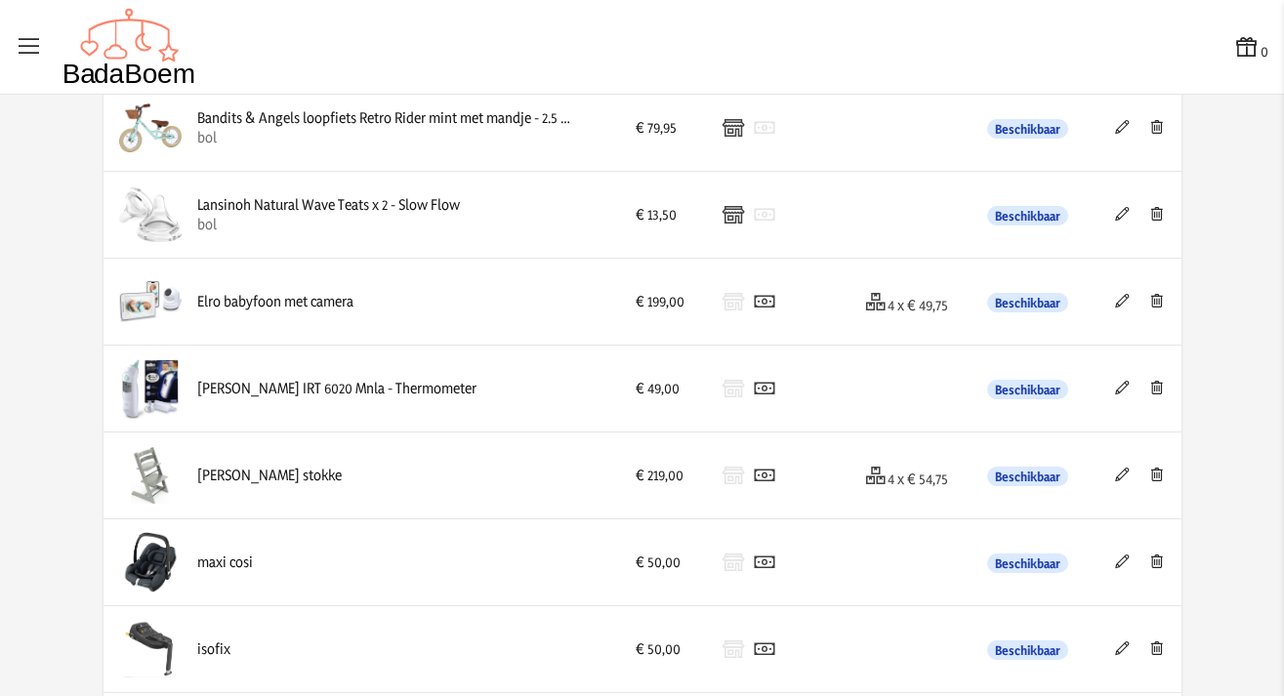
scroll to position [178, 0]
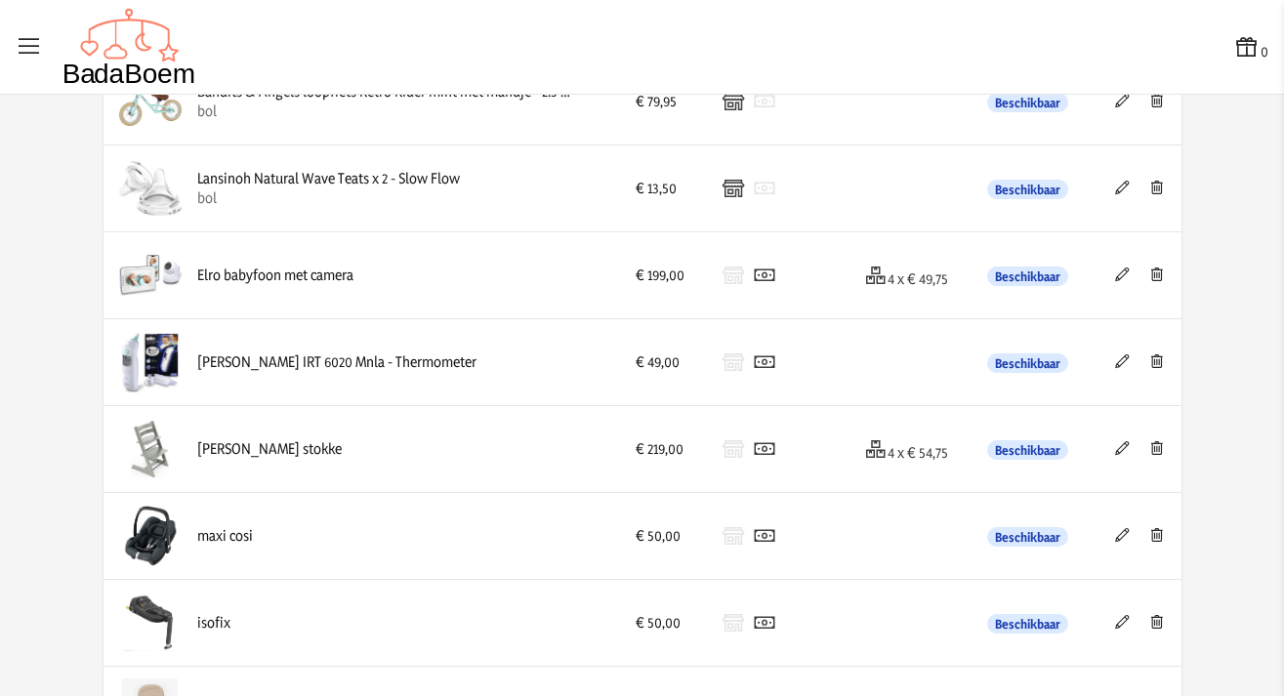
click at [1113, 365] on icon at bounding box center [1122, 362] width 19 height 14
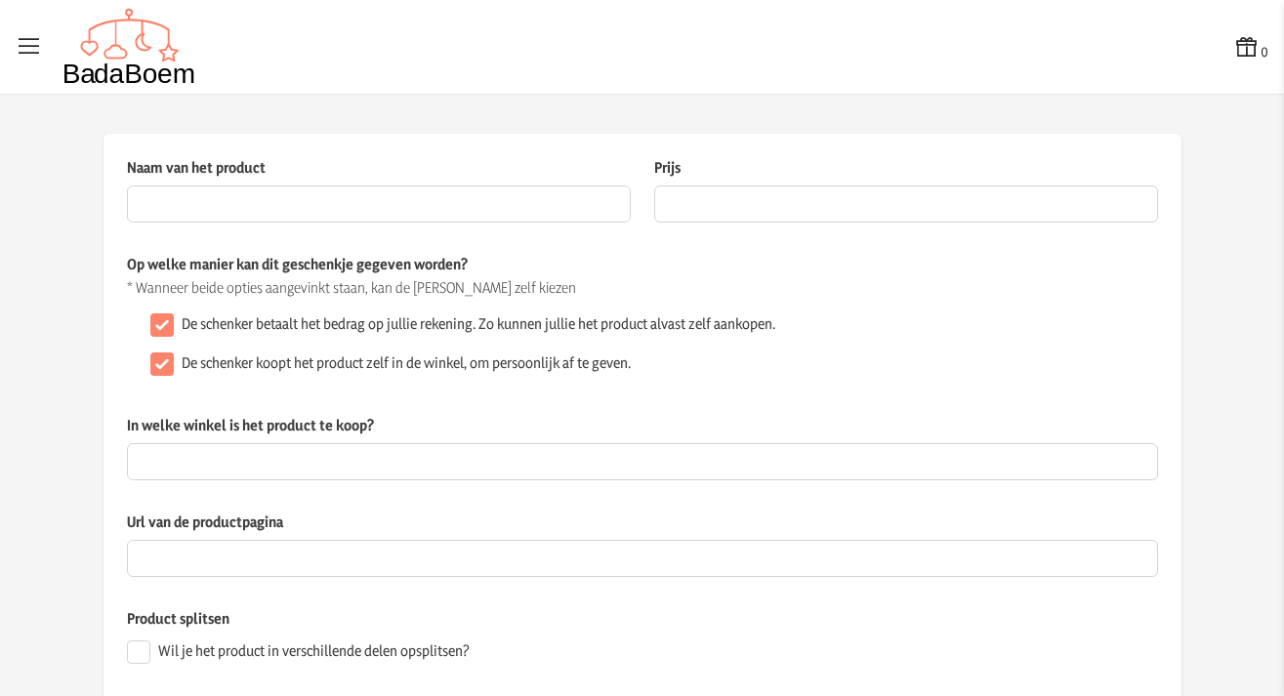
type input "[PERSON_NAME] IRT 6020 Mnla - Thermometer"
type input "49"
checkbox input "false"
type textarea "oorthermometer"
click at [156, 365] on input "De schenker koopt het product zelf in de winkel, om persoonlijk af te geven." at bounding box center [161, 364] width 23 height 23
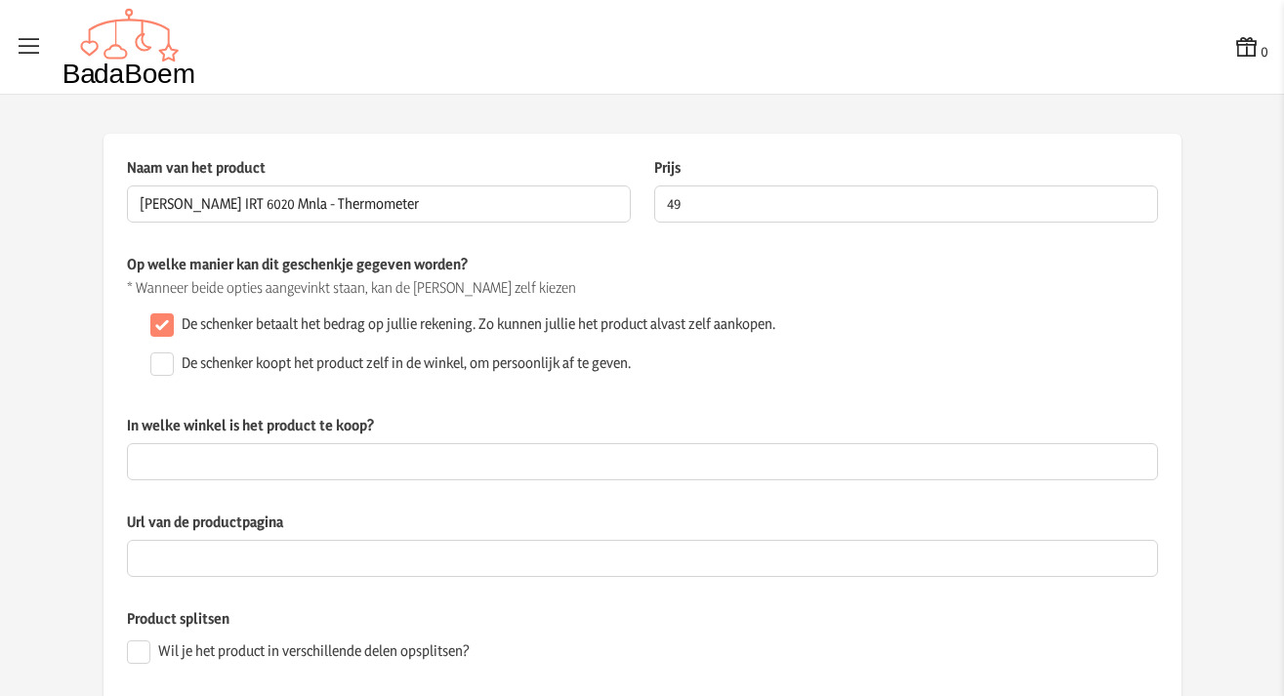
checkbox input "true"
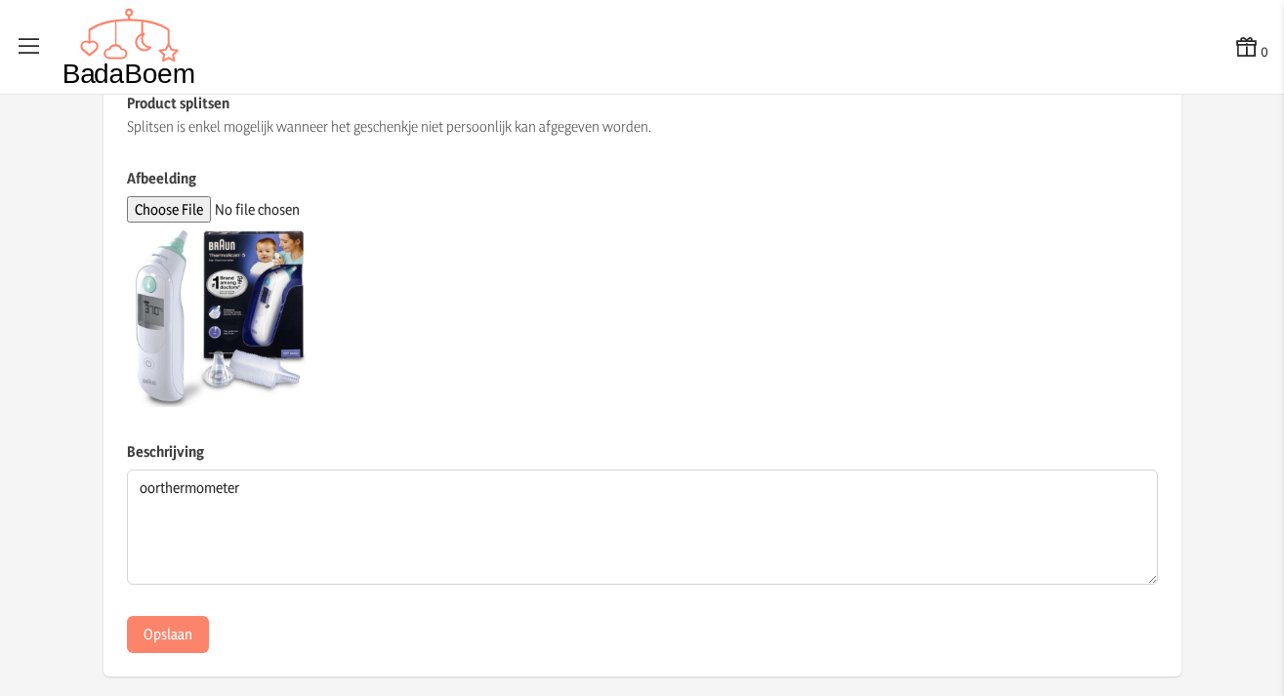
scroll to position [534, 0]
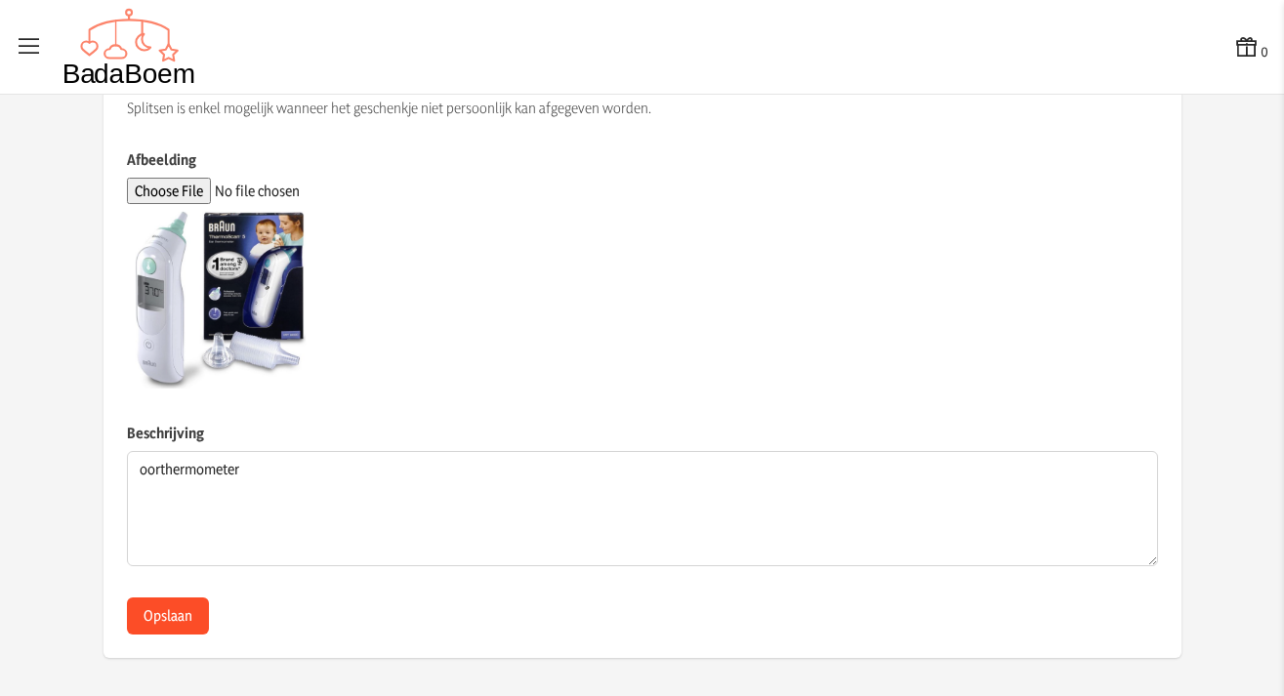
click at [188, 611] on button "Opslaan" at bounding box center [168, 616] width 82 height 37
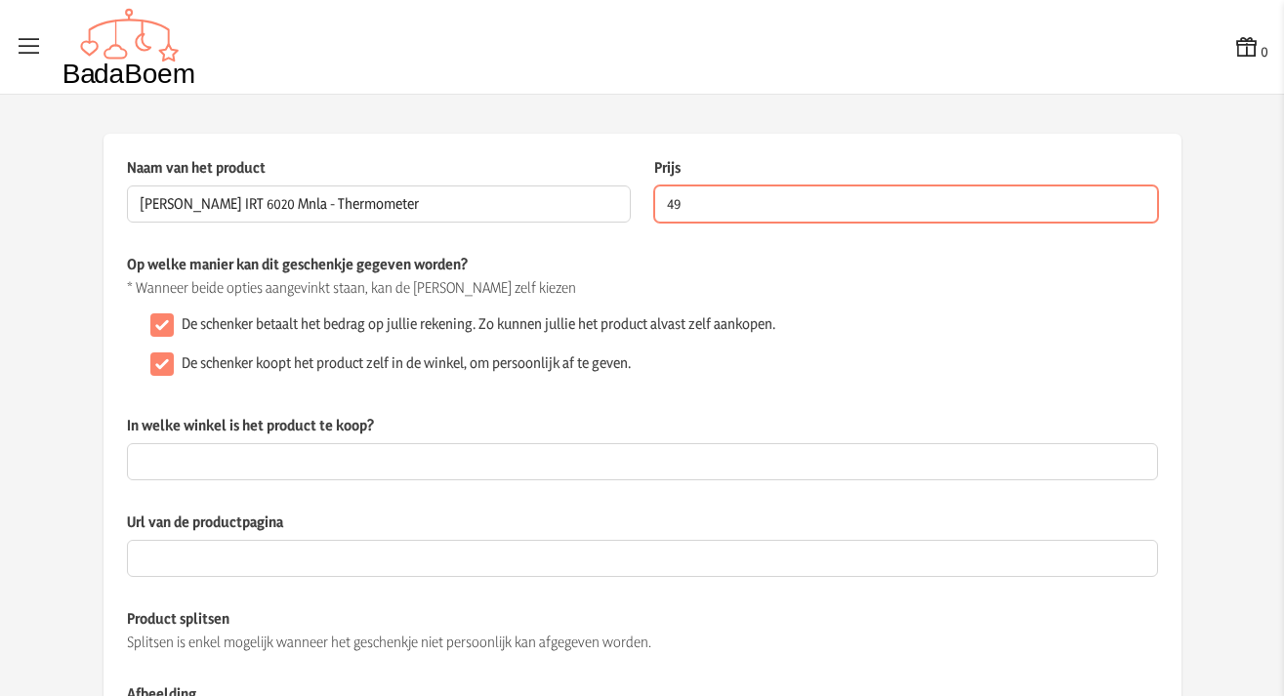
click at [829, 215] on input "49" at bounding box center [906, 204] width 504 height 37
type input "49.00"
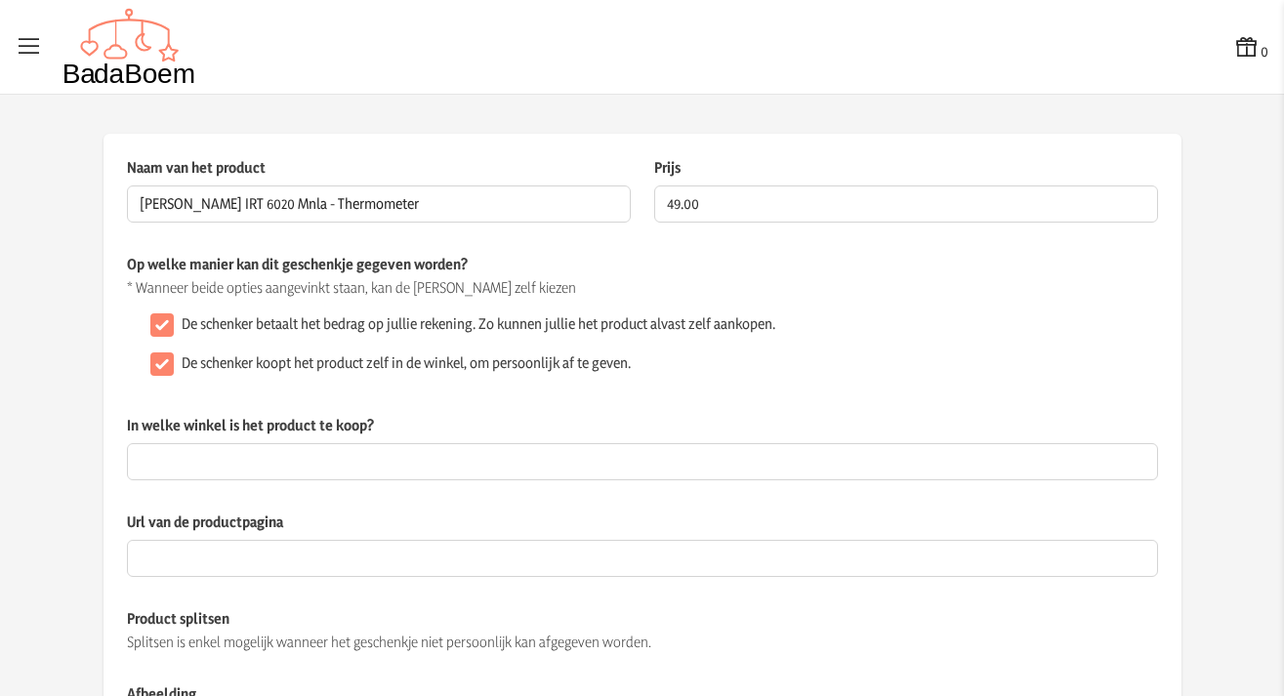
click at [947, 246] on div "Naam van het product Braun IRT 6020 Mnla - Thermometer Dit veld is verplicht Pr…" at bounding box center [642, 205] width 1031 height 97
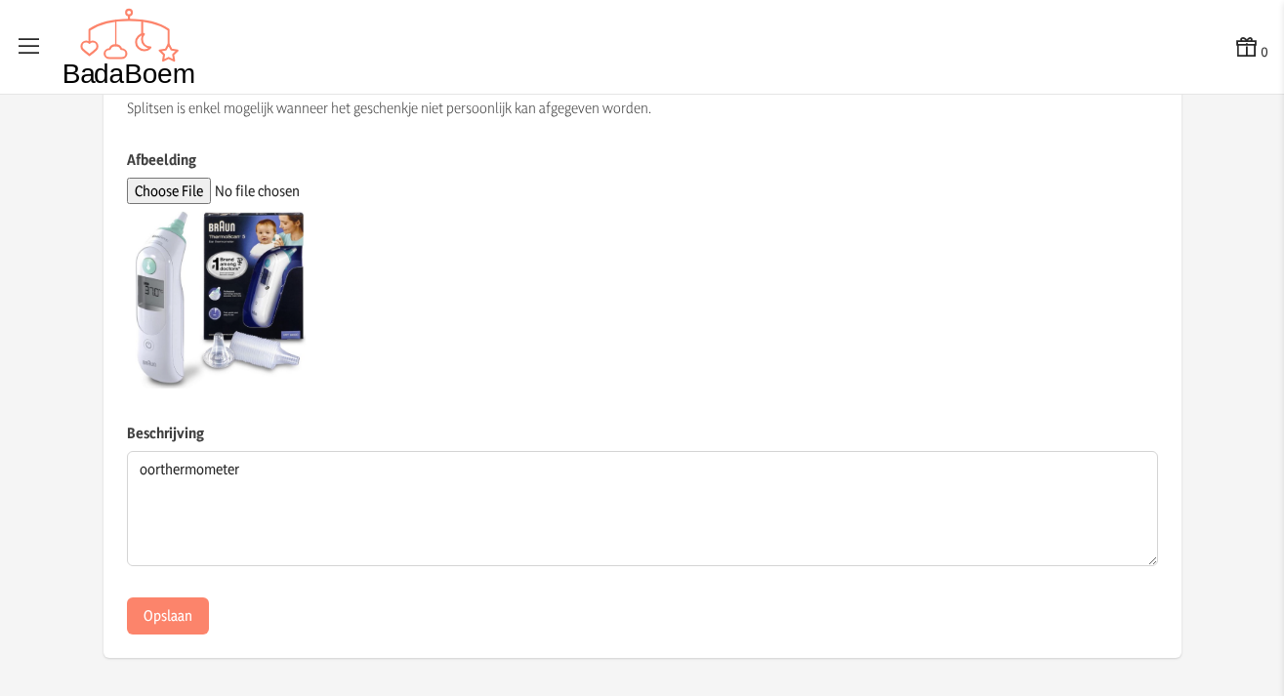
click at [160, 640] on div "Naam van het product Braun IRT 6020 Mnla - Thermometer Dit veld is verplicht Pr…" at bounding box center [643, 129] width 1078 height 1059
click at [166, 629] on button "Opslaan" at bounding box center [168, 616] width 82 height 37
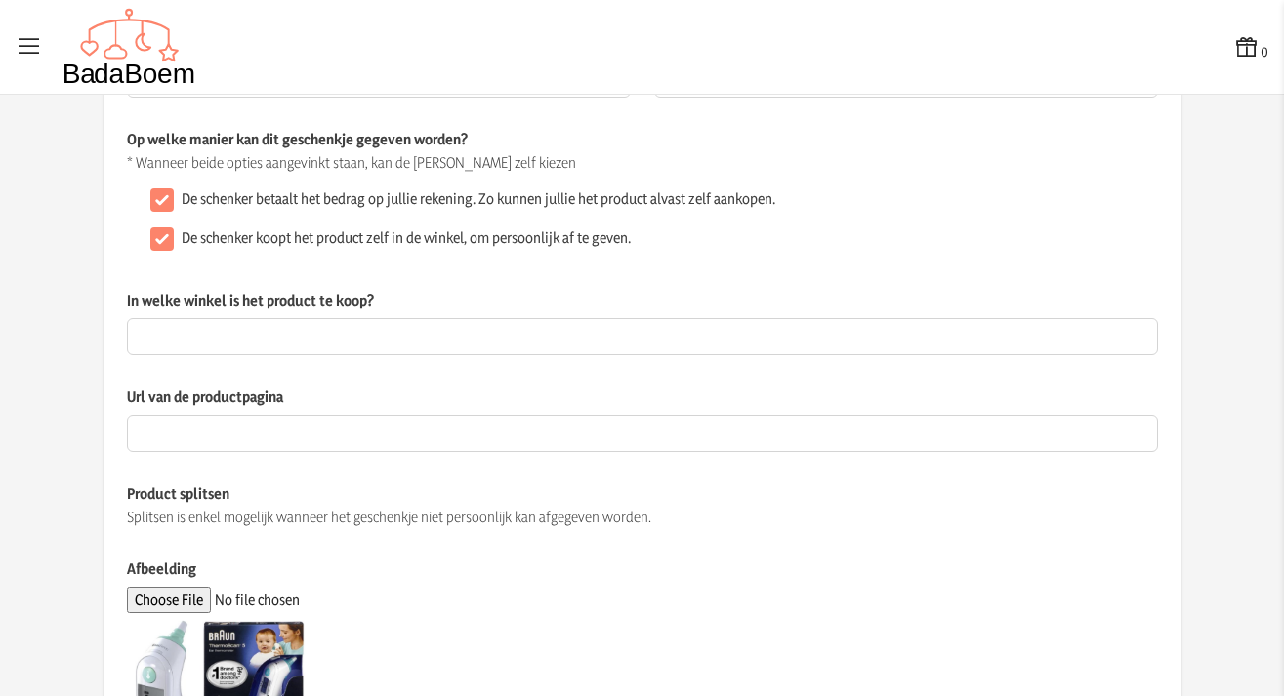
scroll to position [0, 0]
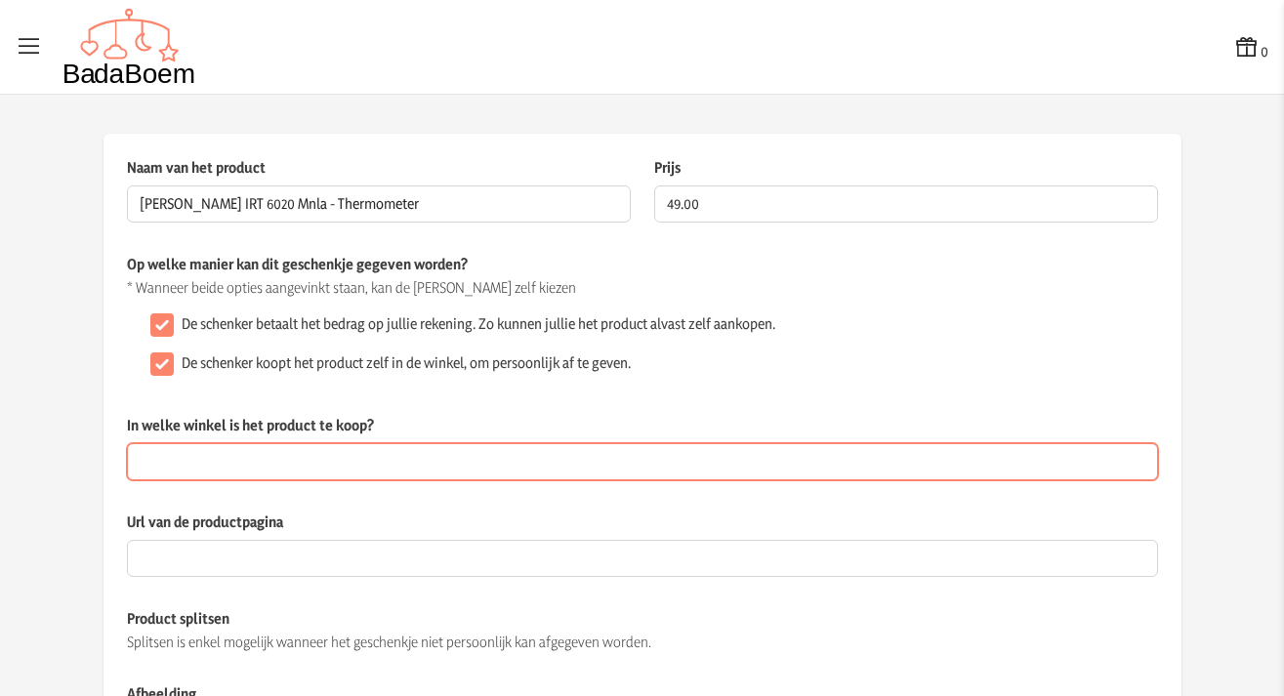
click at [145, 464] on input "In welke winkel is het product te koop?" at bounding box center [642, 461] width 1031 height 37
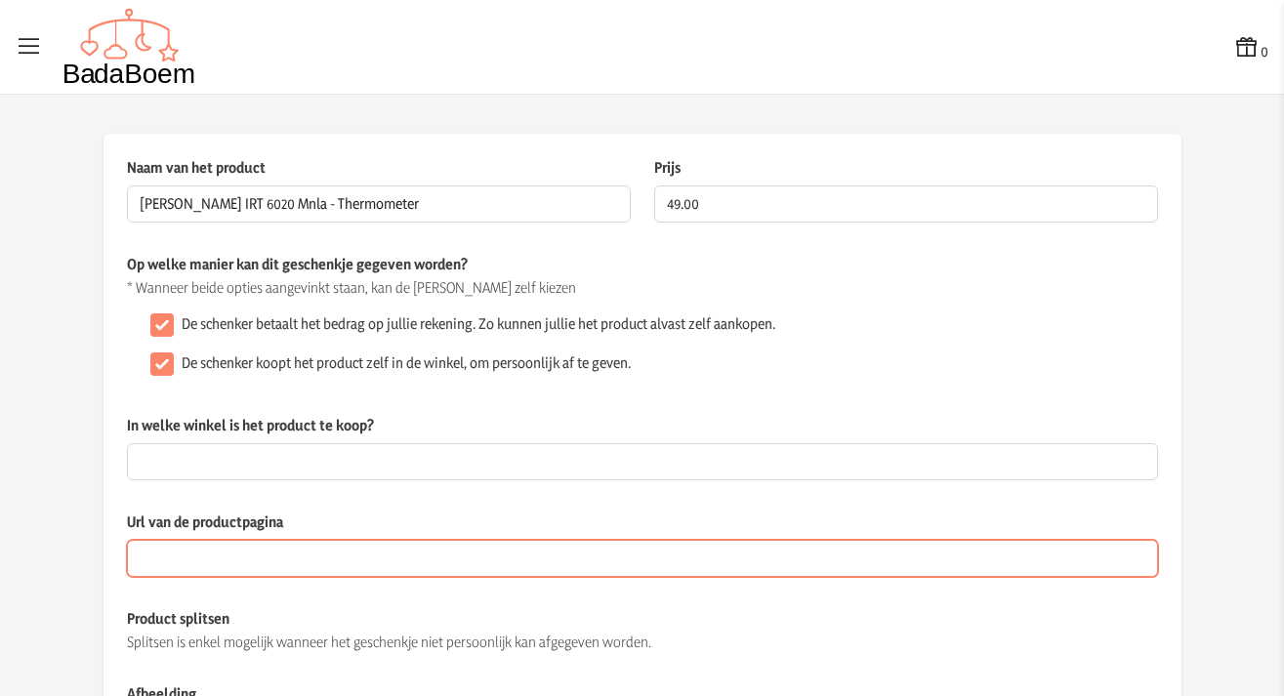
click at [180, 560] on div "Url van de productpagina" at bounding box center [642, 560] width 1031 height 97
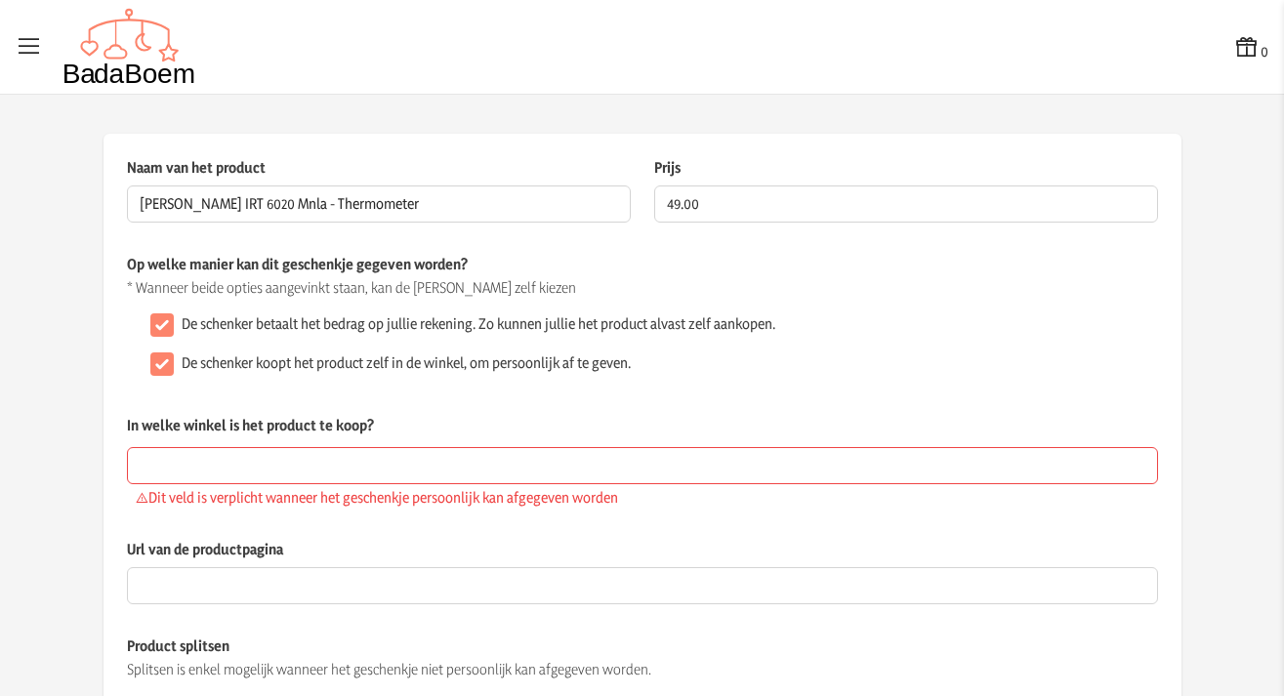
click at [156, 362] on input "De schenker koopt het product zelf in de winkel, om persoonlijk af te geven." at bounding box center [161, 364] width 23 height 23
checkbox input "false"
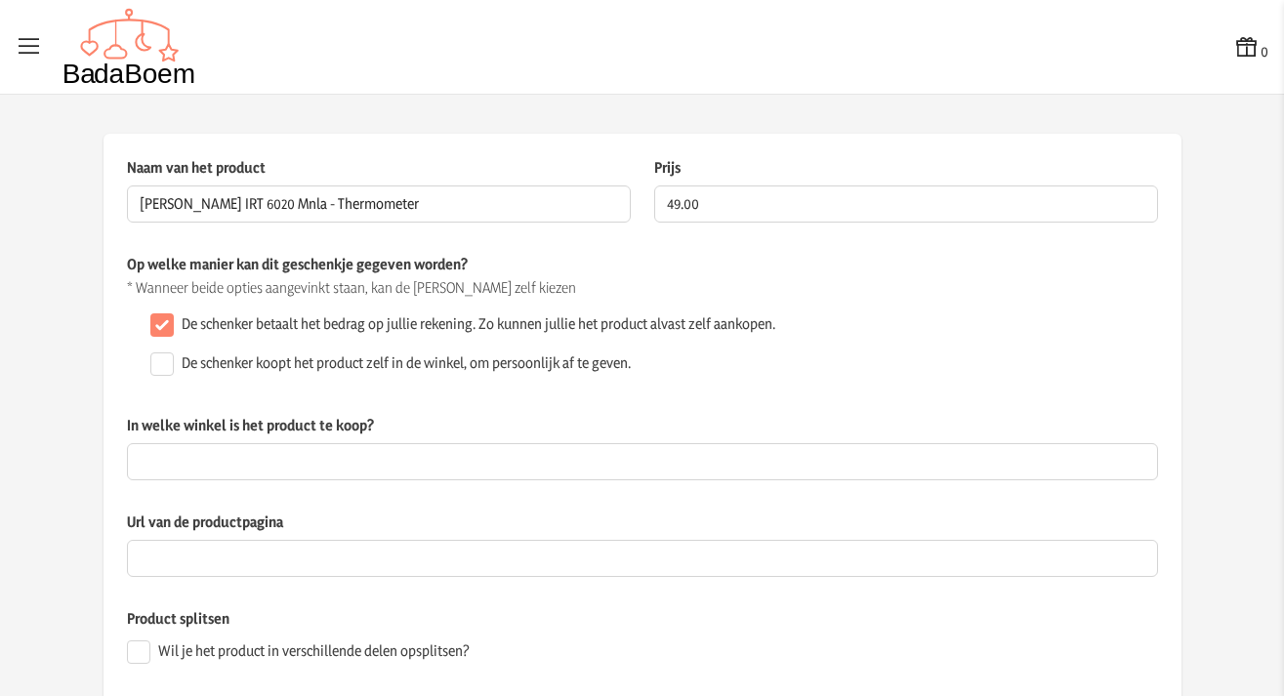
scroll to position [554, 0]
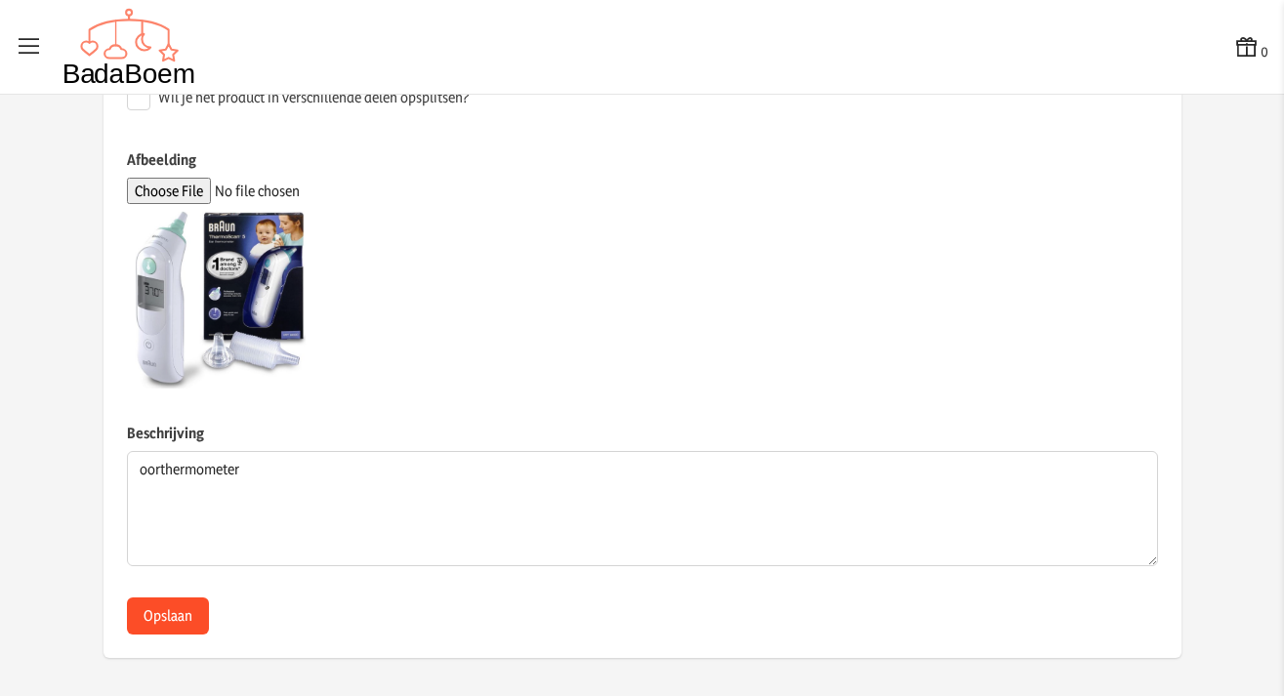
click at [161, 610] on button "Opslaan" at bounding box center [168, 616] width 82 height 37
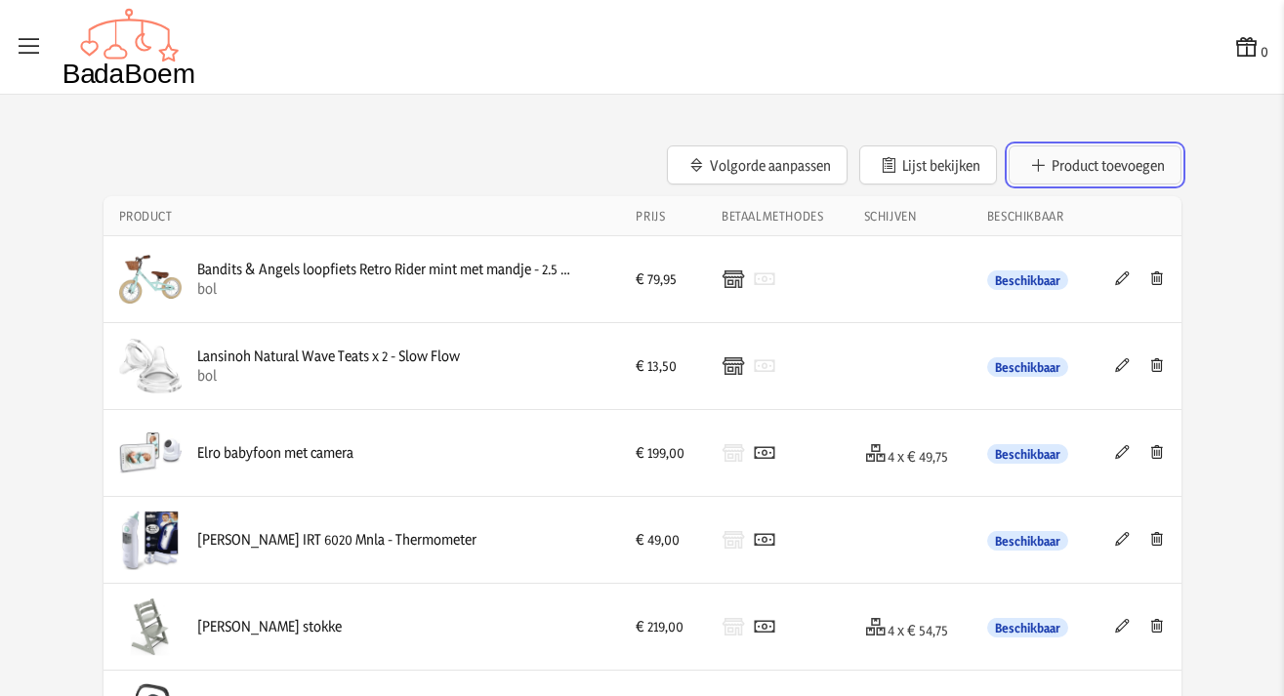
click at [1063, 168] on button "Product toevoegen" at bounding box center [1095, 165] width 173 height 39
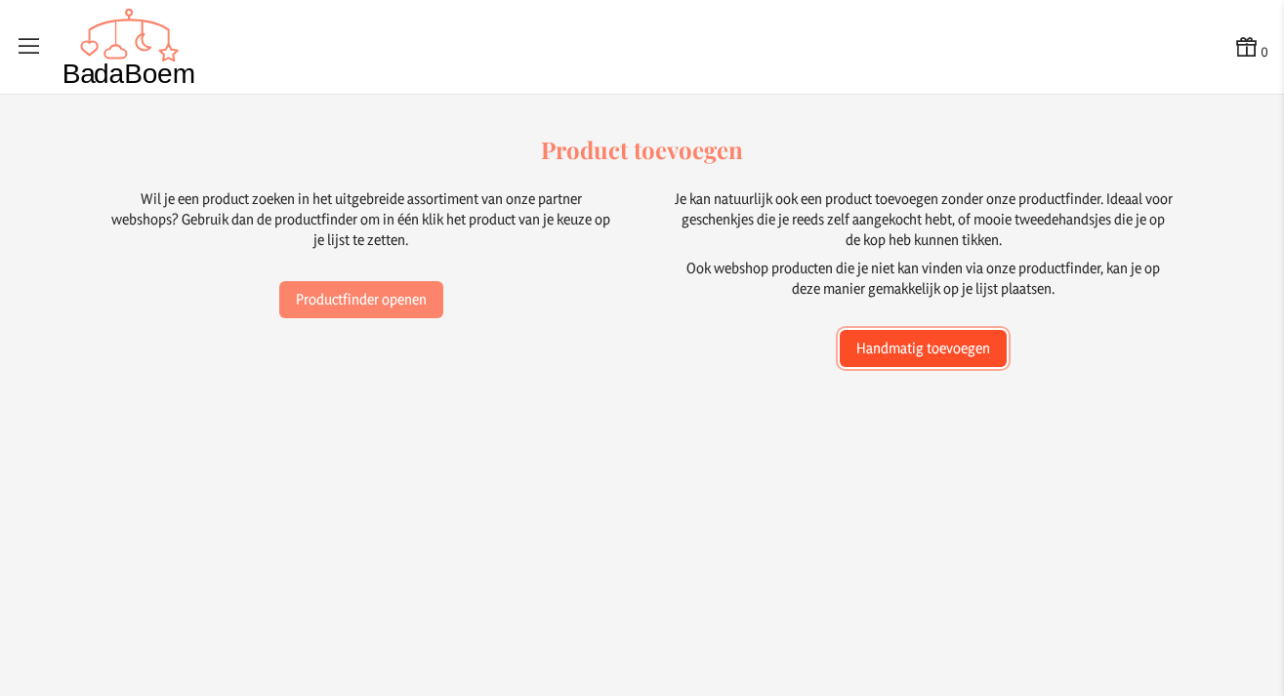
click at [904, 353] on button "Handmatig toevoegen" at bounding box center [923, 348] width 167 height 37
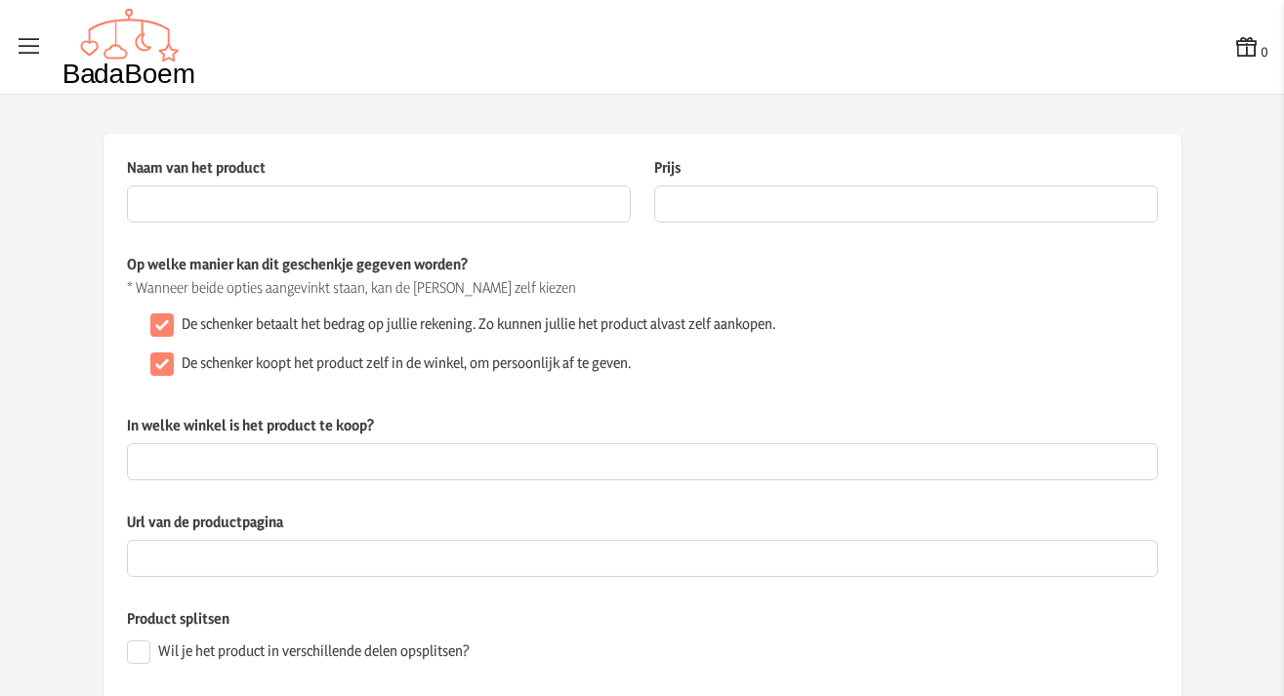
click at [164, 374] on input "De schenker koopt het product zelf in de winkel, om persoonlijk af te geven." at bounding box center [161, 364] width 23 height 23
checkbox input "false"
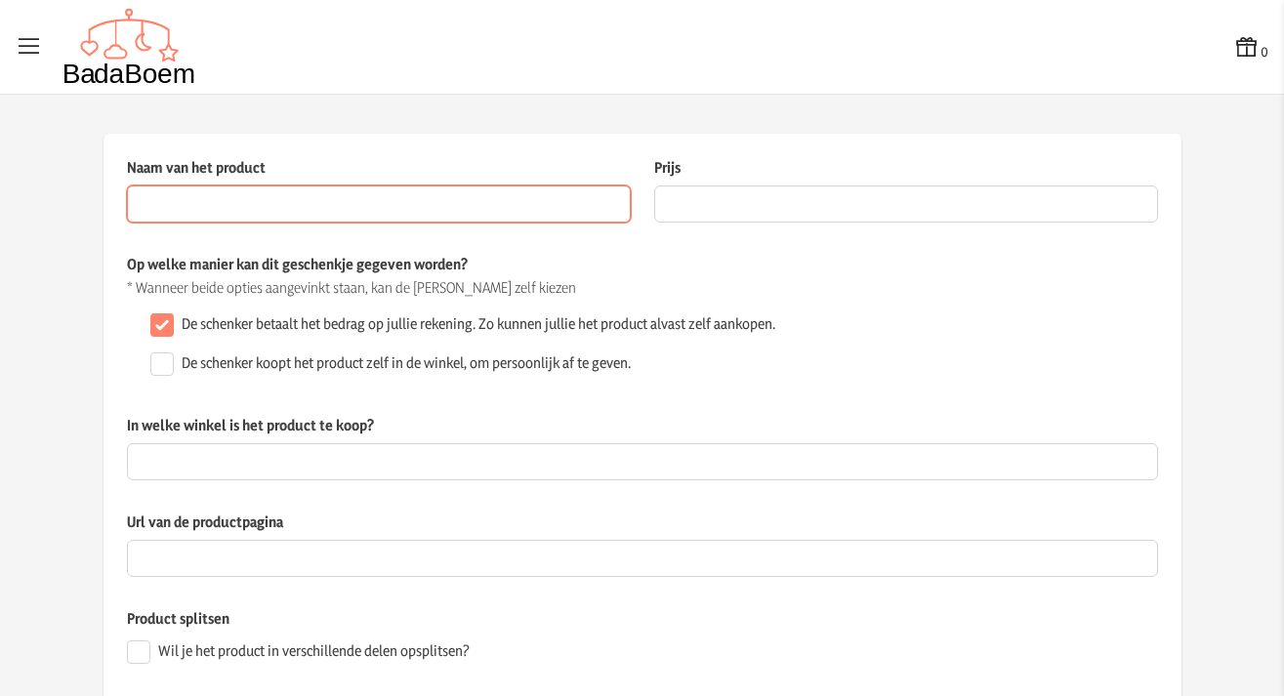
click at [571, 205] on input "Naam van het product" at bounding box center [379, 204] width 504 height 37
type input "boxkleed meyco - toffee melange"
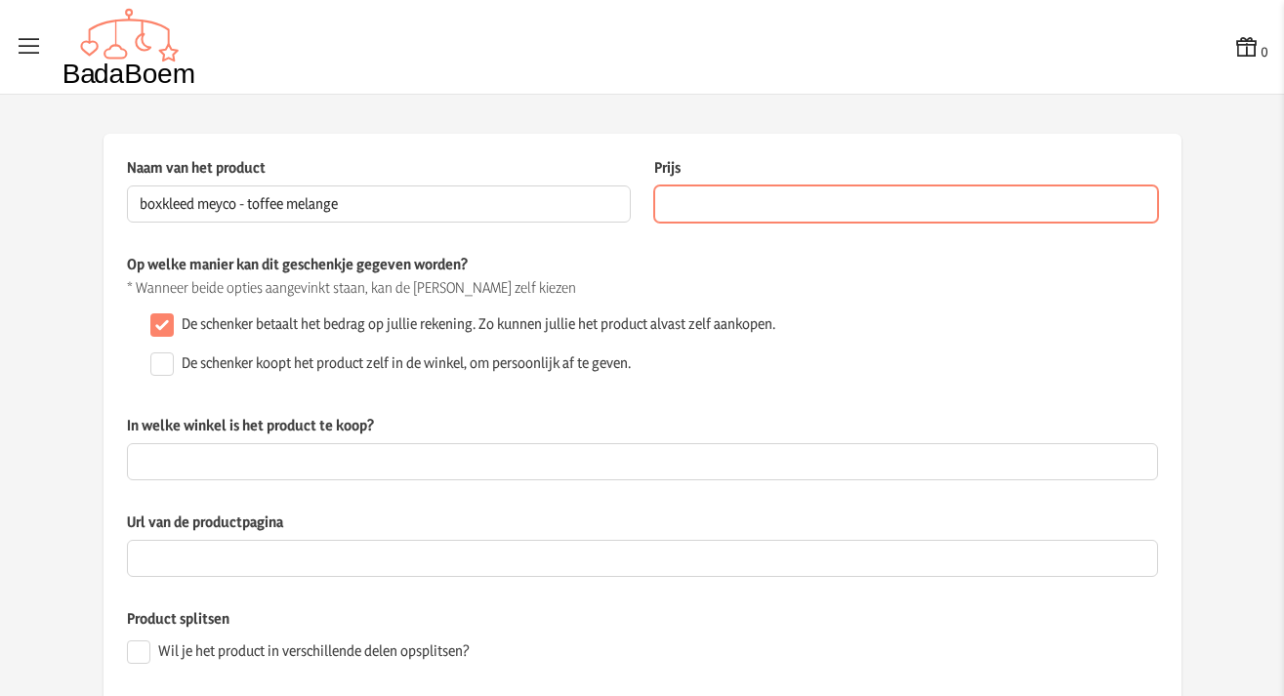
click at [796, 204] on input "Prijs" at bounding box center [906, 204] width 504 height 37
type input "35.00"
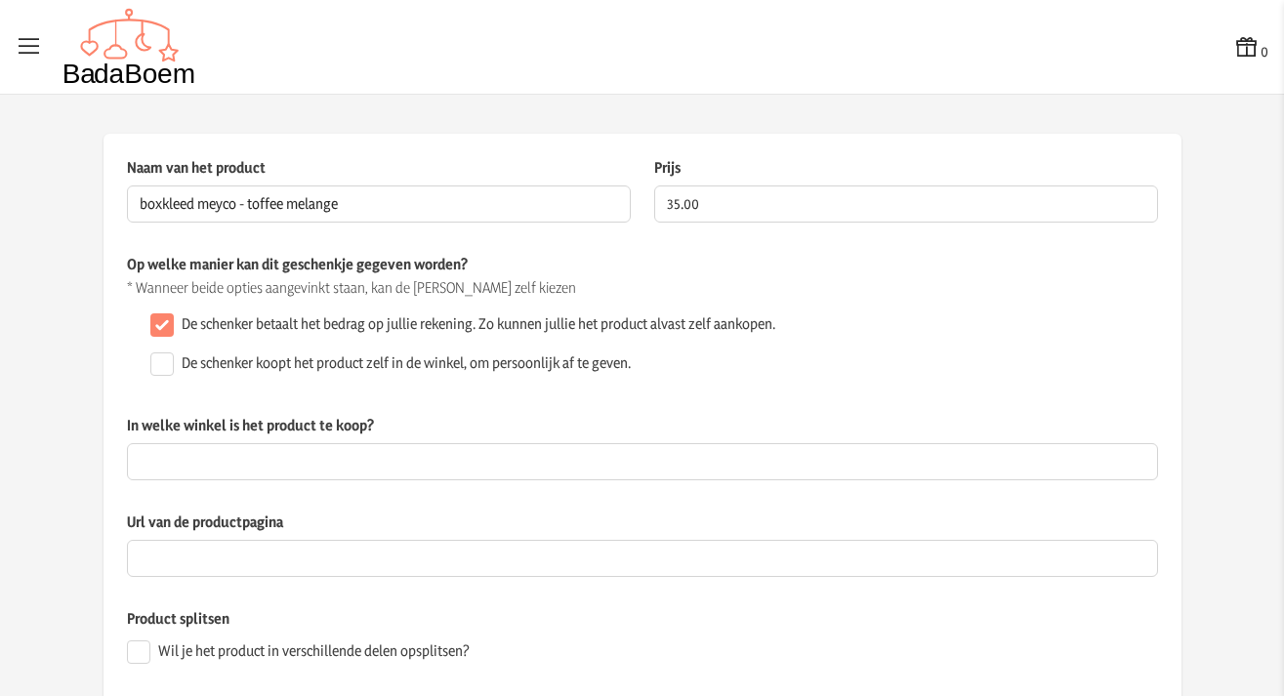
click at [818, 260] on p "Op welke manier kan dit geschenkje gegeven worden?" at bounding box center [642, 264] width 1031 height 21
click at [818, 258] on p "Op welke manier kan dit geschenkje gegeven worden?" at bounding box center [642, 264] width 1031 height 21
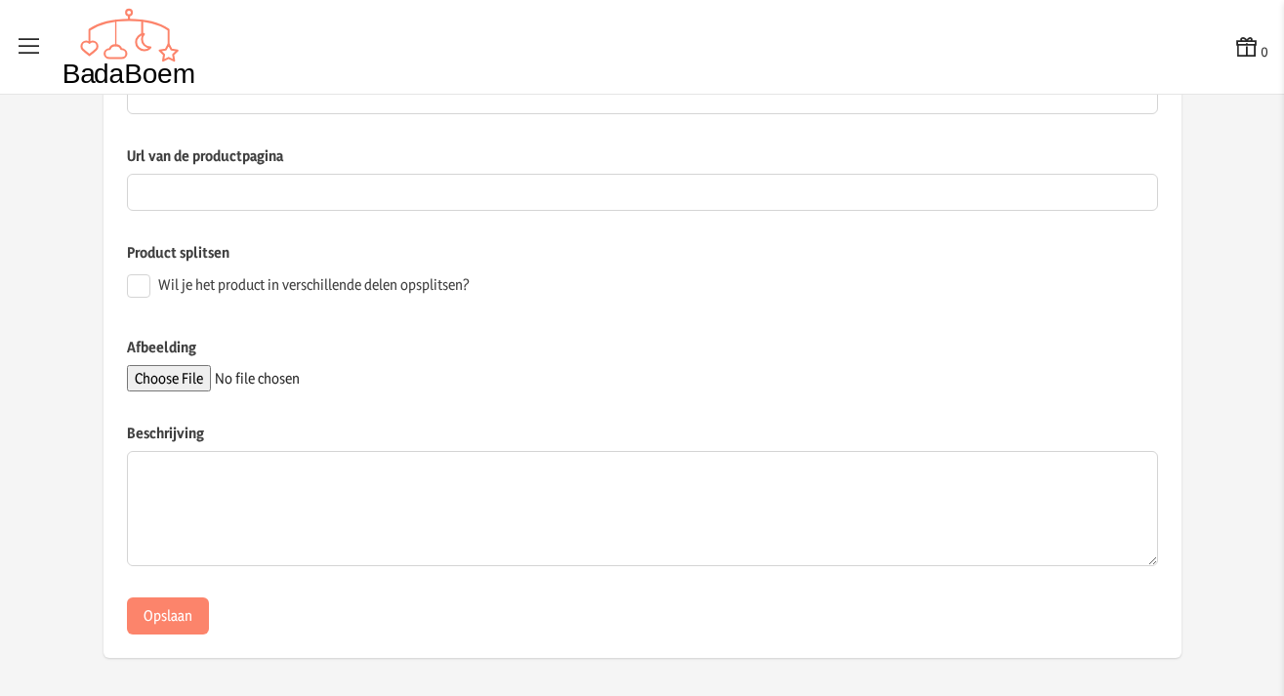
click at [164, 383] on input "Afbeelding" at bounding box center [260, 378] width 266 height 26
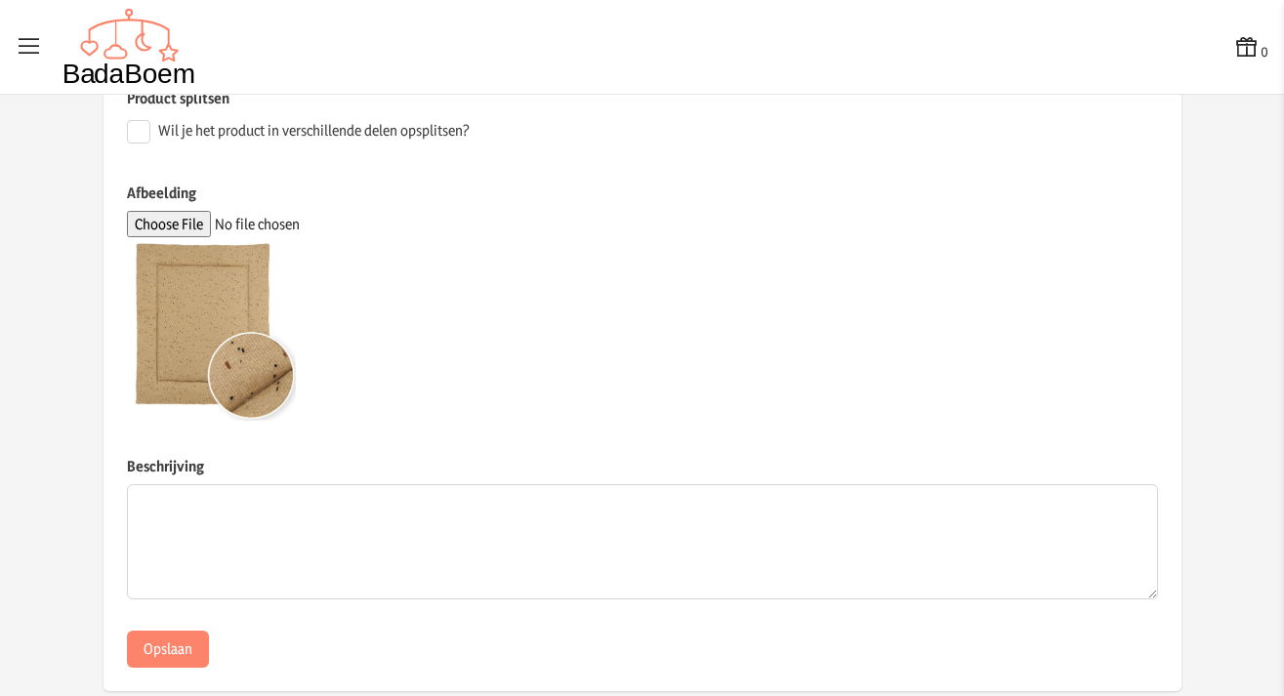
scroll to position [554, 0]
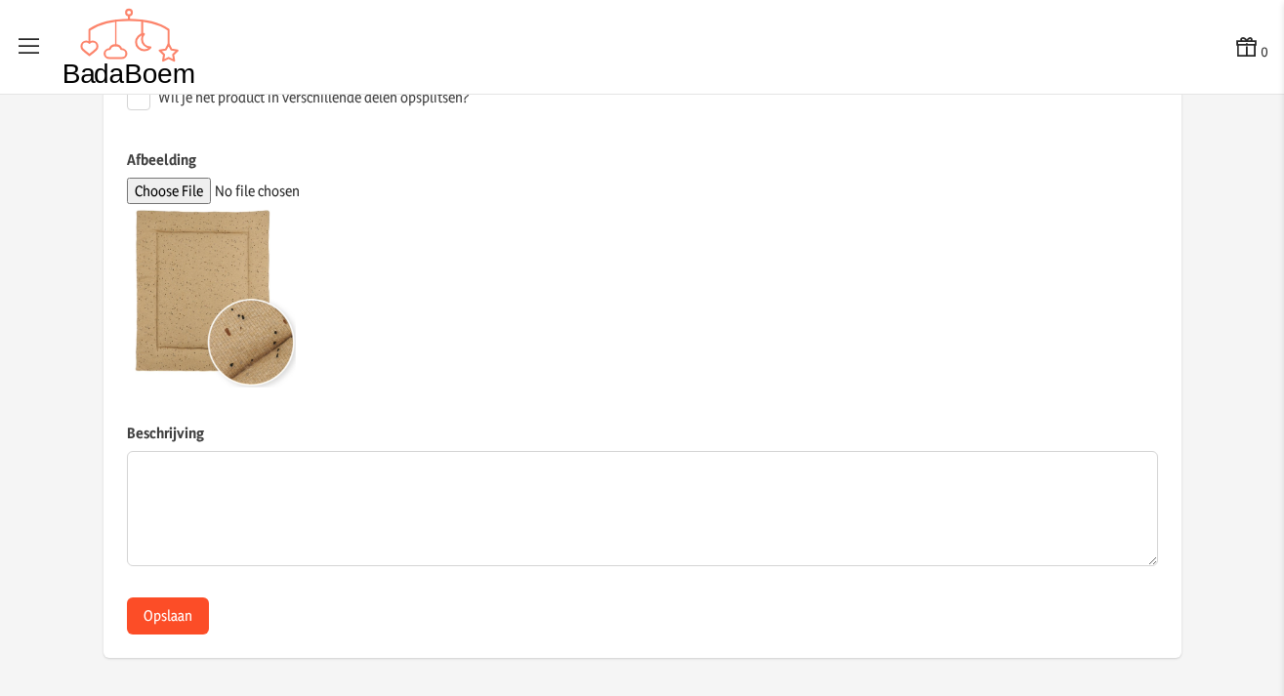
click at [146, 614] on button "Opslaan" at bounding box center [168, 616] width 82 height 37
